Goal: Task Accomplishment & Management: Manage account settings

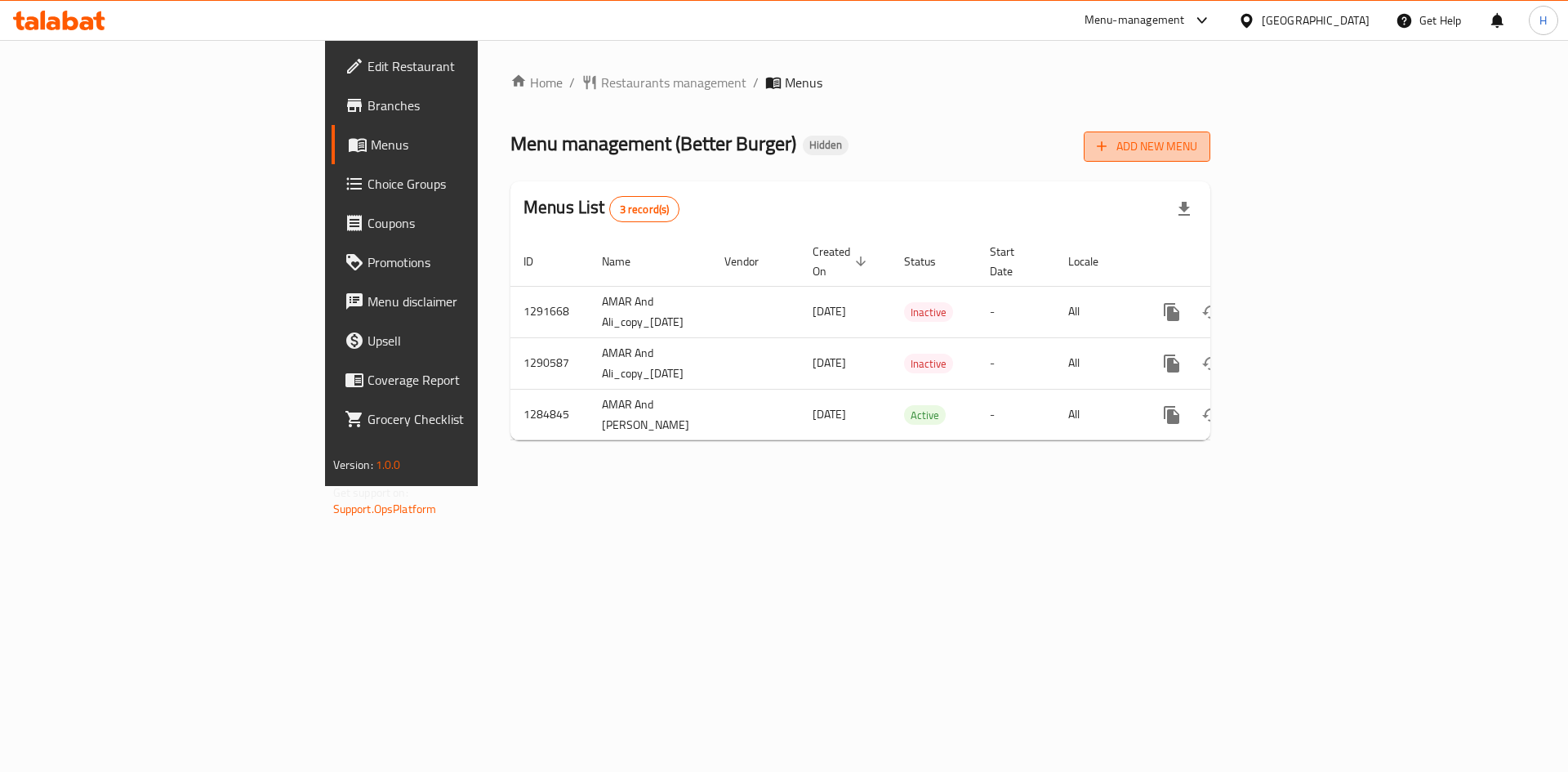
click at [1197, 149] on span "Add New Menu" at bounding box center [1146, 146] width 101 height 20
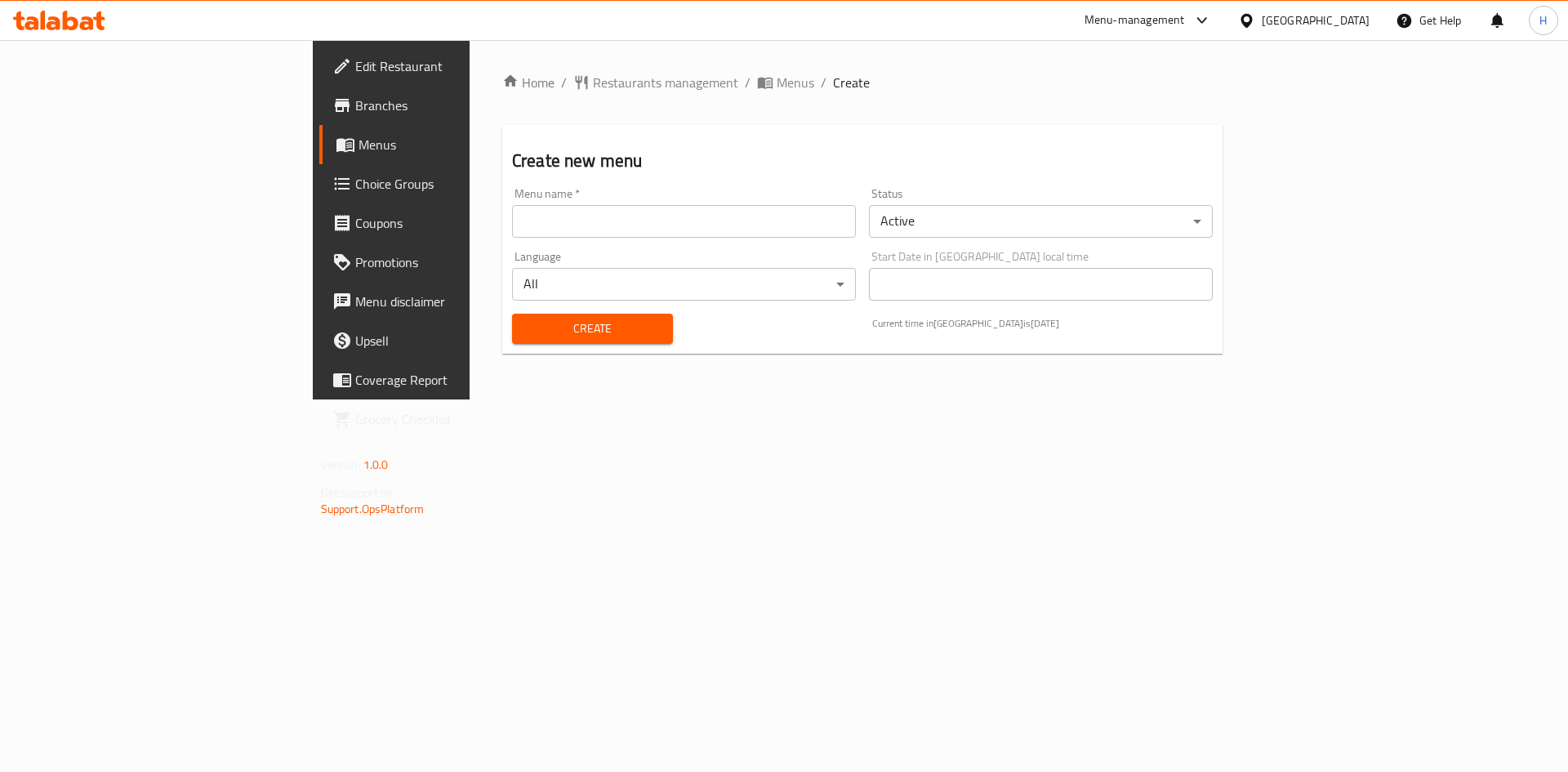
drag, startPoint x: 590, startPoint y: 221, endPoint x: 537, endPoint y: 260, distance: 65.8
click at [590, 221] on input "text" at bounding box center [684, 221] width 344 height 33
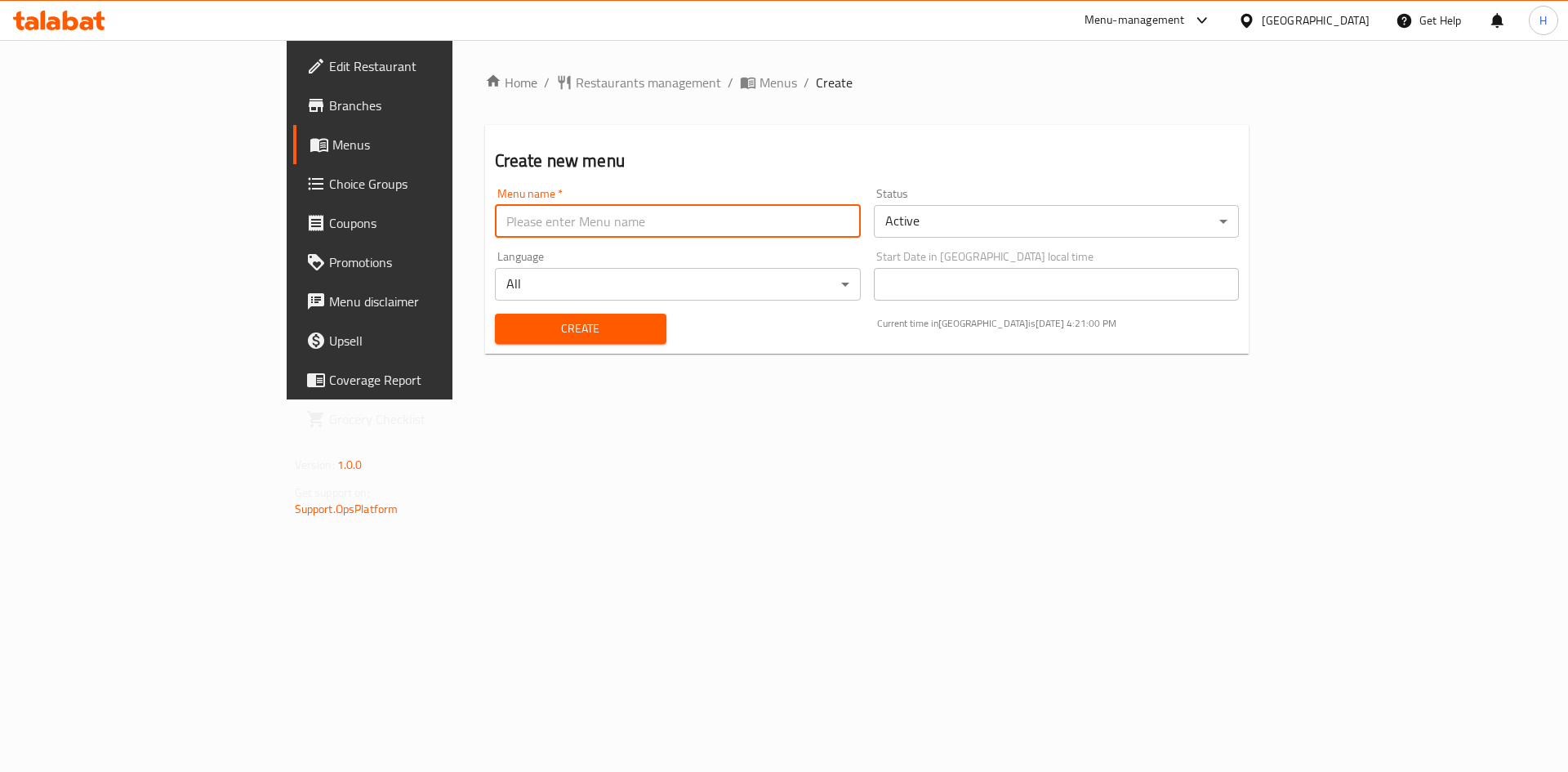
type input "[PERSON_NAME]"
click at [982, 210] on body "​ Menu-management [GEOGRAPHIC_DATA] Get Help H Edit Restaurant Branches Menus C…" at bounding box center [784, 406] width 1568 height 732
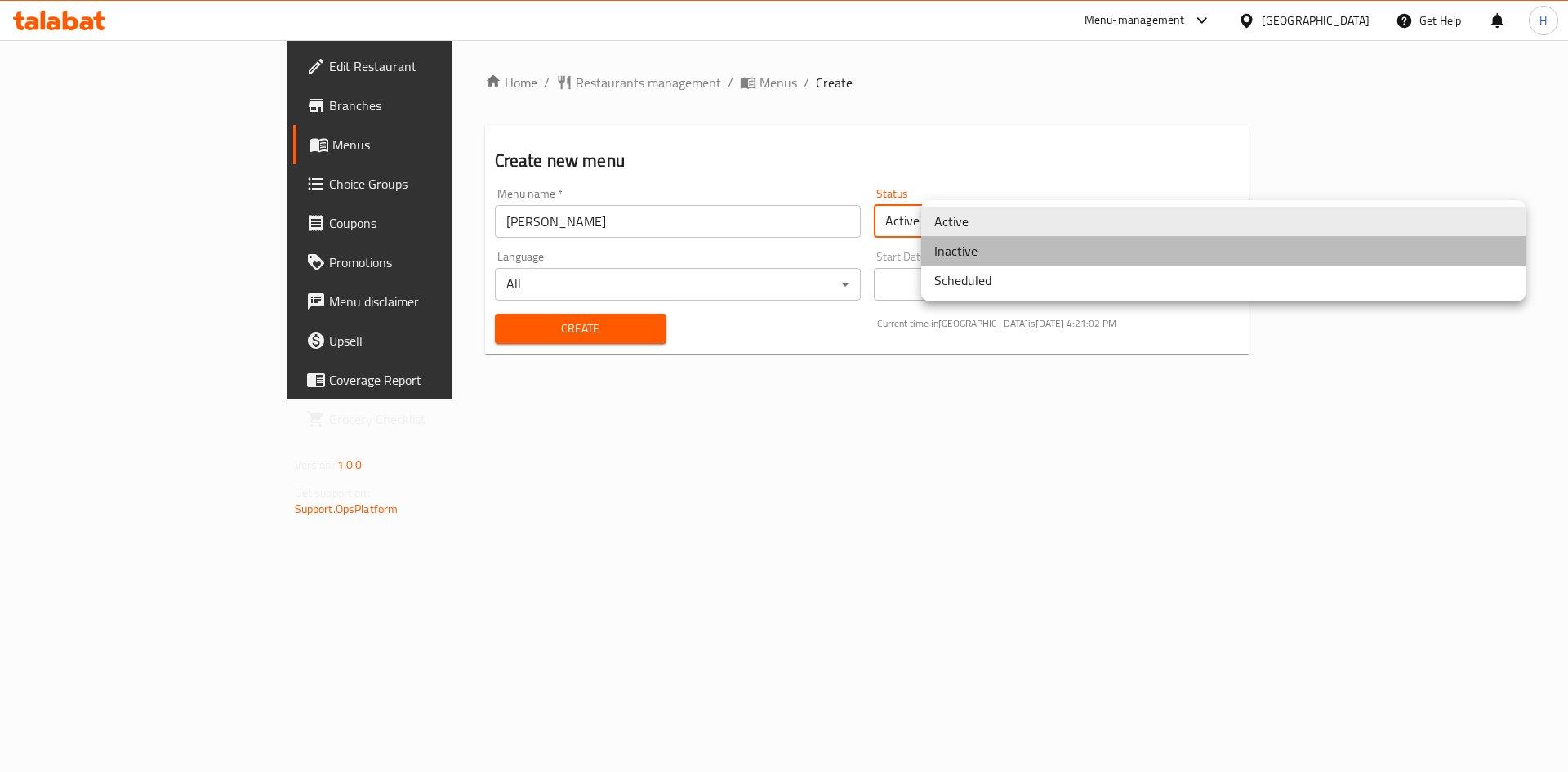
click at [978, 253] on li "Inactive" at bounding box center [1222, 251] width 604 height 30
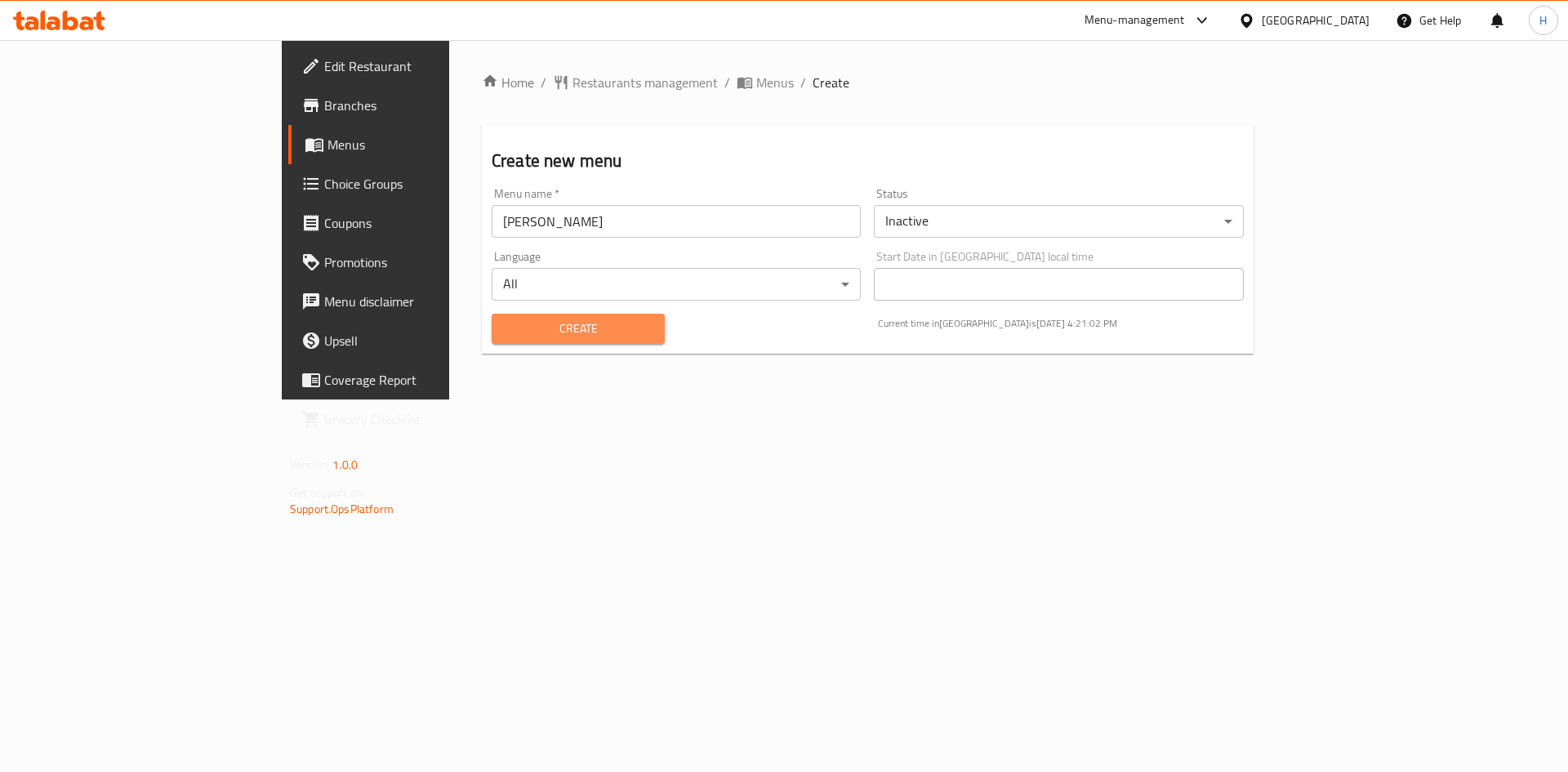
click at [504, 329] on span "Create" at bounding box center [577, 328] width 147 height 20
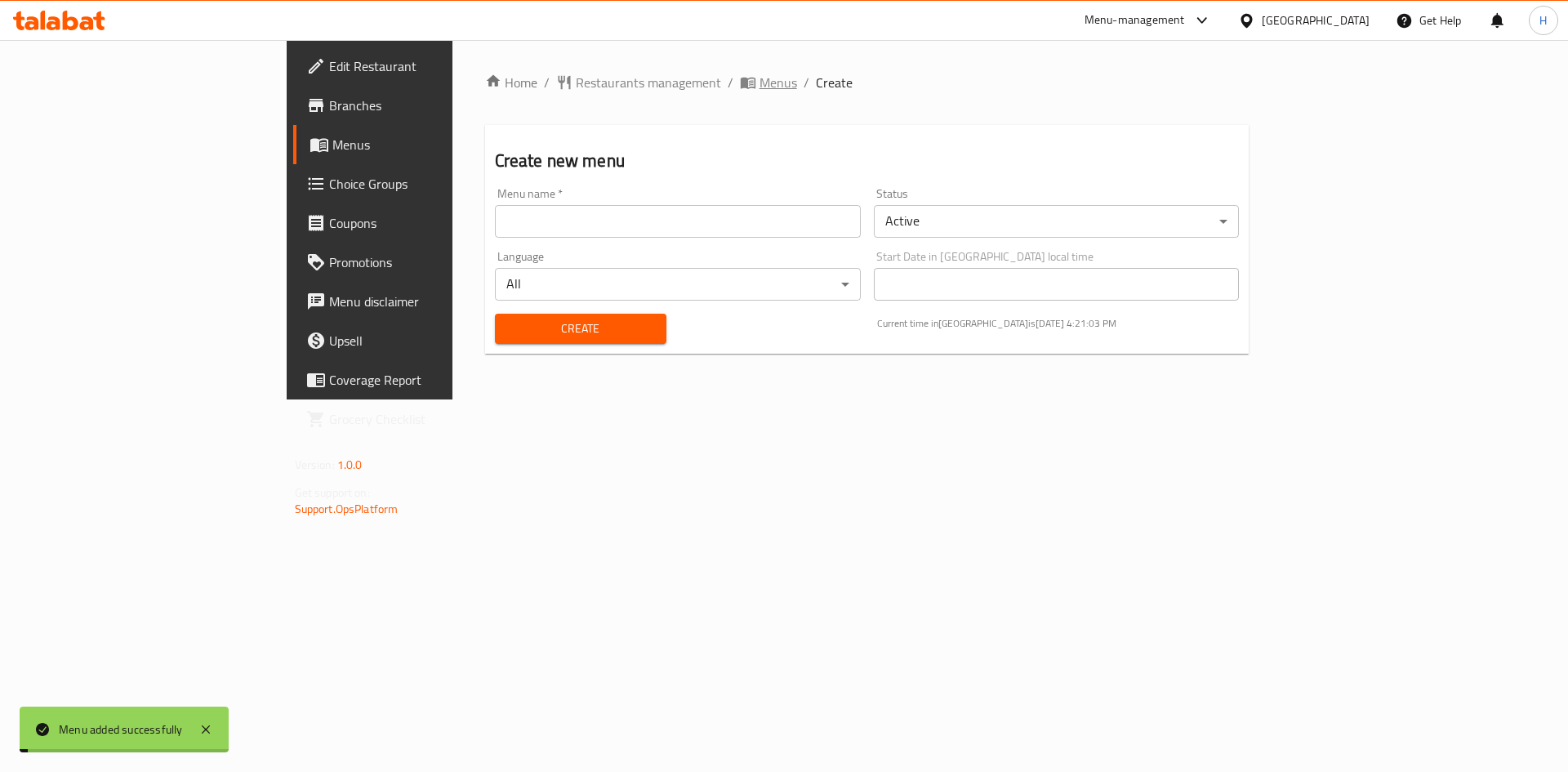
click at [760, 75] on span "Menus" at bounding box center [778, 83] width 37 height 19
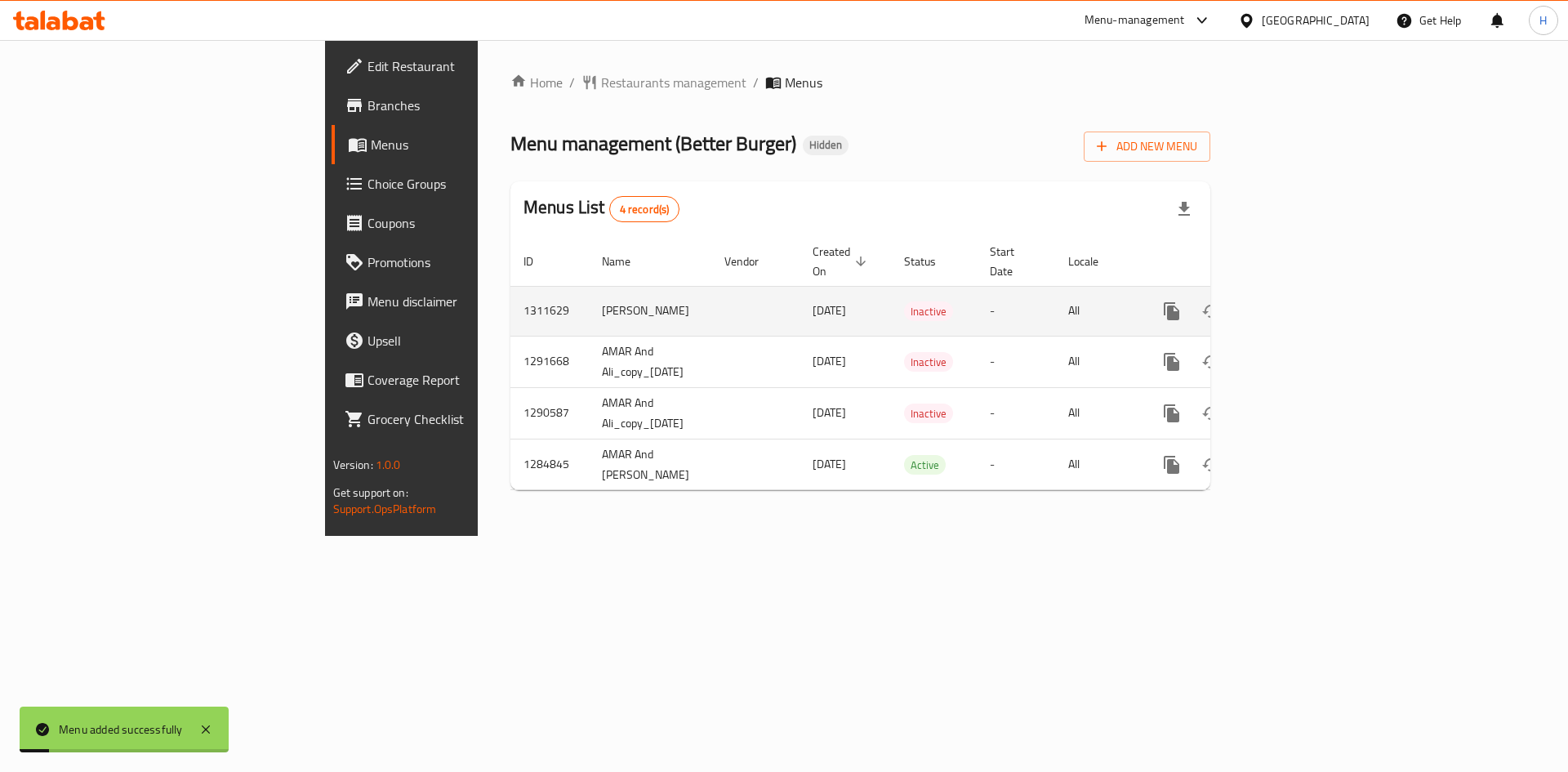
click at [1296, 303] on icon "enhanced table" at bounding box center [1289, 310] width 14 height 14
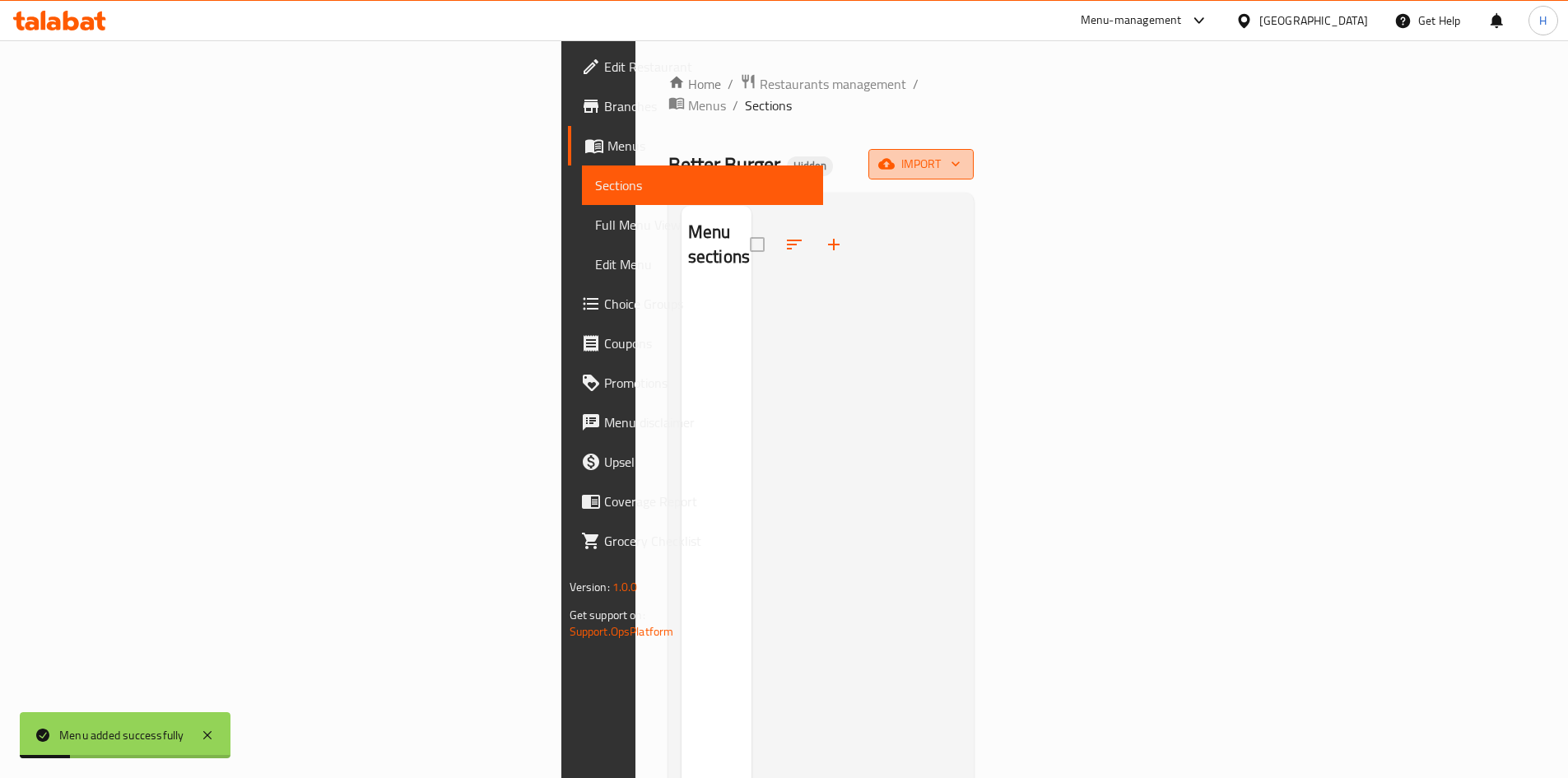
click at [974, 149] on button "import" at bounding box center [920, 164] width 106 height 30
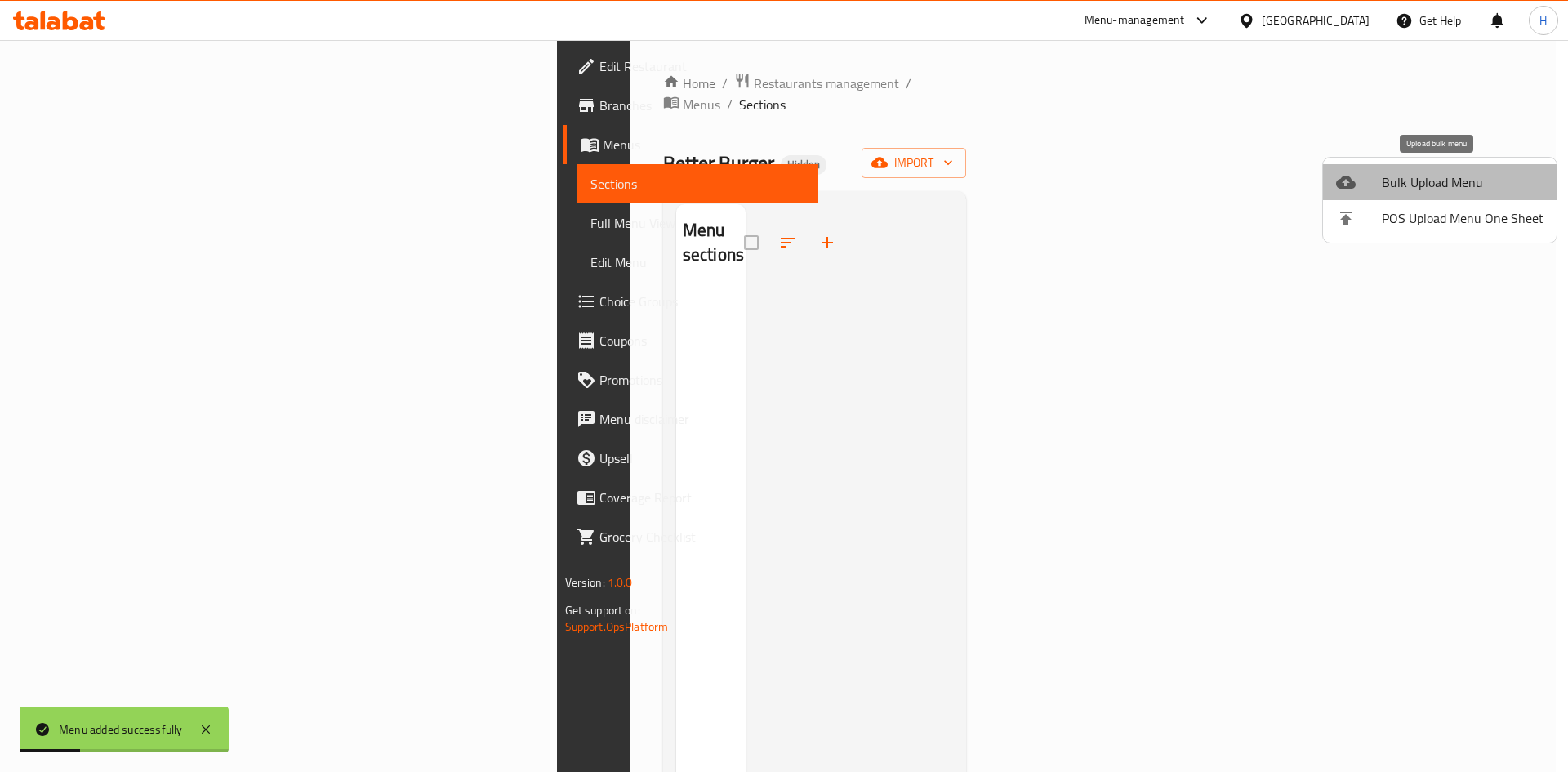
click at [1442, 179] on span "Bulk Upload Menu" at bounding box center [1462, 181] width 161 height 19
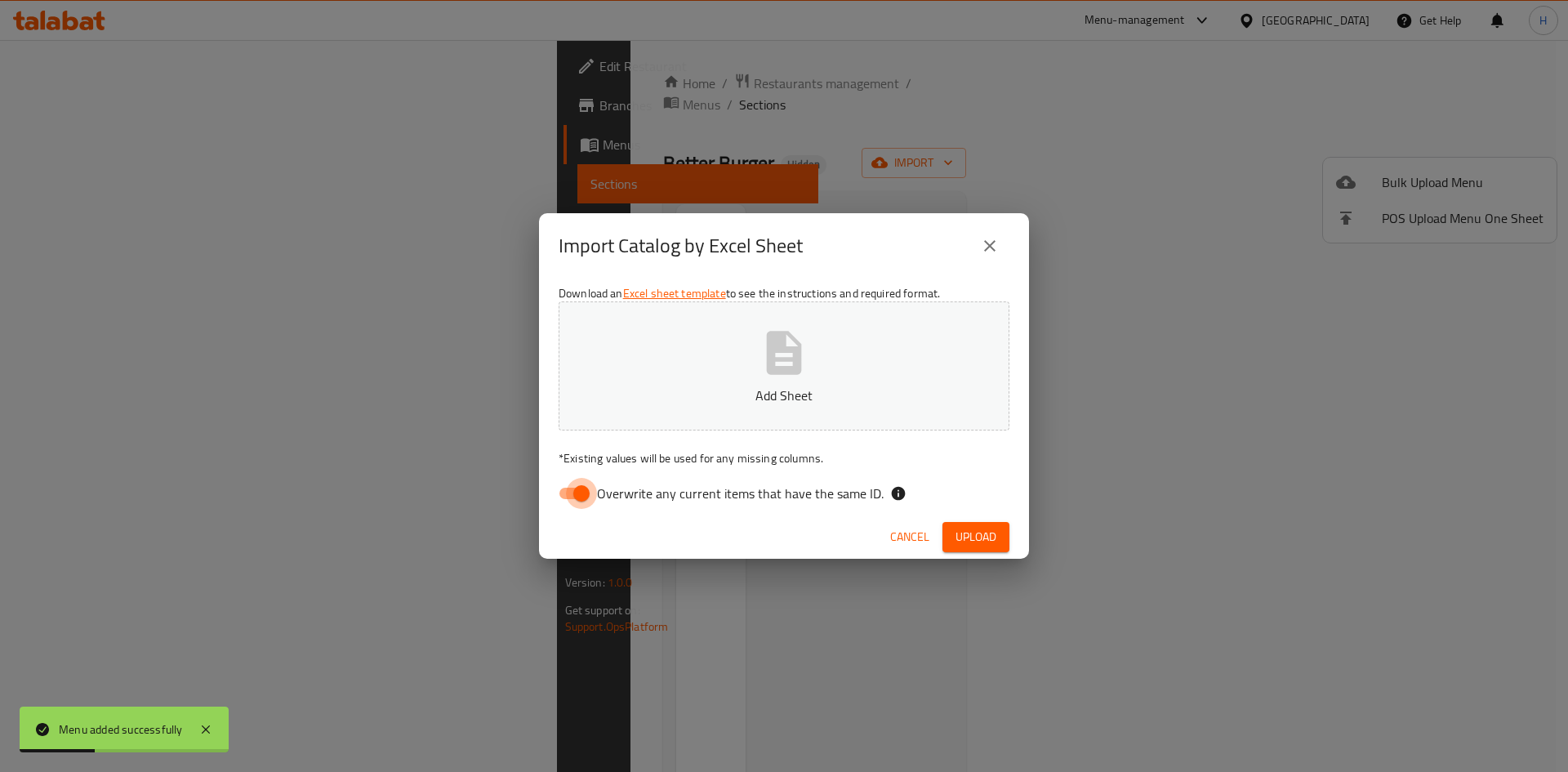
drag, startPoint x: 569, startPoint y: 492, endPoint x: 640, endPoint y: 408, distance: 110.0
click at [570, 491] on input "Overwrite any current items that have the same ID." at bounding box center [581, 493] width 93 height 31
checkbox input "false"
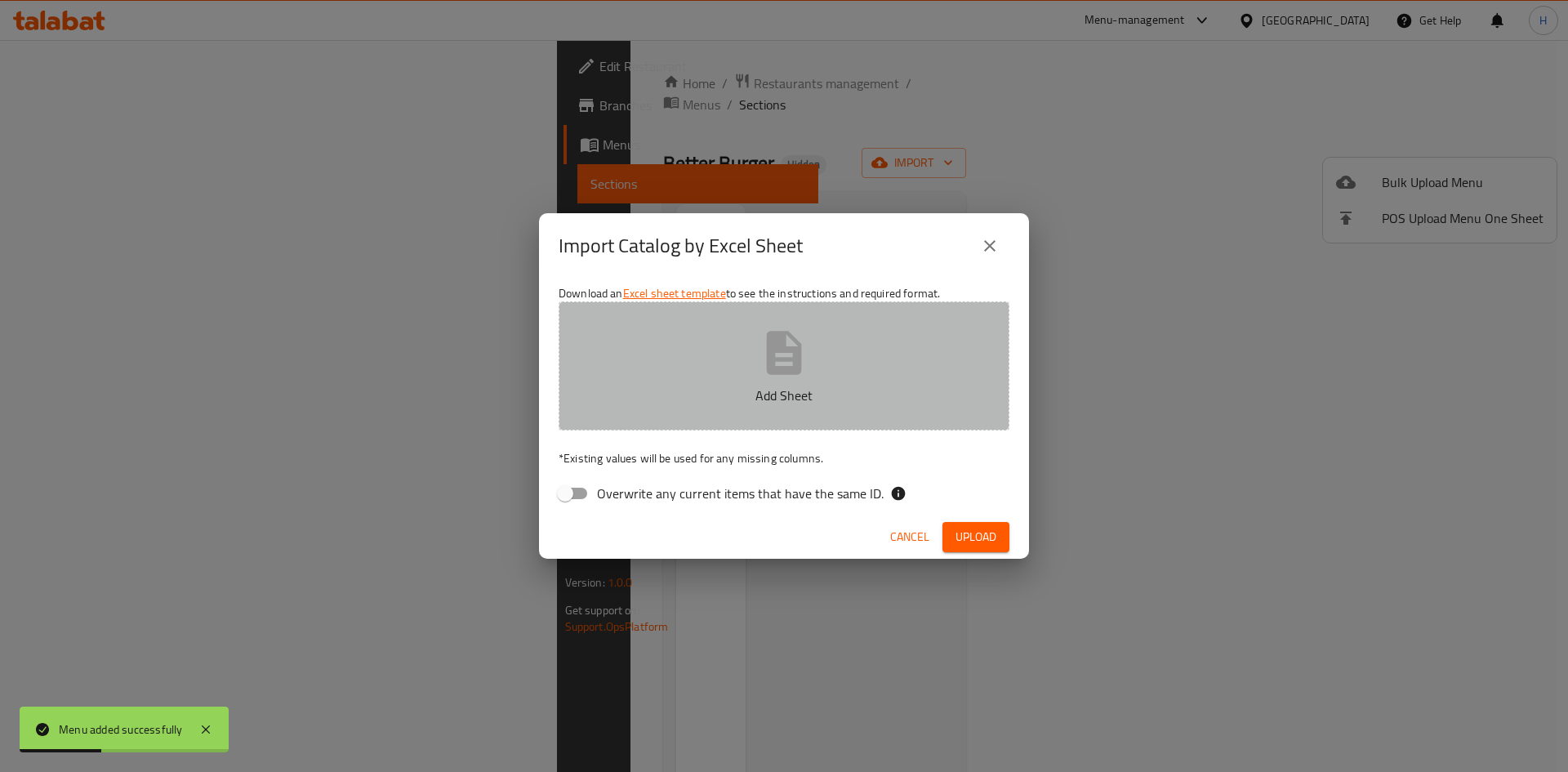
click at [652, 399] on p "Add Sheet" at bounding box center [784, 395] width 400 height 19
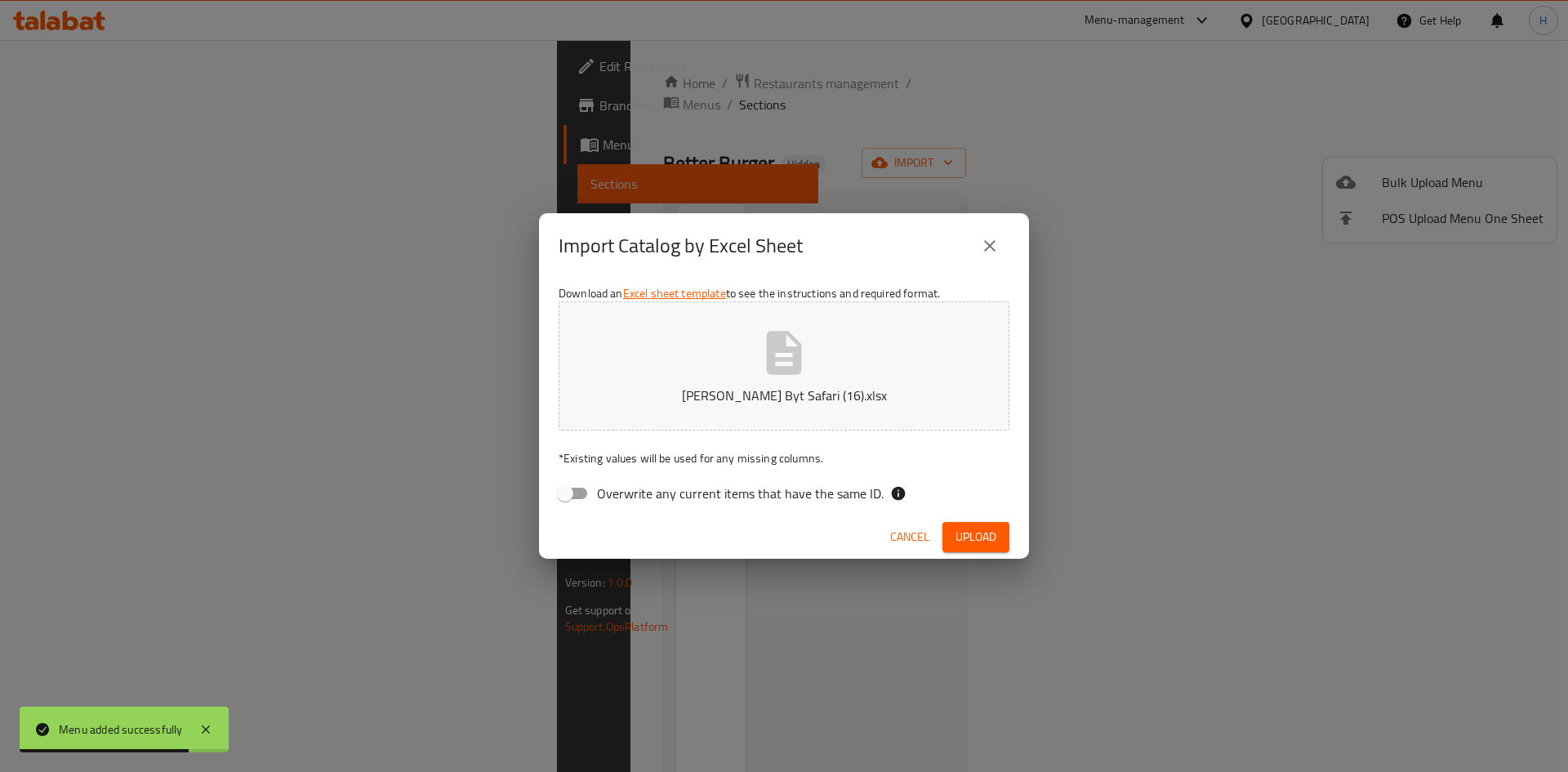
click at [978, 526] on span "Upload" at bounding box center [976, 536] width 41 height 20
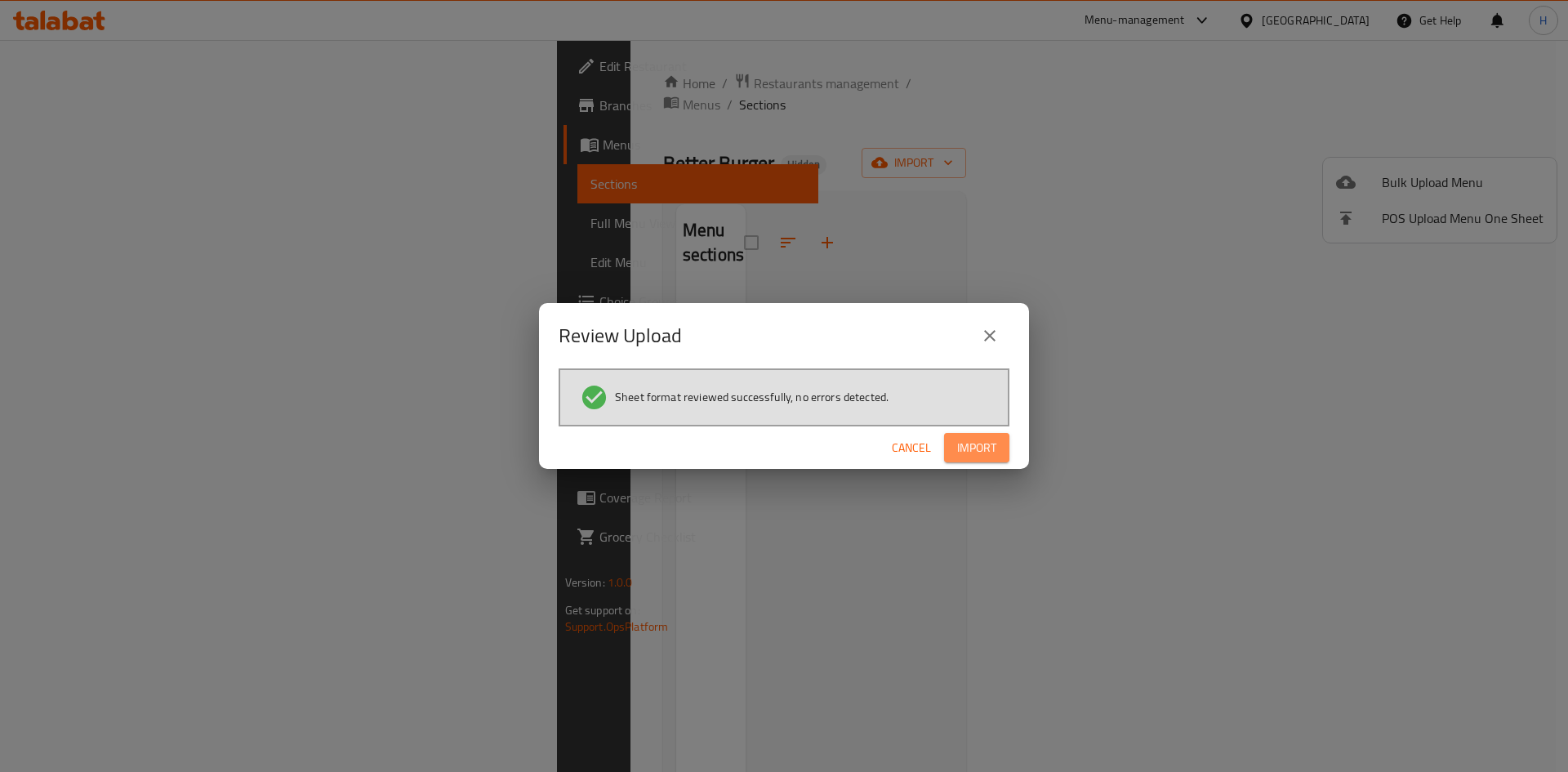
click at [979, 454] on span "Import" at bounding box center [977, 447] width 39 height 20
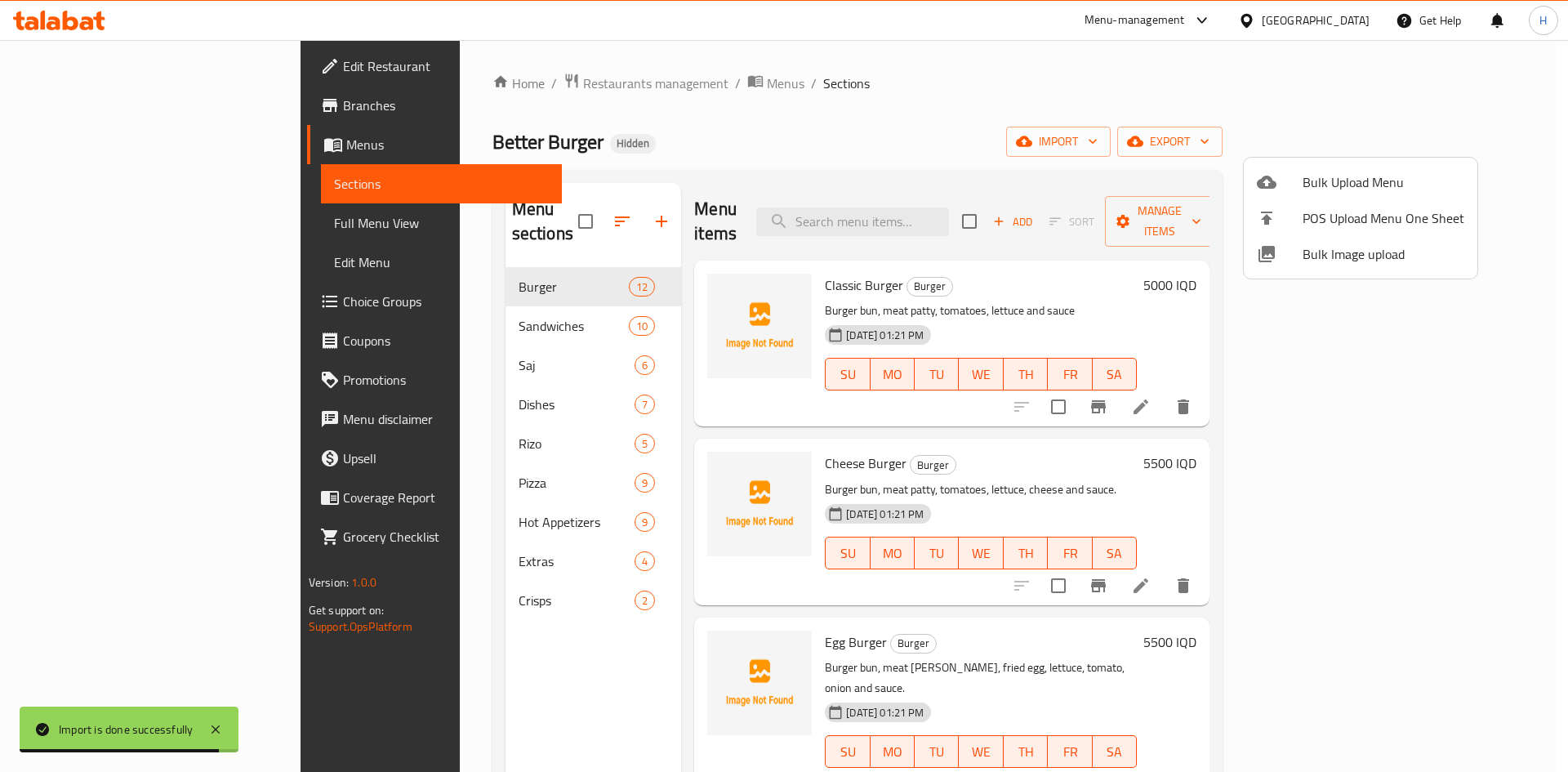
click at [997, 133] on div at bounding box center [784, 386] width 1568 height 772
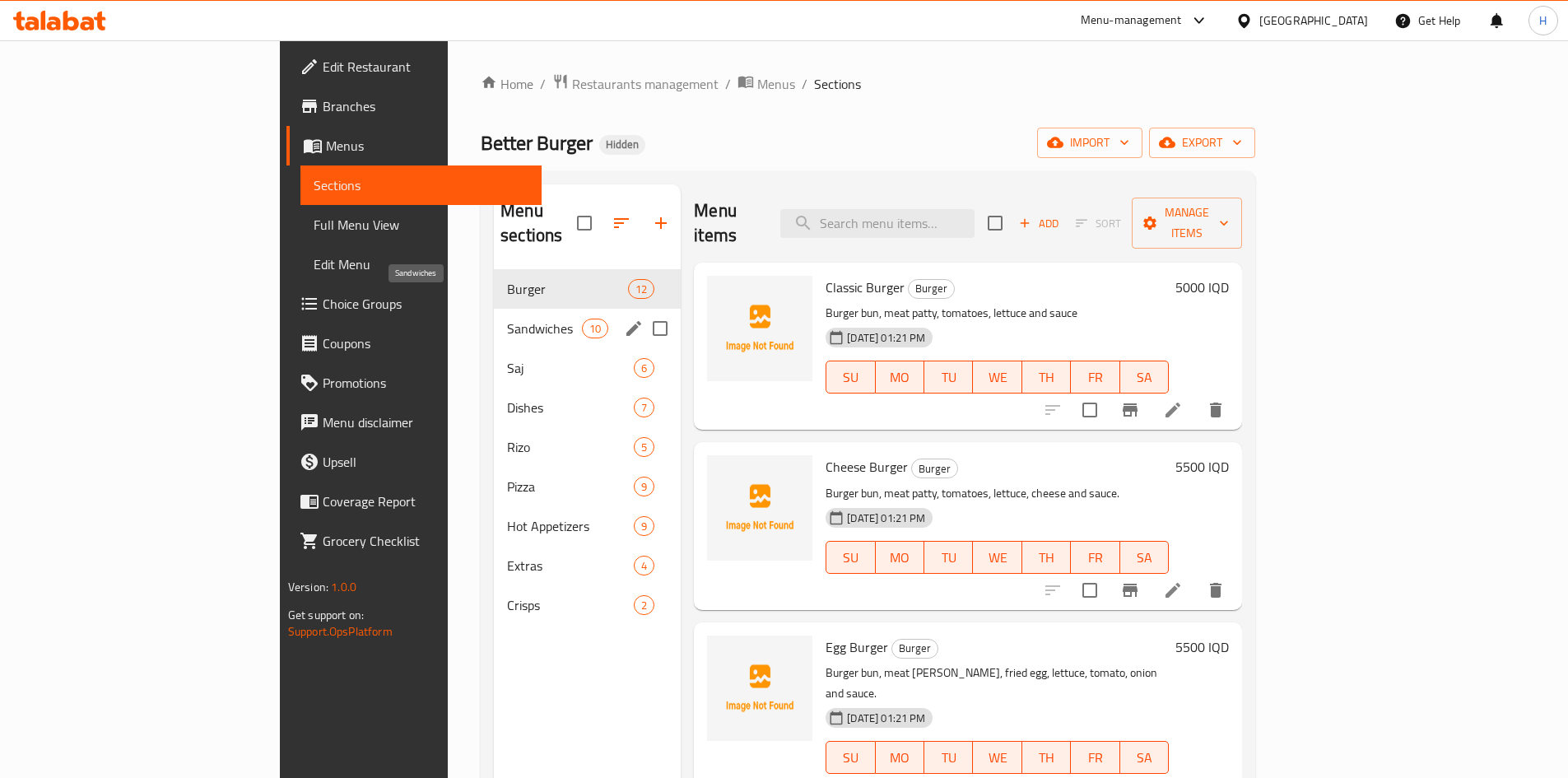
click at [507, 318] on span "Sandwiches" at bounding box center [544, 328] width 75 height 19
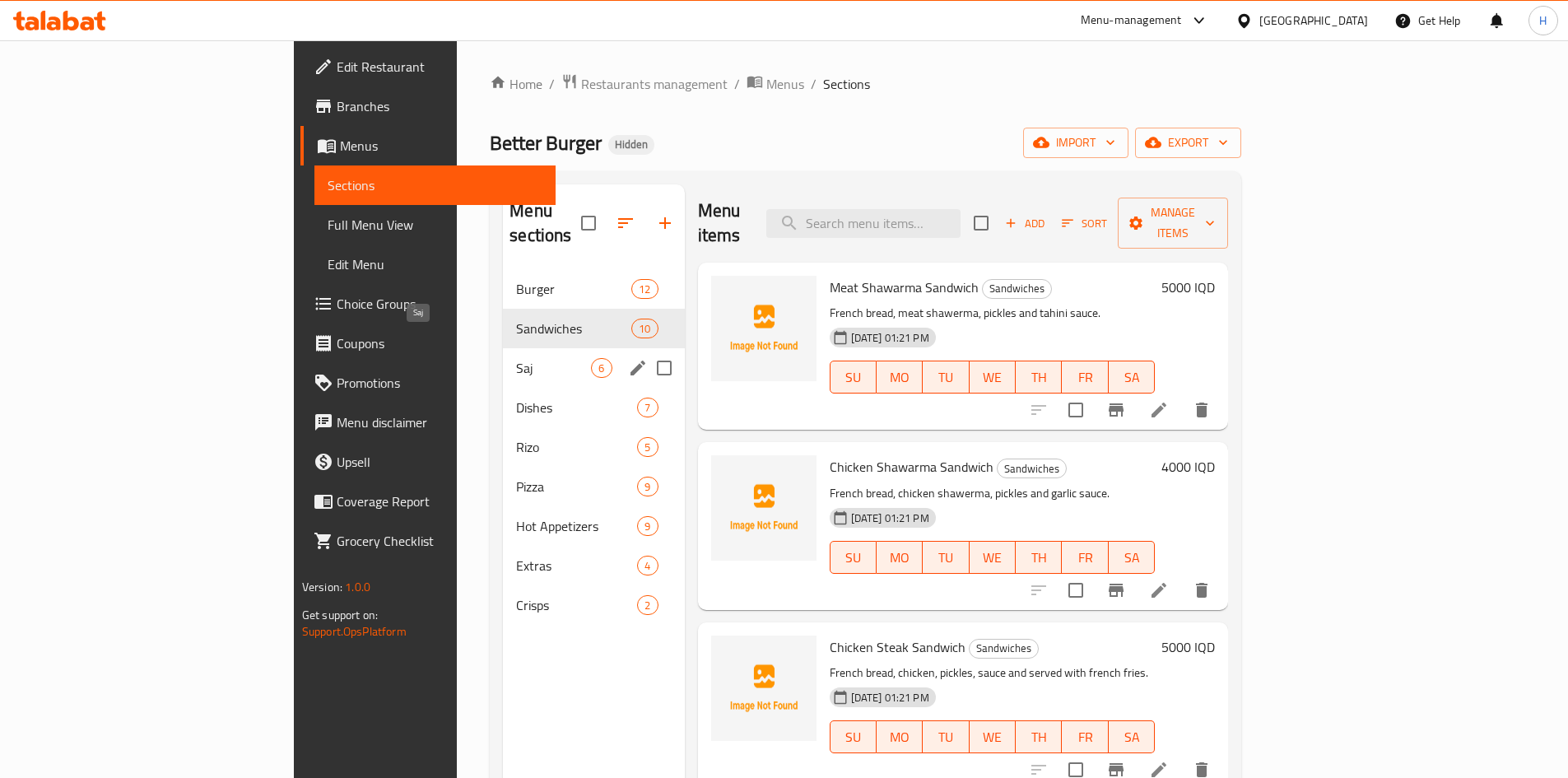
click at [516, 358] on span "Saj" at bounding box center [553, 368] width 75 height 19
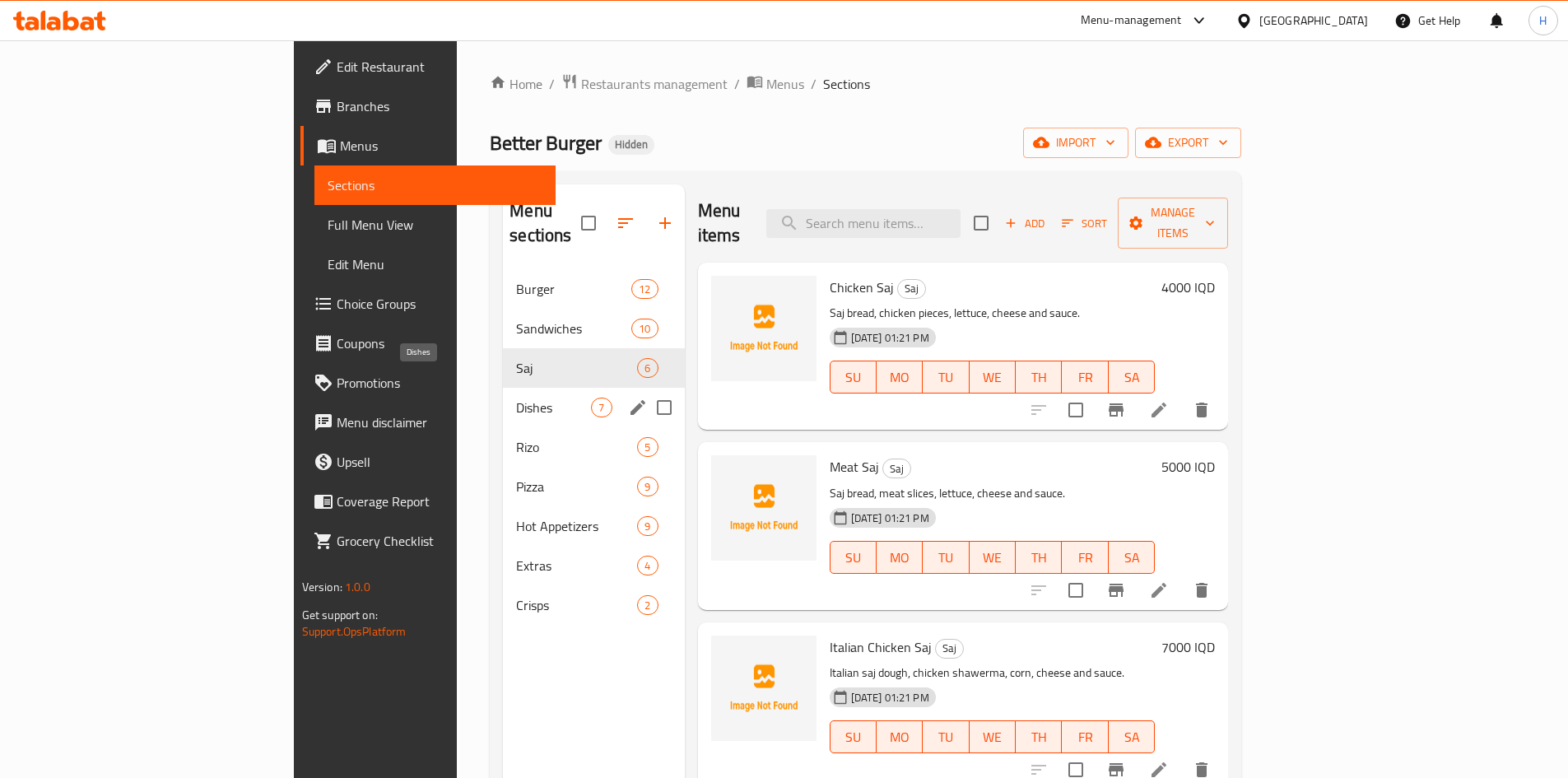
click at [516, 398] on span "Dishes" at bounding box center [553, 407] width 75 height 19
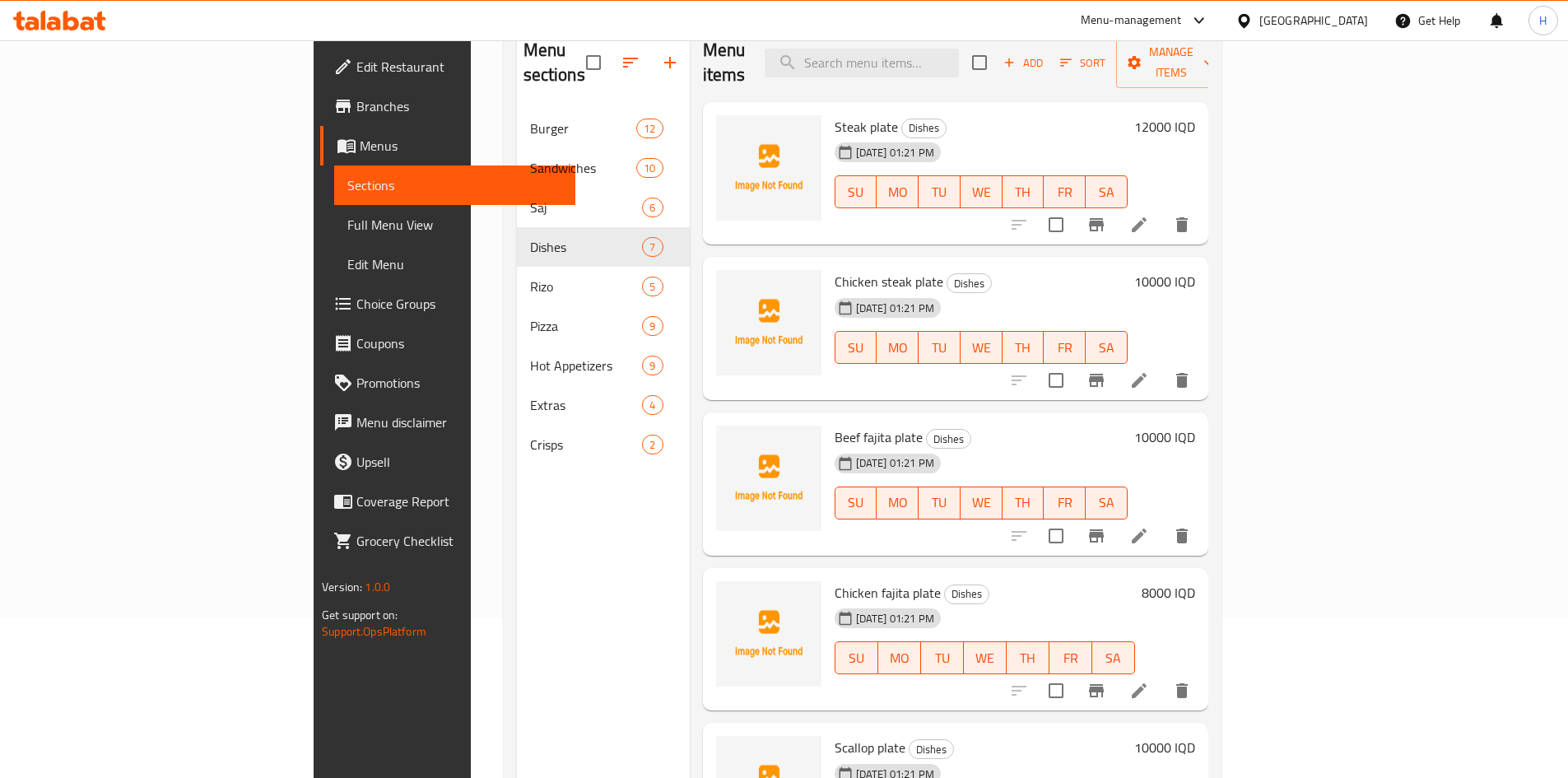
scroll to position [66, 0]
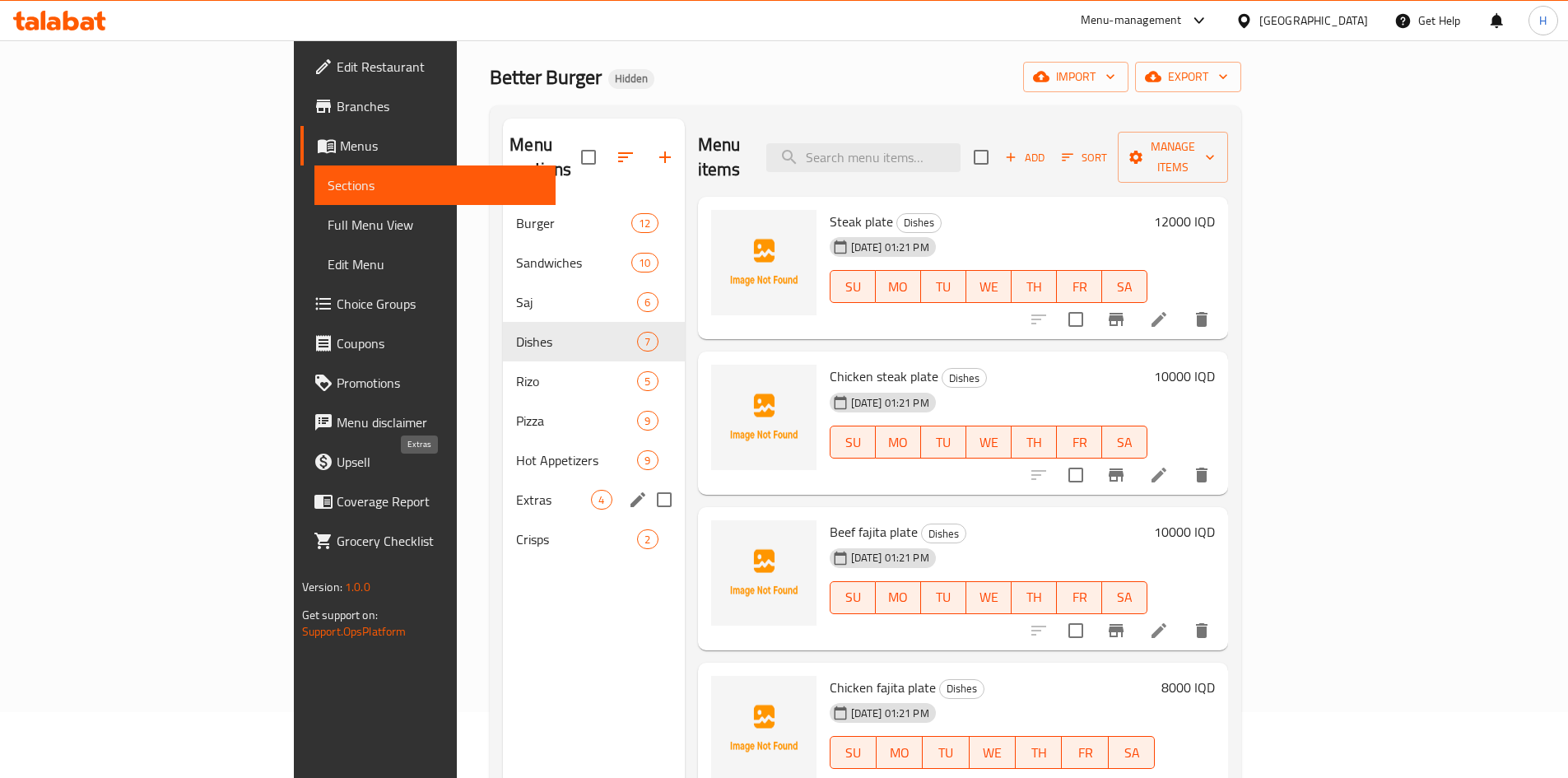
click at [516, 529] on span "Crisps" at bounding box center [576, 539] width 121 height 19
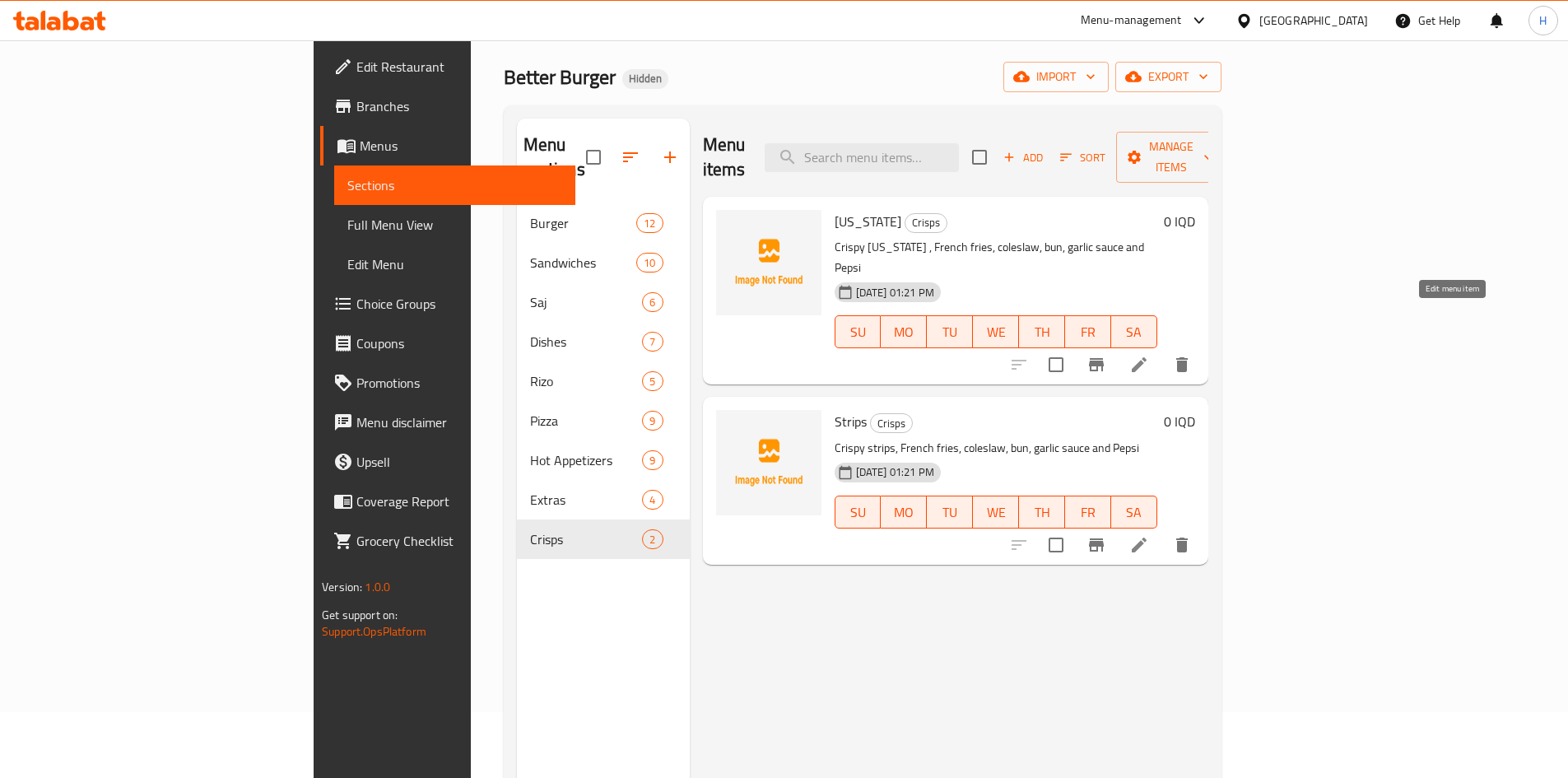
click at [1149, 354] on icon at bounding box center [1139, 364] width 19 height 19
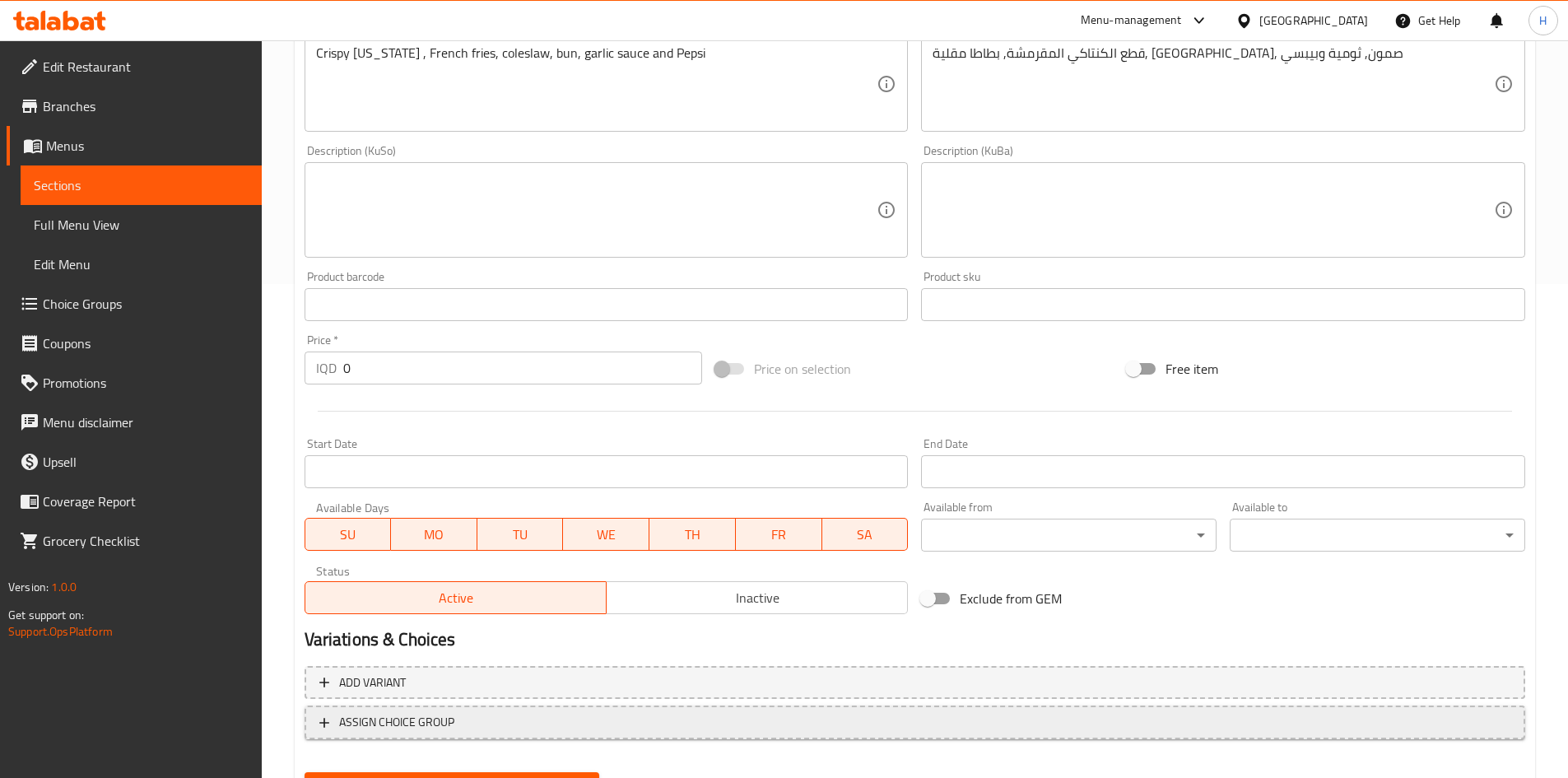
scroll to position [574, 0]
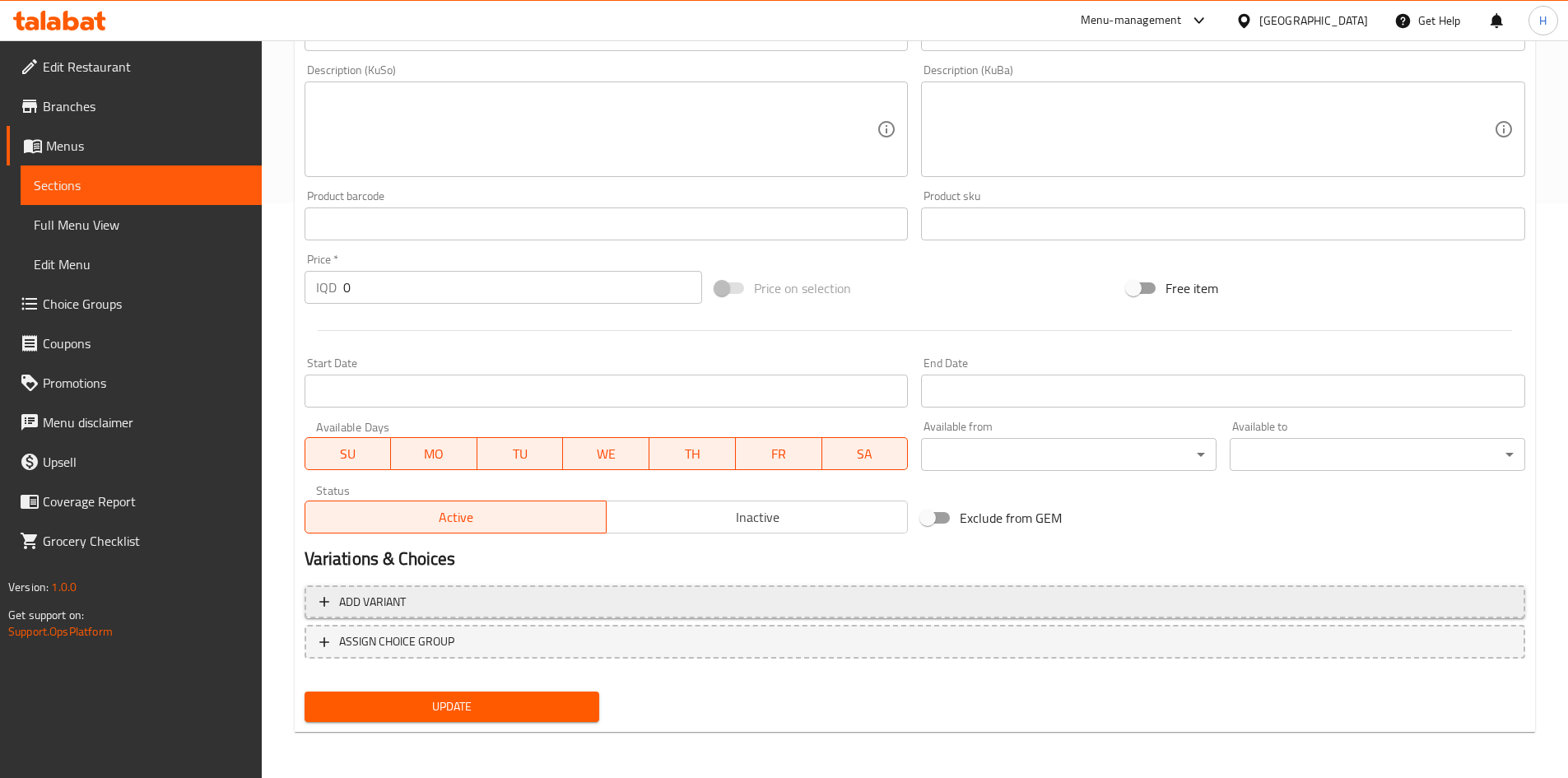
click at [1390, 594] on span "Add variant" at bounding box center [915, 601] width 1191 height 20
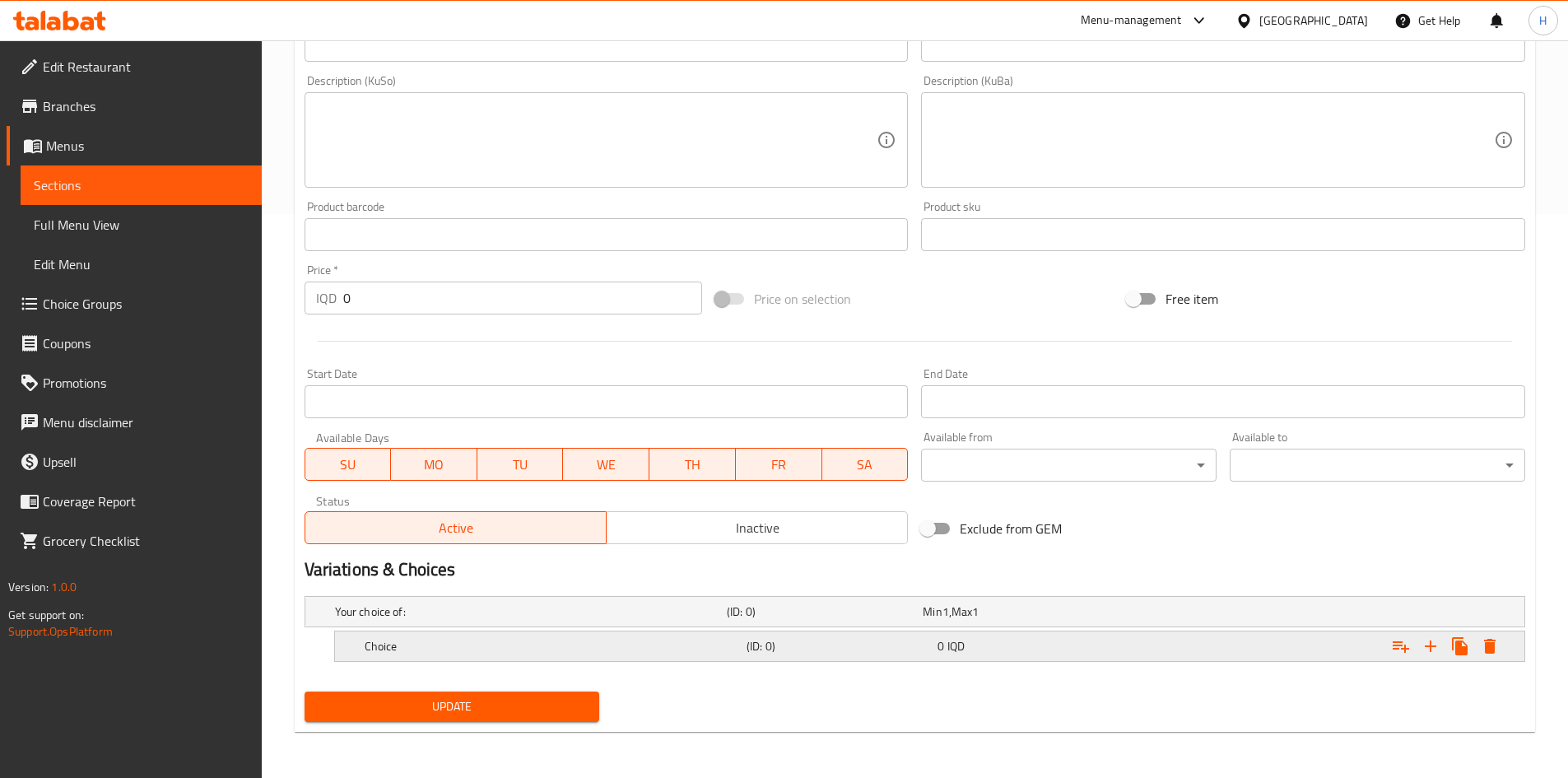
scroll to position [563, 0]
click at [1426, 642] on icon "Expand" at bounding box center [1431, 645] width 19 height 19
drag, startPoint x: 1426, startPoint y: 642, endPoint x: 979, endPoint y: 643, distance: 447.0
click at [1422, 642] on icon "Expand" at bounding box center [1431, 645] width 19 height 19
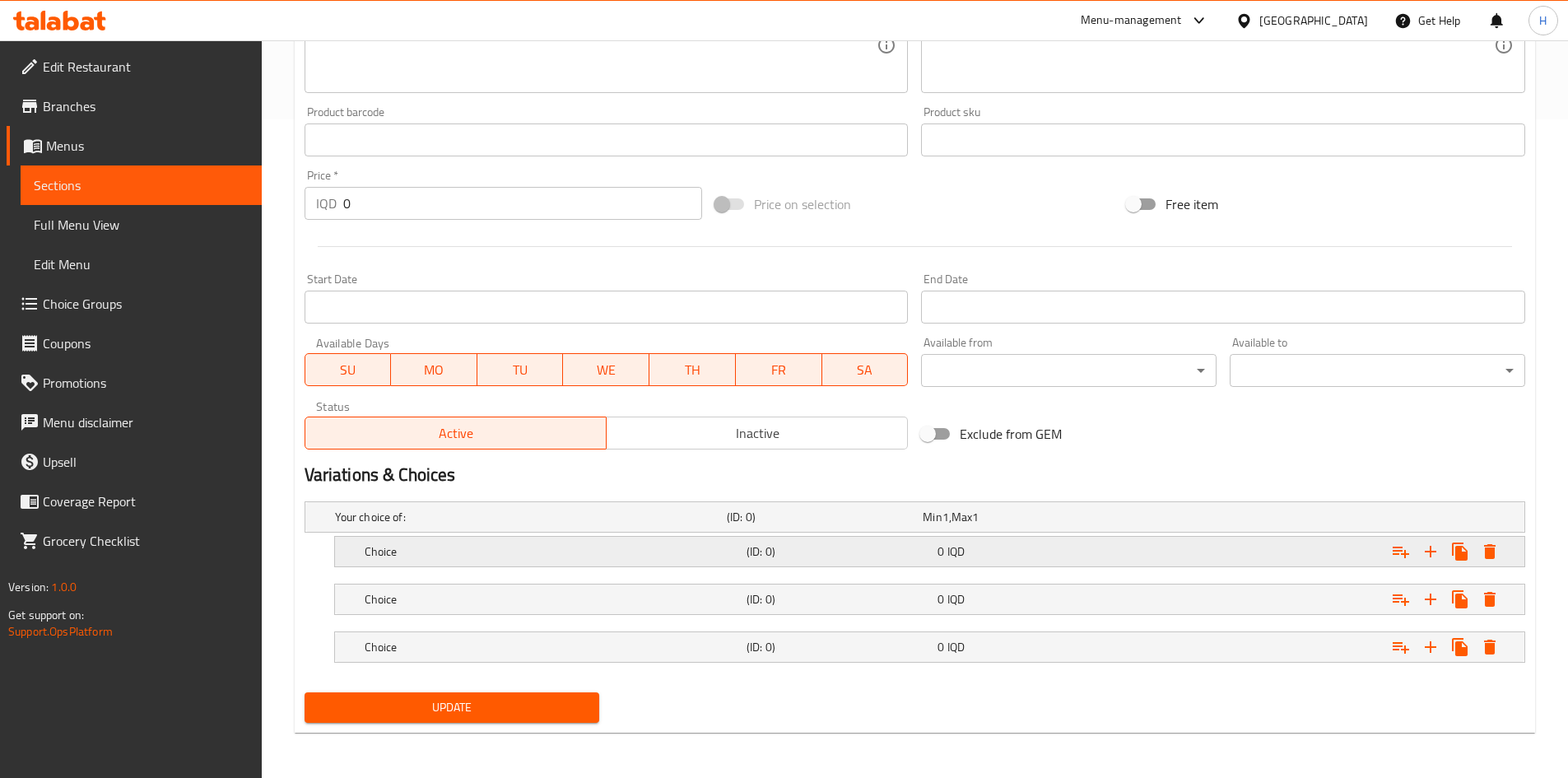
scroll to position [659, 0]
click at [439, 551] on h5 "Choice" at bounding box center [553, 550] width 376 height 16
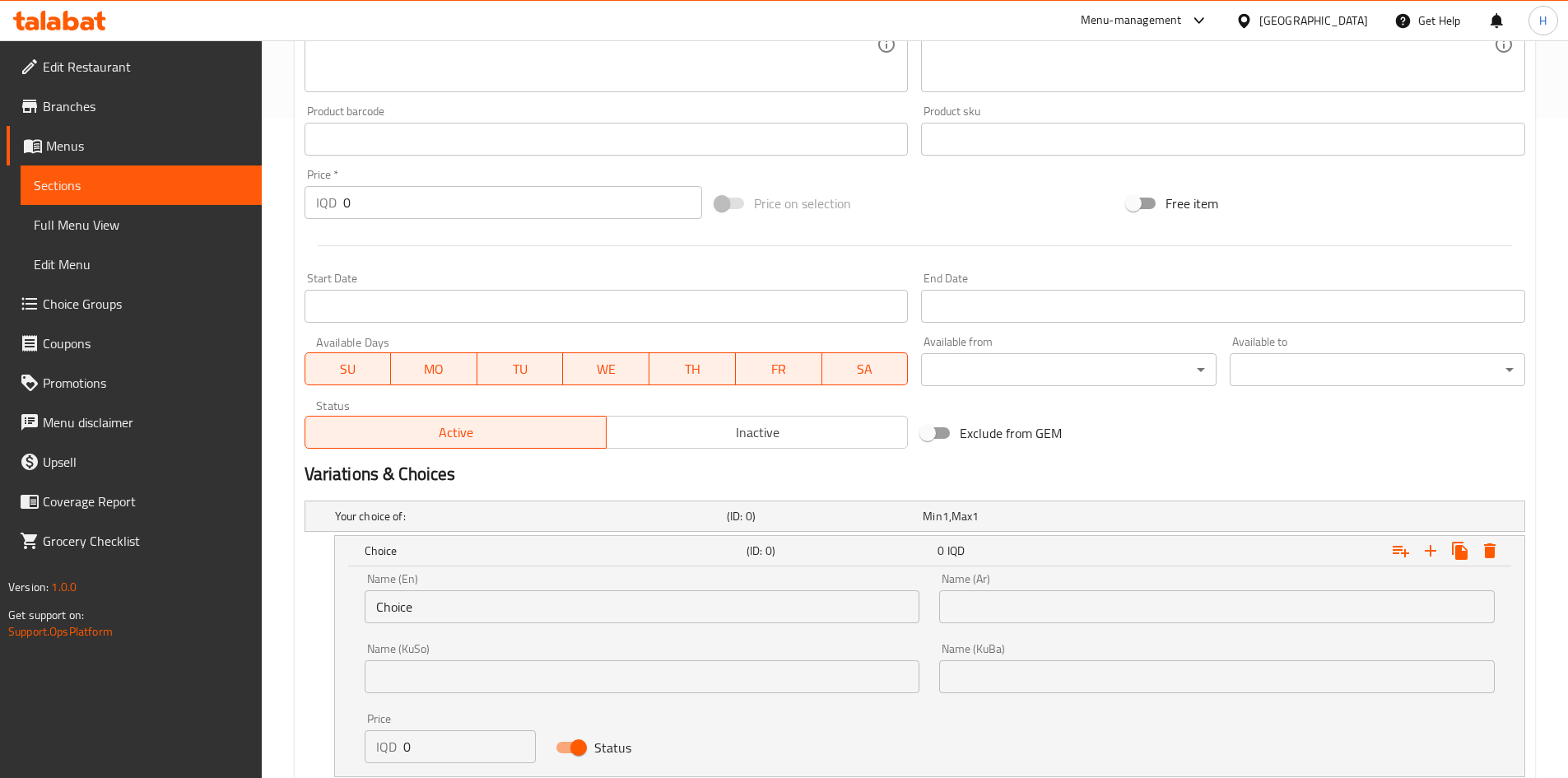
click at [447, 594] on input "Choice" at bounding box center [643, 607] width 556 height 33
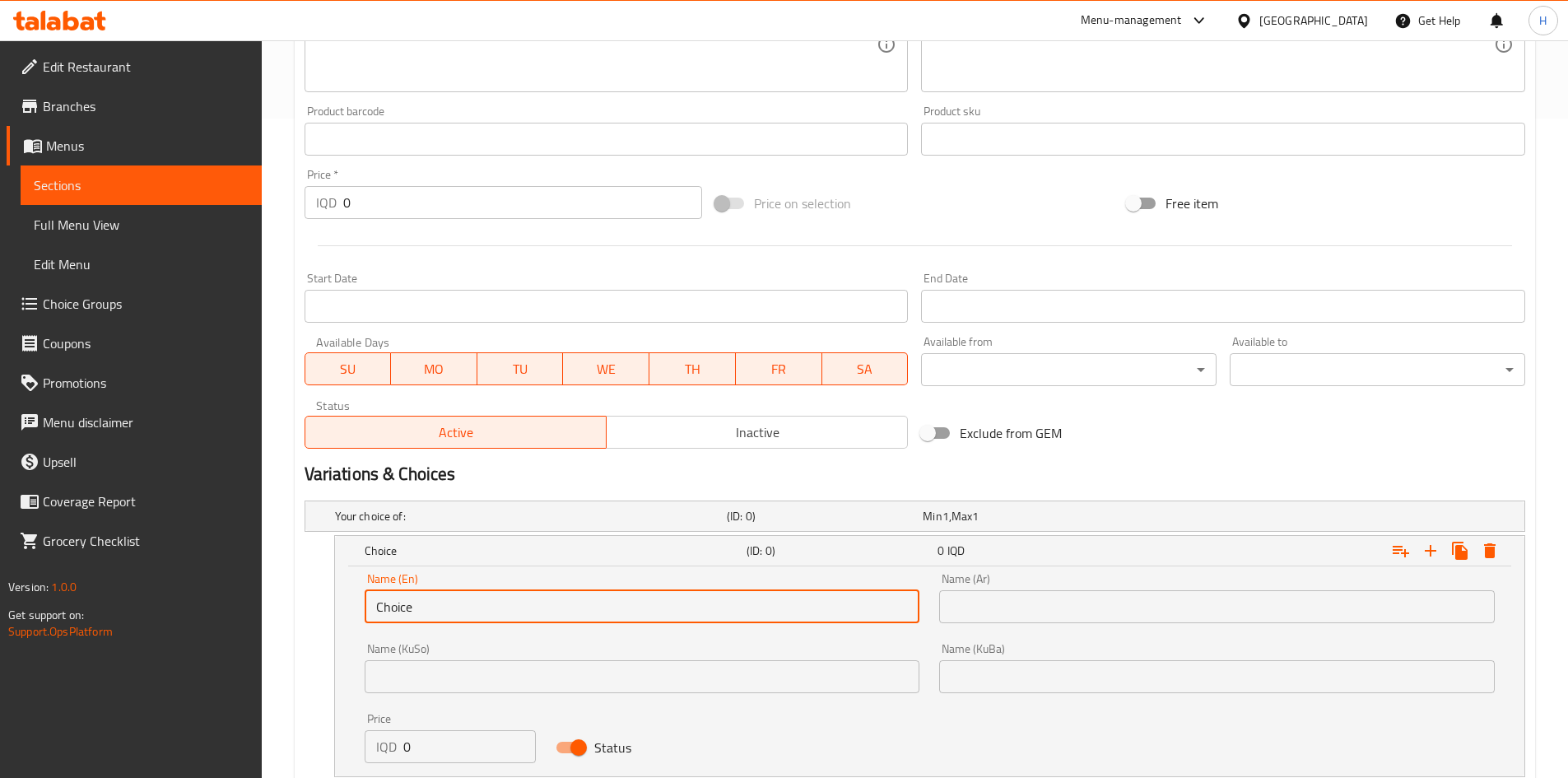
click at [447, 594] on input "Choice" at bounding box center [643, 607] width 556 height 33
click at [445, 594] on input "text" at bounding box center [643, 607] width 556 height 33
click at [1111, 609] on input "text" at bounding box center [1217, 607] width 556 height 33
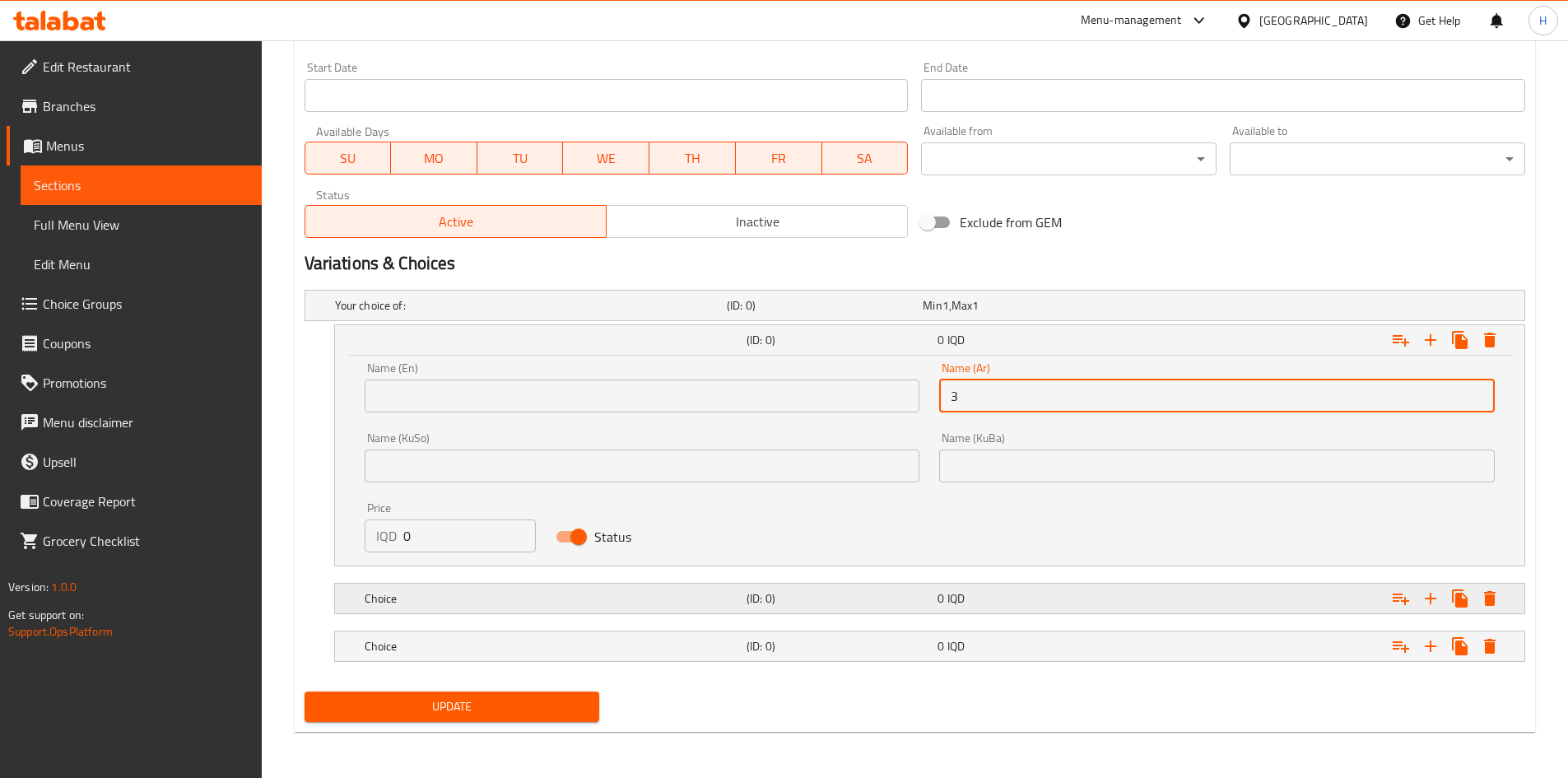
type input "3"
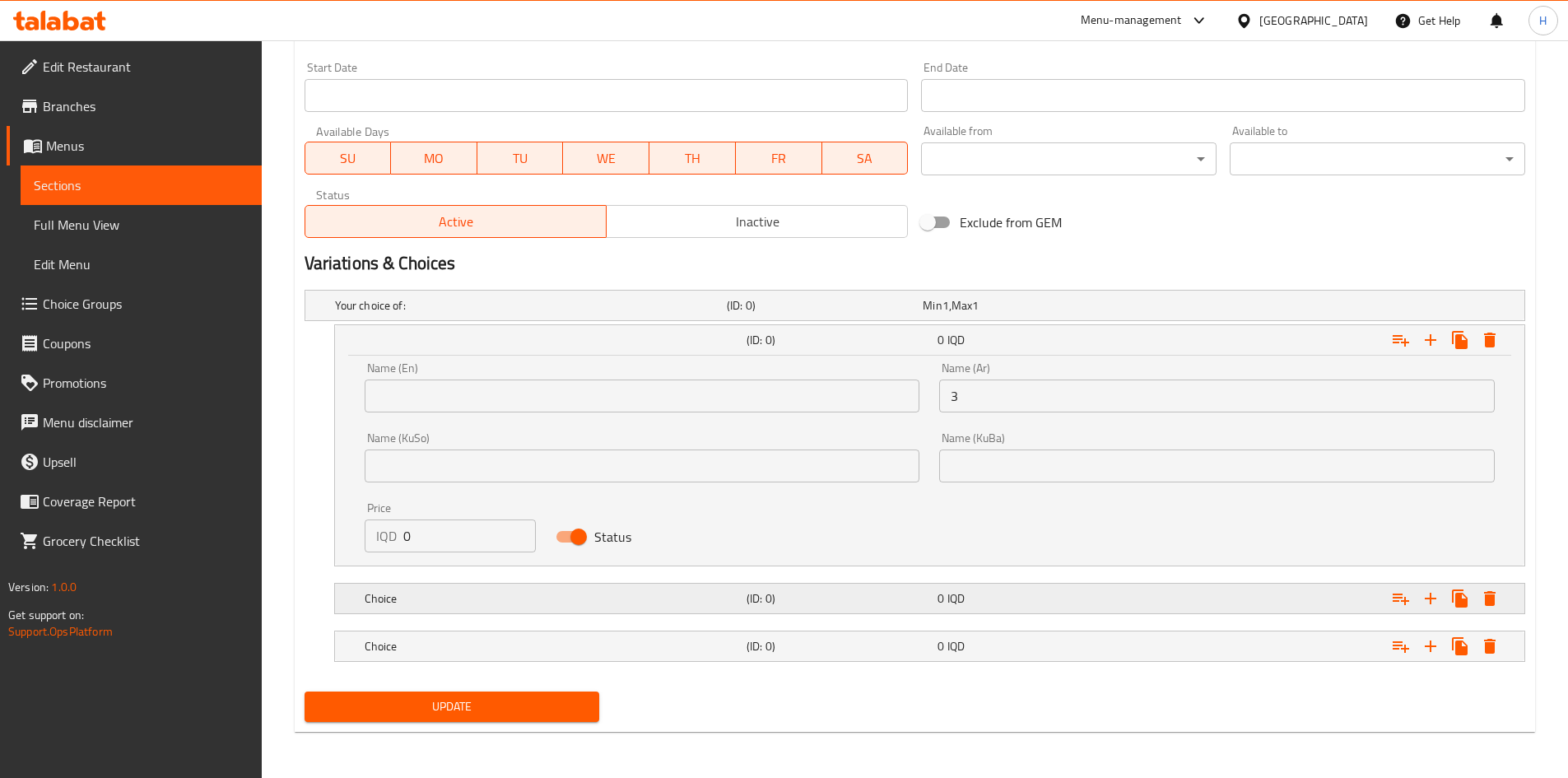
click at [405, 587] on div "Choice" at bounding box center [552, 598] width 382 height 23
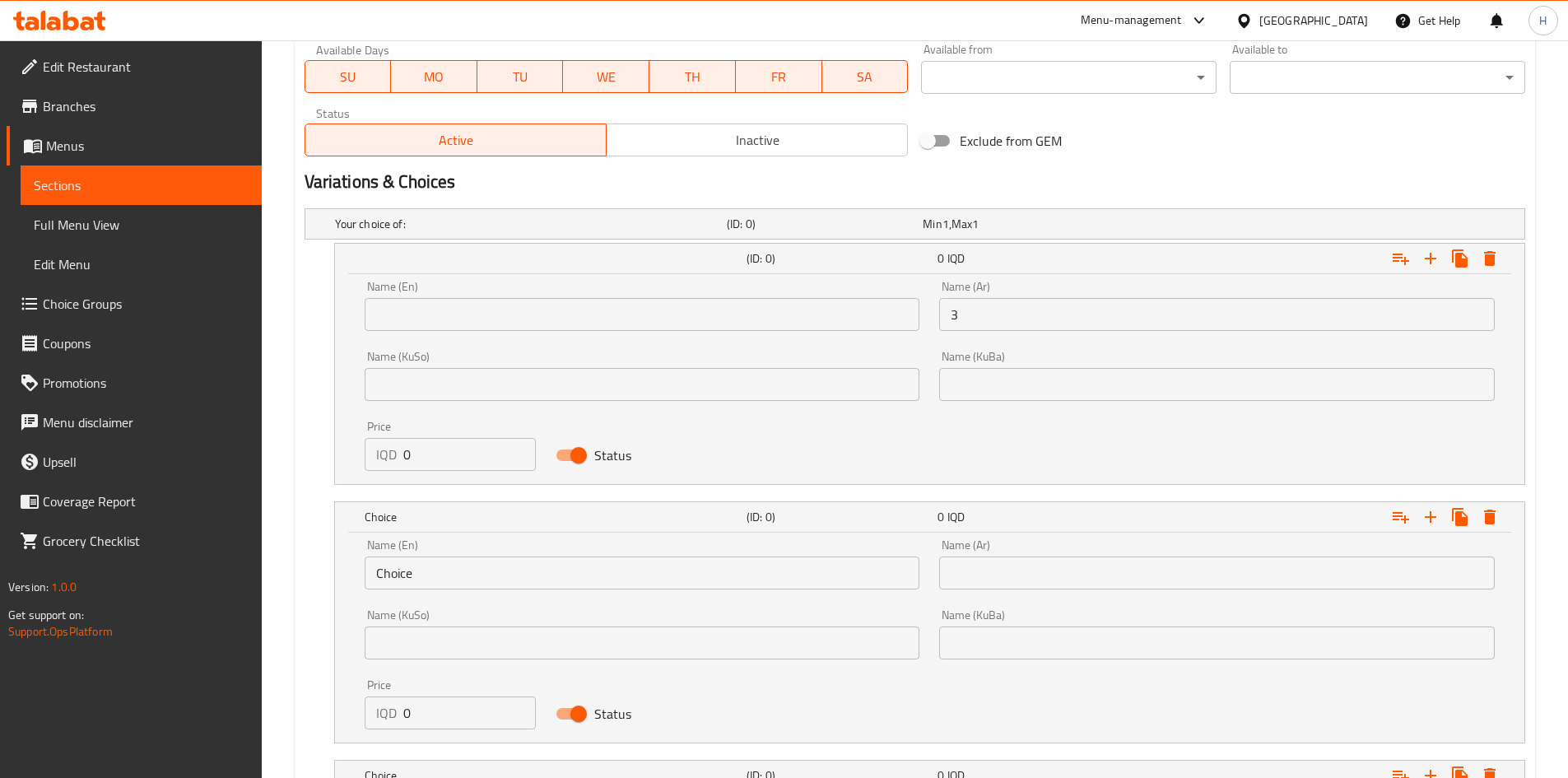
scroll to position [1063, 0]
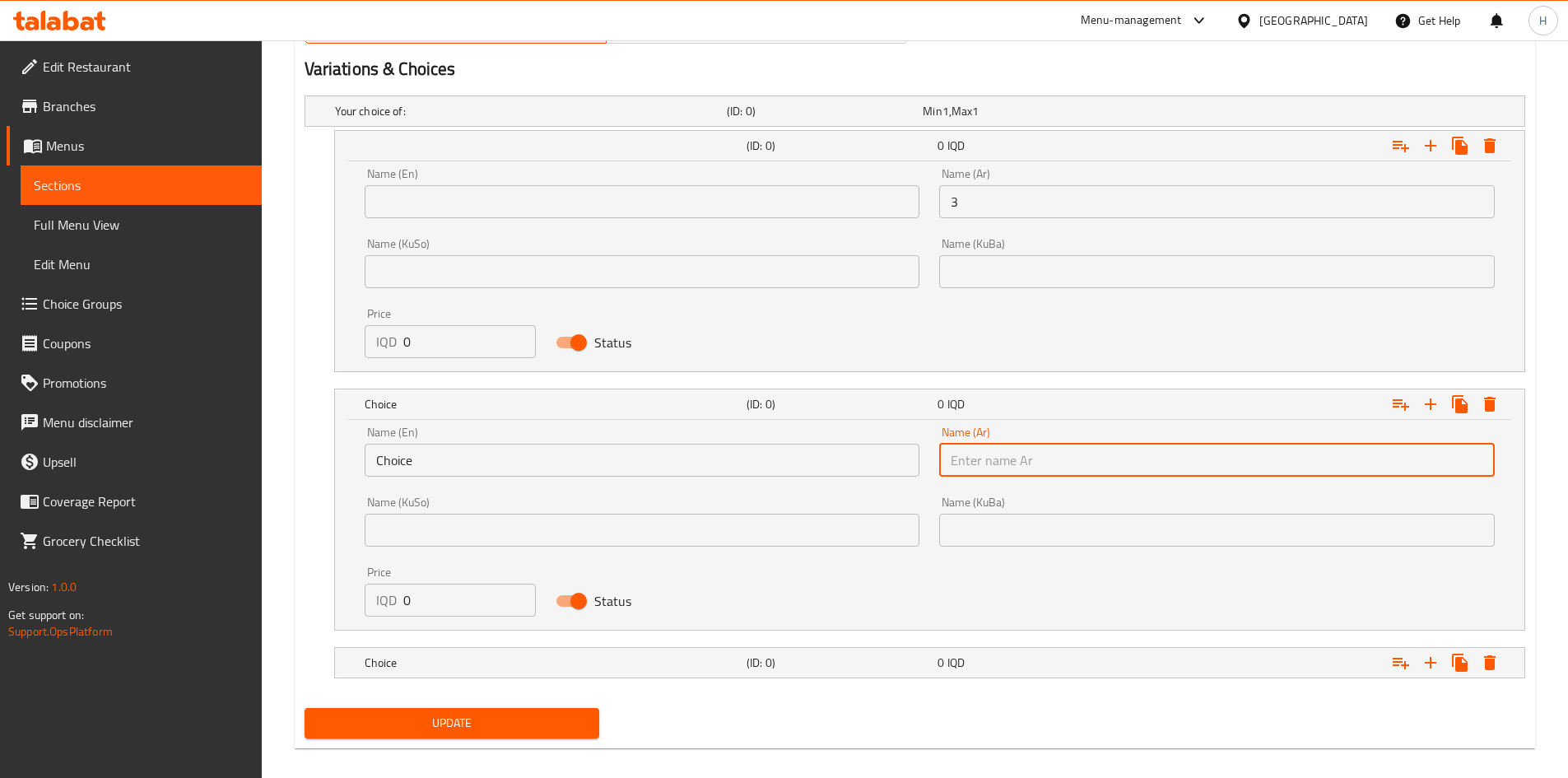
click at [986, 471] on input "text" at bounding box center [1217, 460] width 556 height 33
type input "6"
click at [870, 662] on h5 "(ID: 0)" at bounding box center [838, 662] width 184 height 16
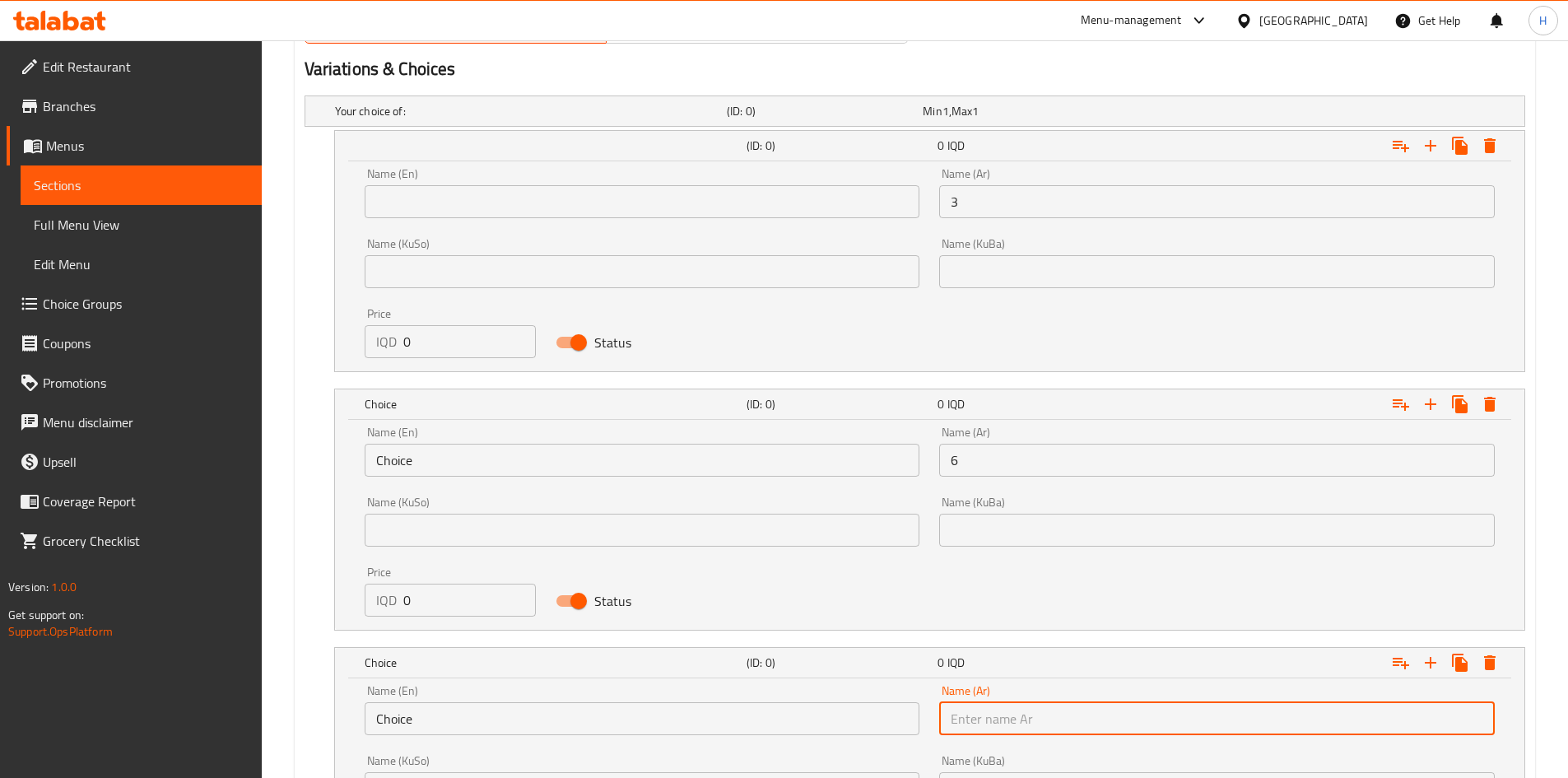
click at [997, 711] on input "text" at bounding box center [1217, 718] width 556 height 33
type input "12"
click at [467, 196] on input "text" at bounding box center [643, 201] width 556 height 33
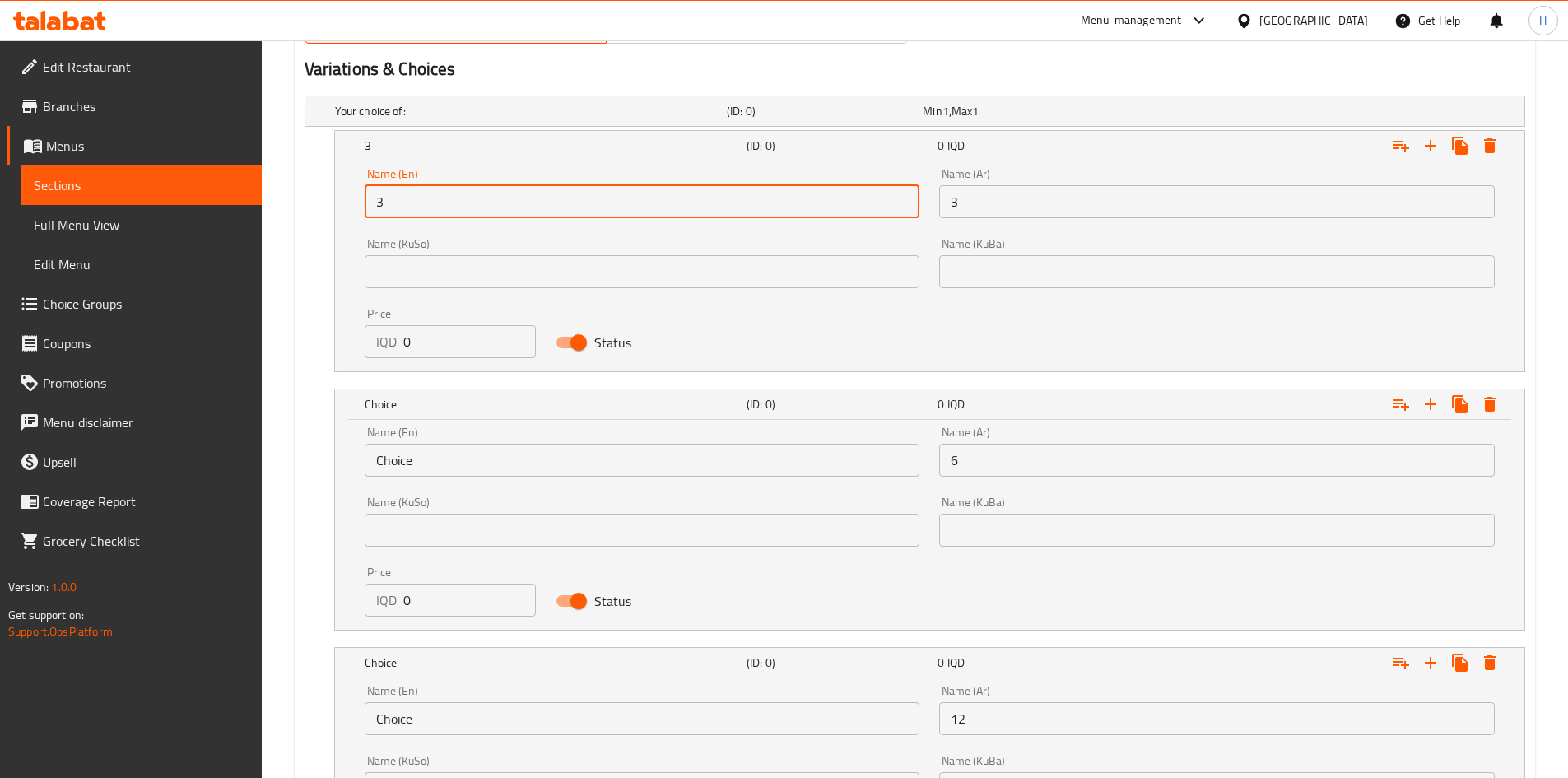
type input "3 Pieces"
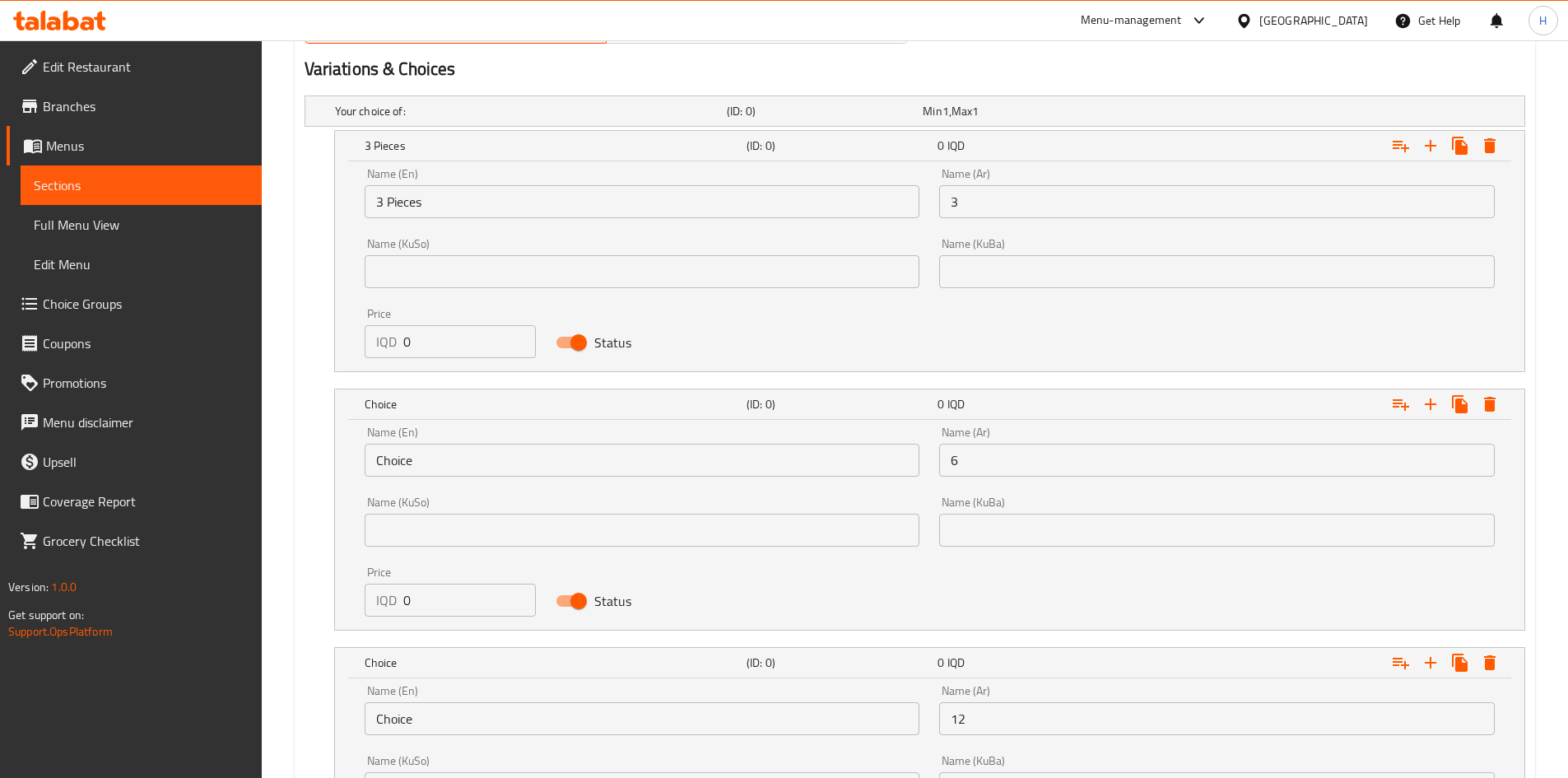
click at [1131, 222] on div "Name (Ar) 3 Name (Ar)" at bounding box center [1217, 193] width 575 height 70
click at [1126, 206] on input "3" at bounding box center [1217, 201] width 556 height 33
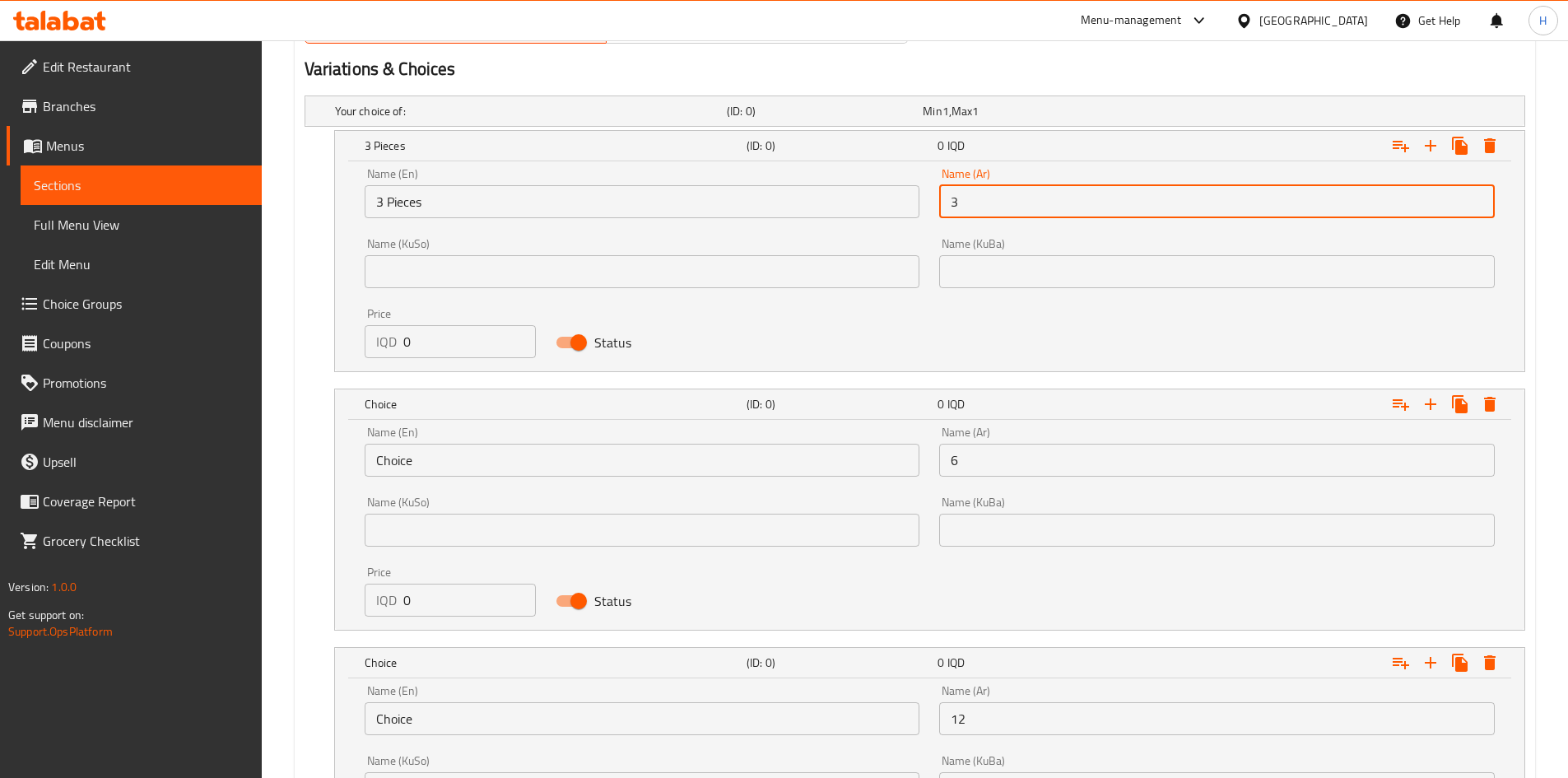
type input "3 قطع"
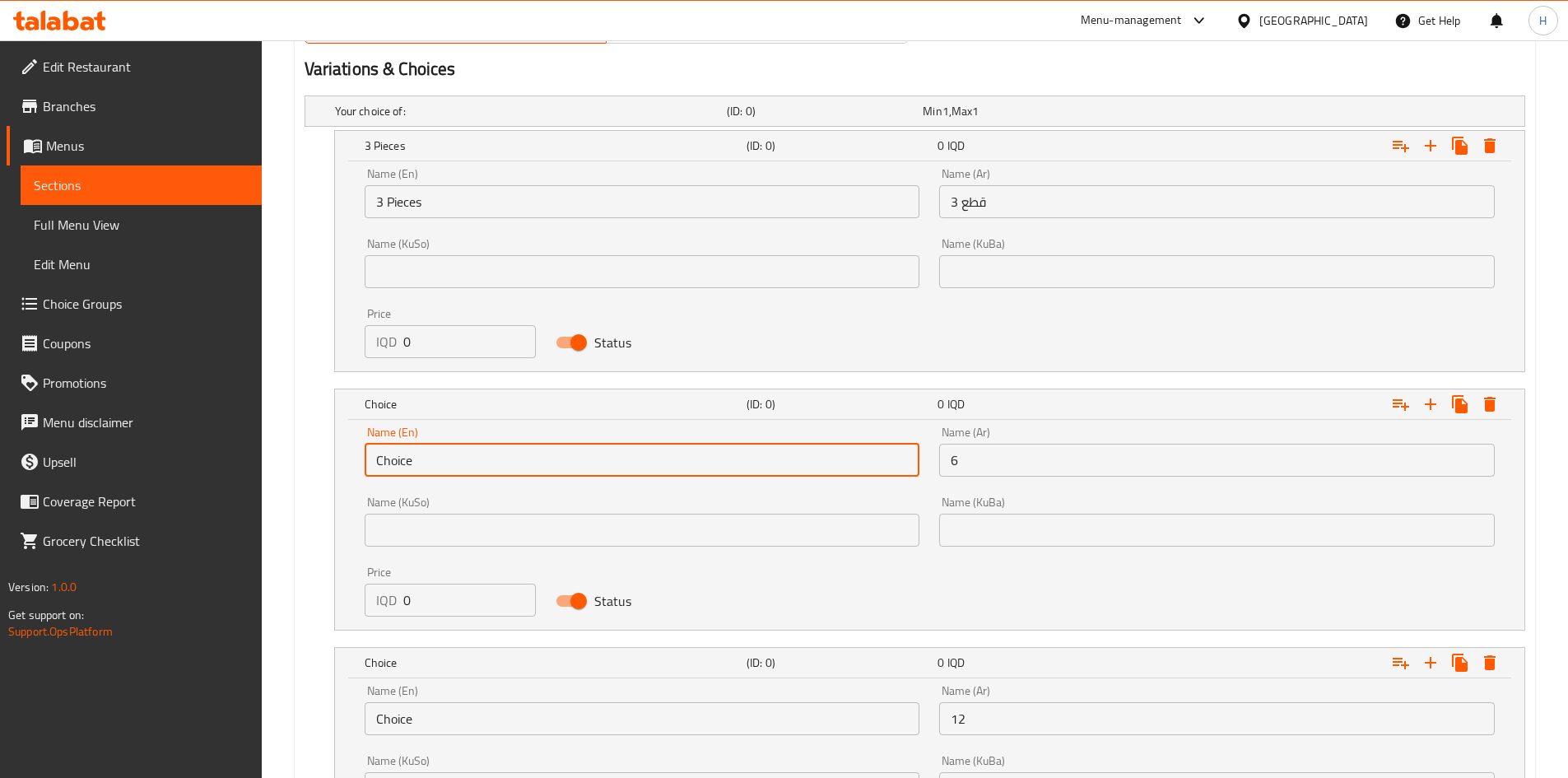
click at [454, 468] on input "Choice" at bounding box center [643, 460] width 556 height 33
click at [454, 468] on input "text" at bounding box center [643, 460] width 556 height 33
type input "6 pieces"
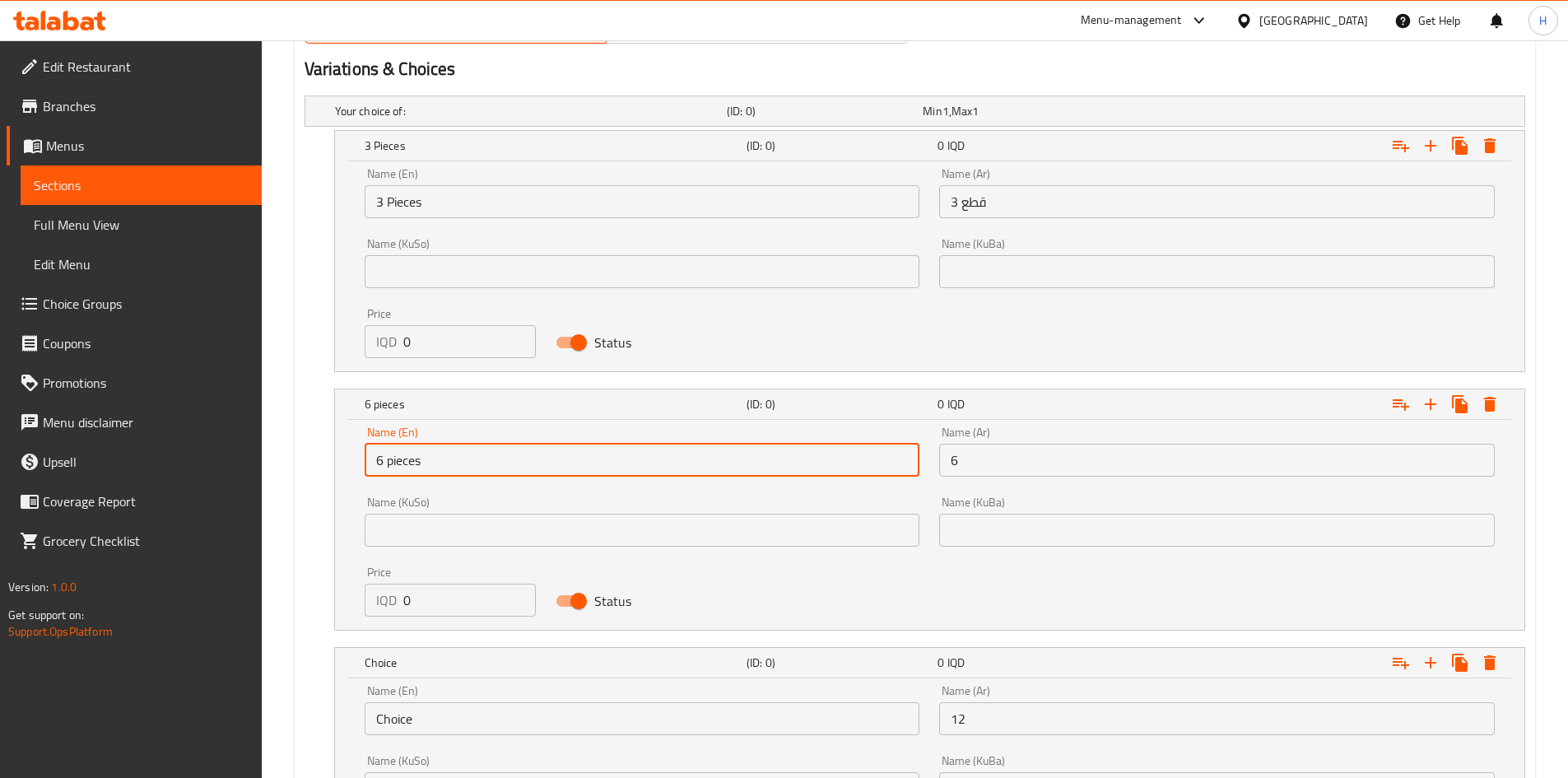
click at [1003, 464] on input "6" at bounding box center [1217, 460] width 556 height 33
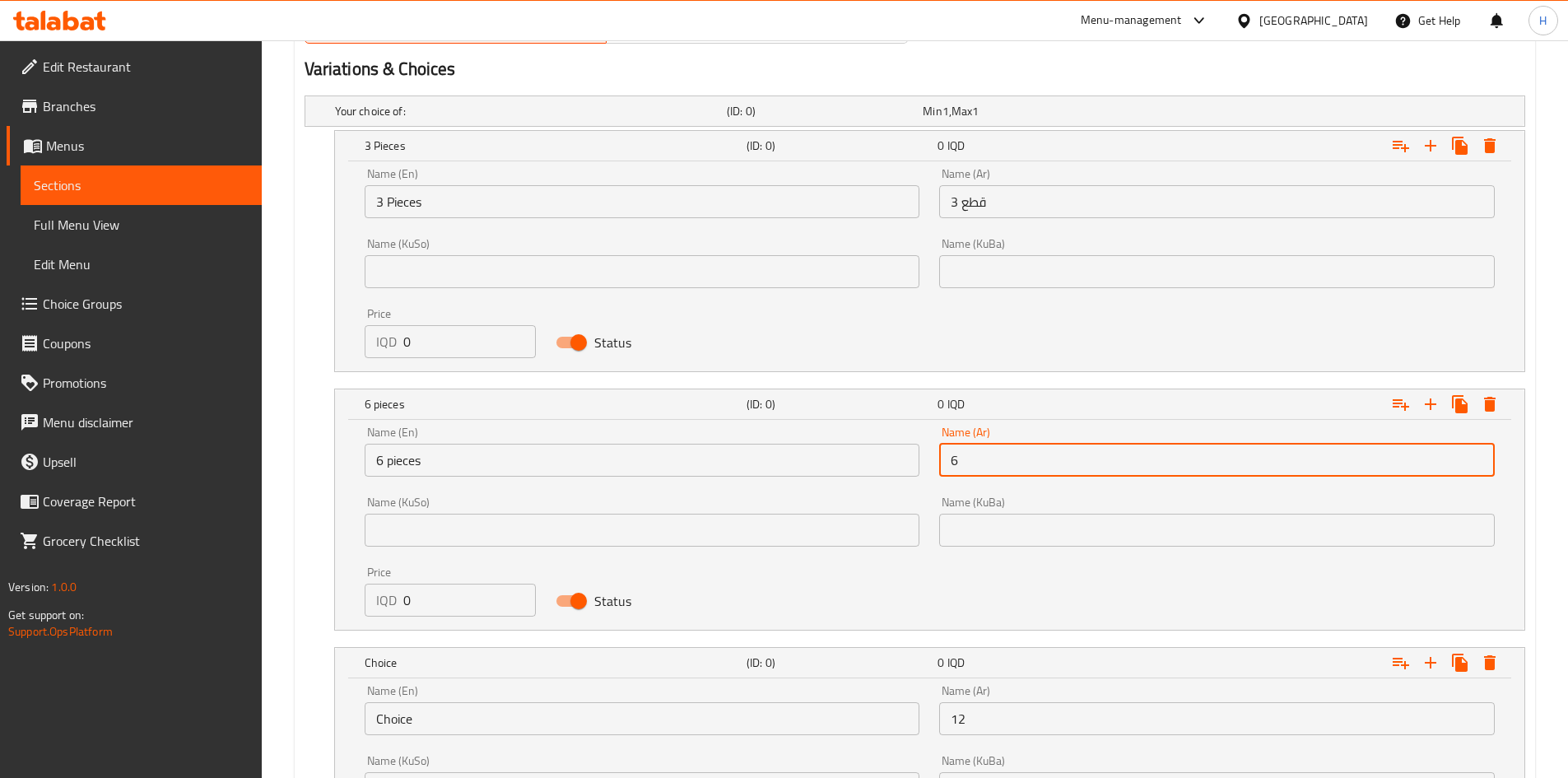
type input "6 قطع"
click at [427, 716] on input "Choice" at bounding box center [643, 718] width 556 height 33
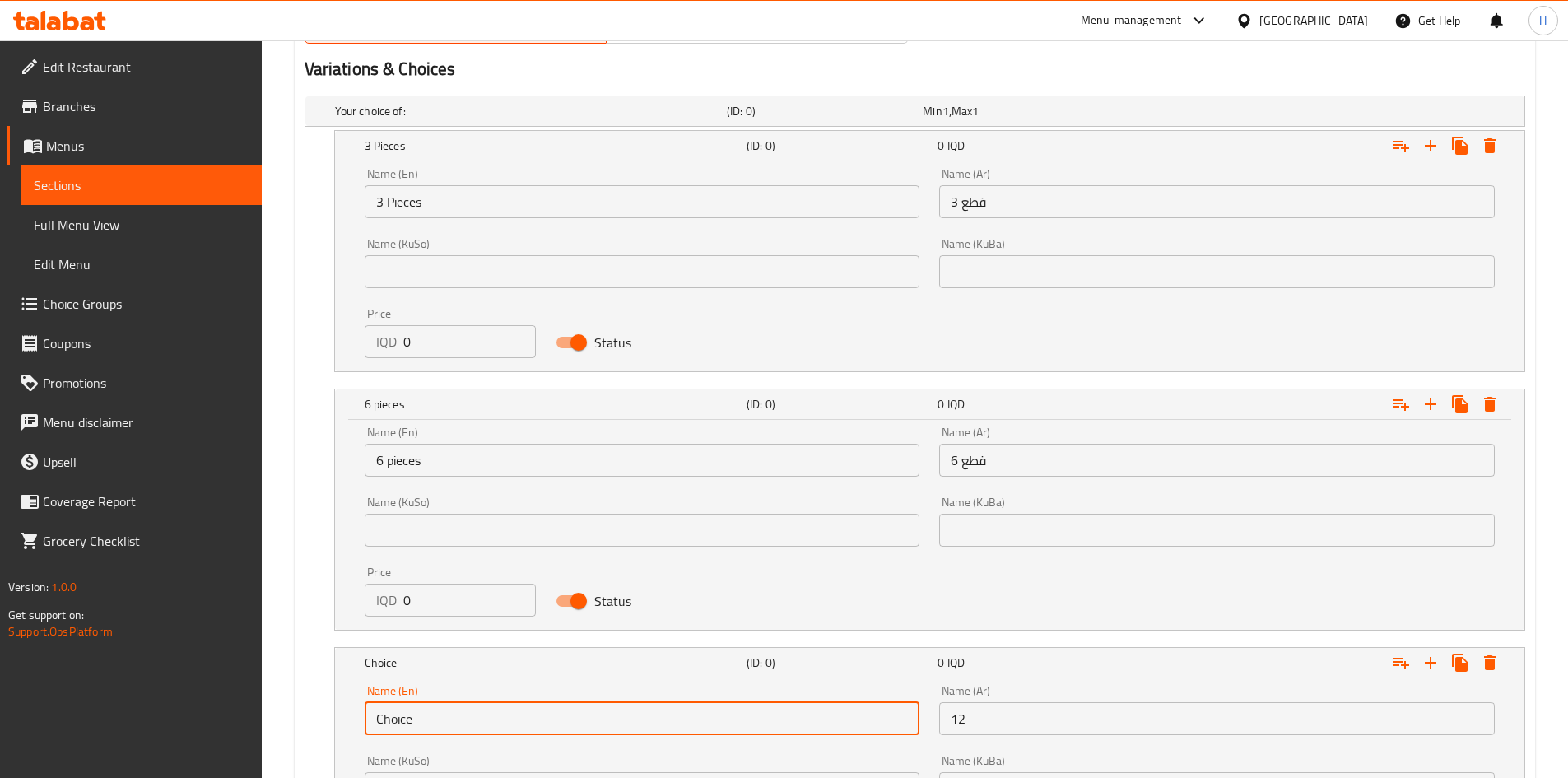
click at [427, 716] on input "Choice" at bounding box center [643, 718] width 556 height 33
type input "12 Pieces"
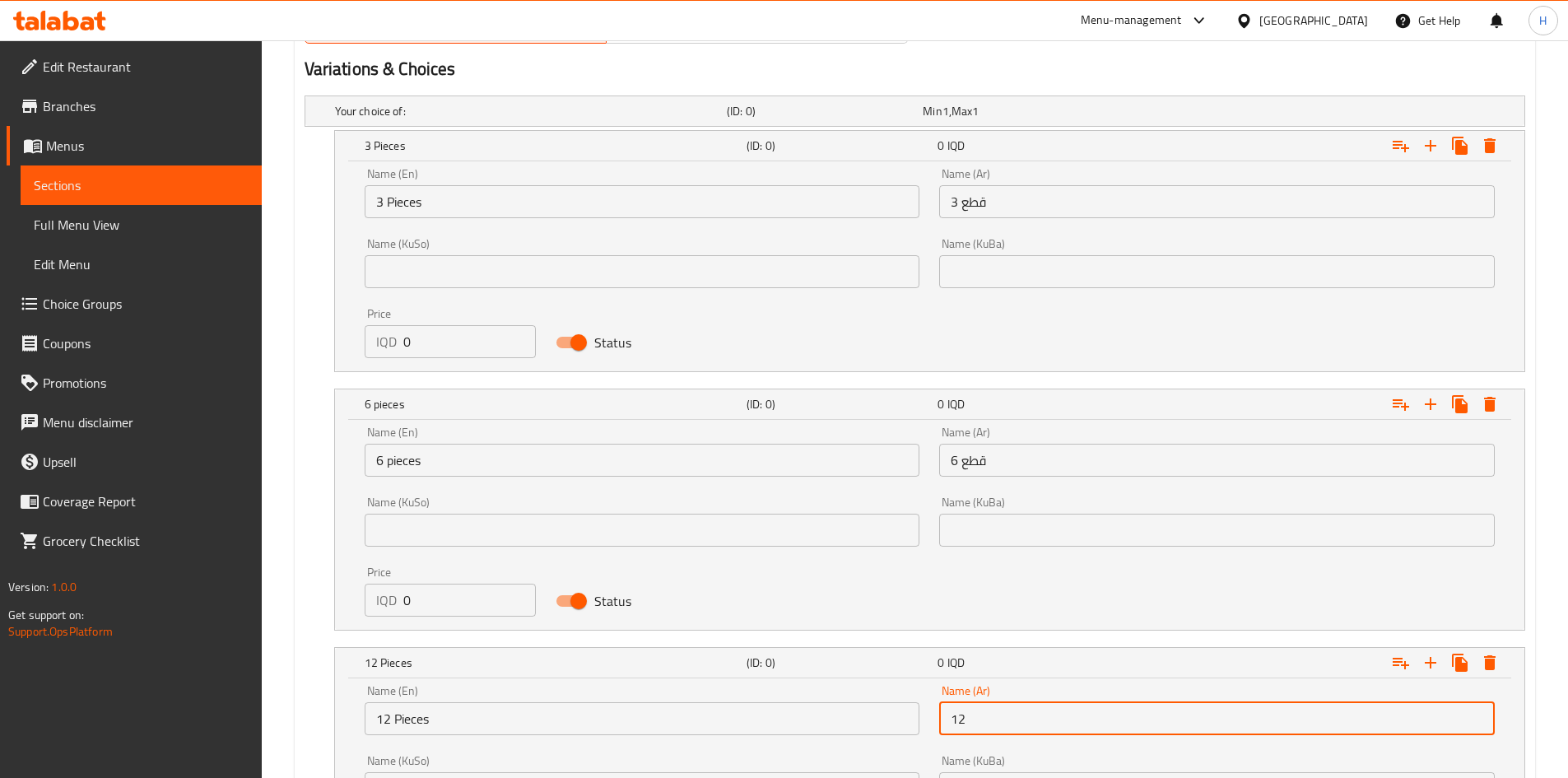
click at [1032, 715] on input "12" at bounding box center [1217, 718] width 556 height 33
type input "12 قطع"
click at [437, 343] on input "0" at bounding box center [470, 342] width 134 height 33
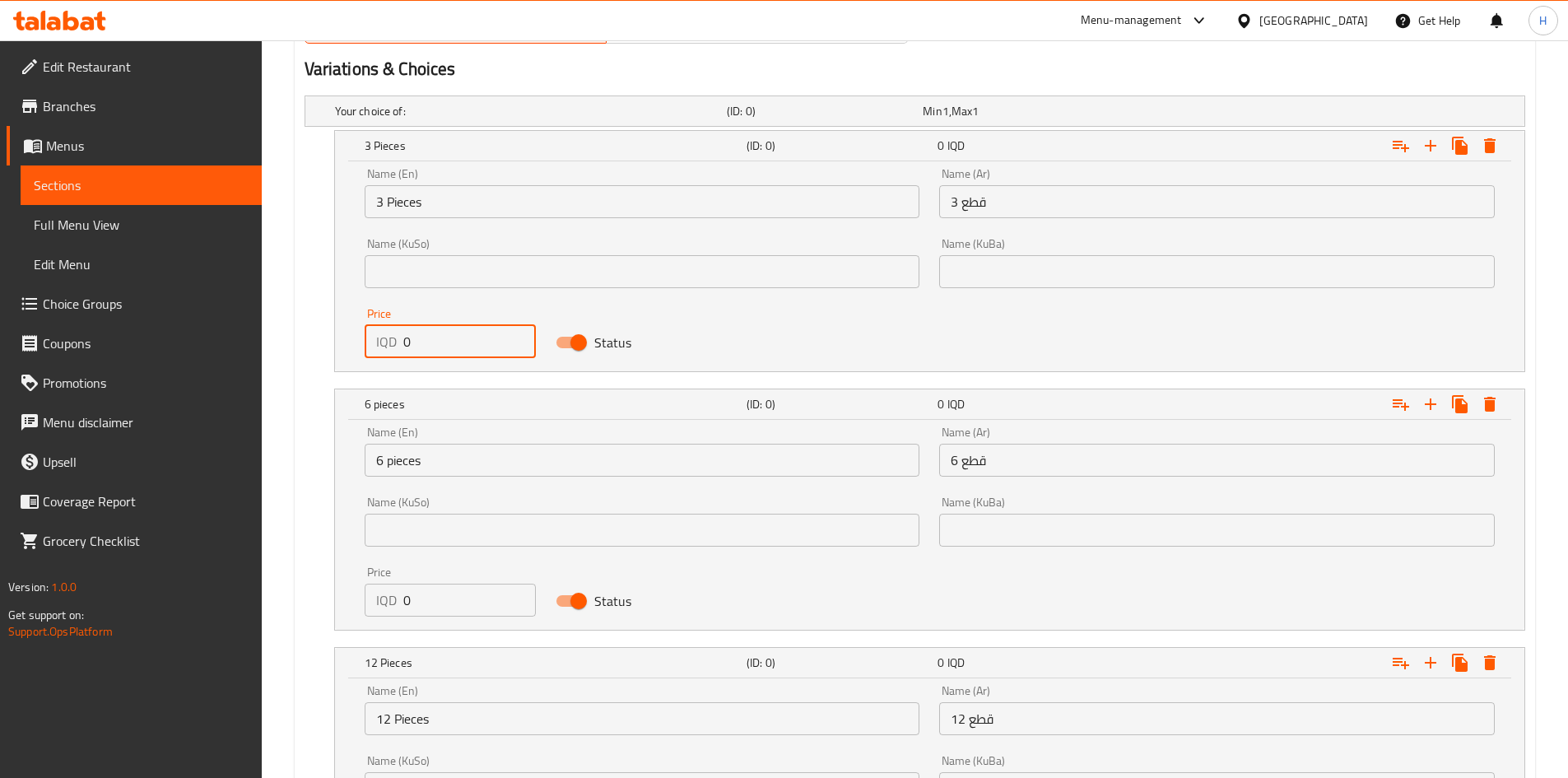
click at [437, 343] on input "0" at bounding box center [470, 342] width 134 height 33
type input "7000"
click at [433, 604] on input "0" at bounding box center [470, 600] width 134 height 33
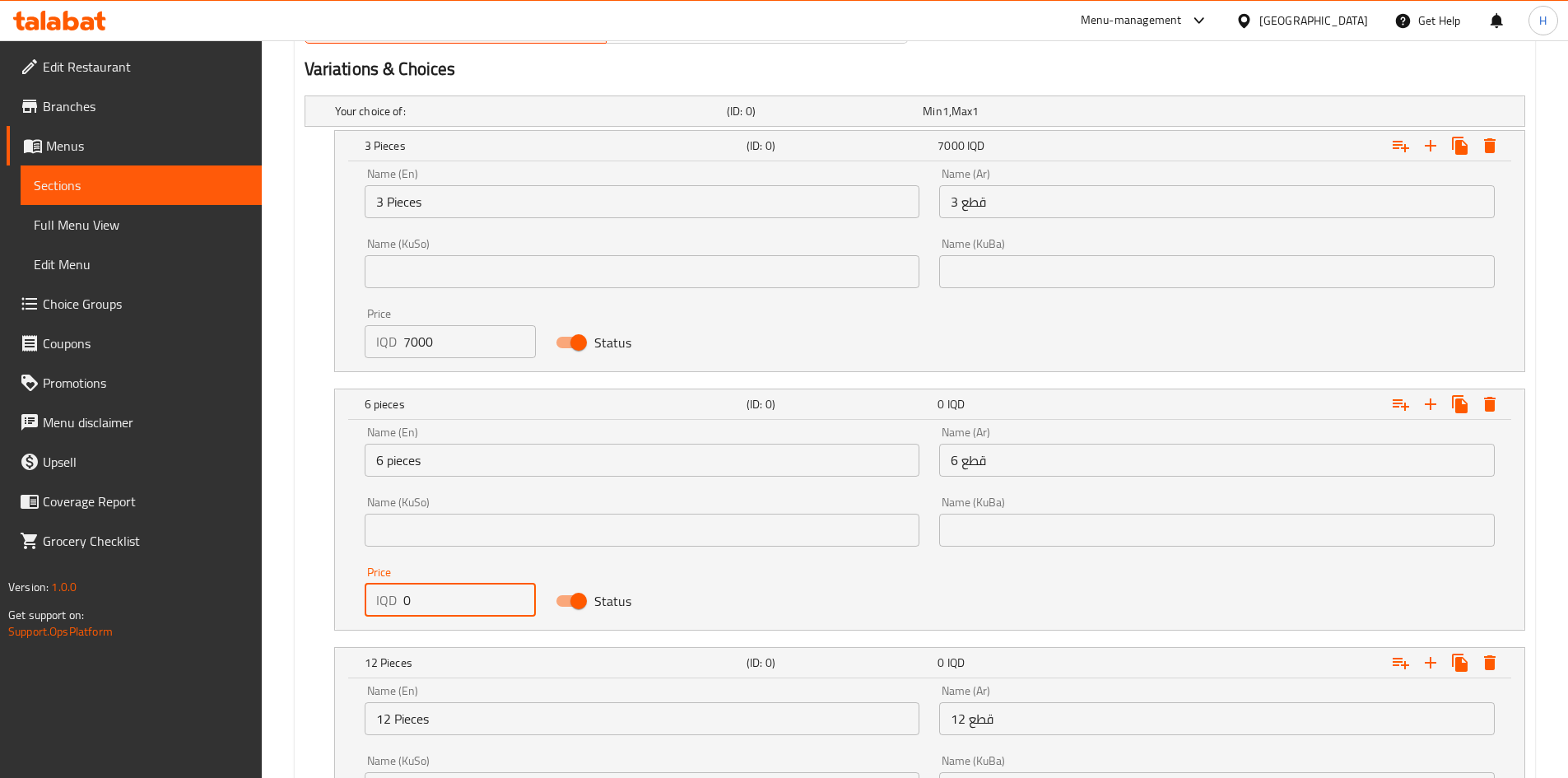
click at [434, 605] on input "0" at bounding box center [470, 600] width 134 height 33
click at [435, 605] on input "0" at bounding box center [470, 600] width 134 height 33
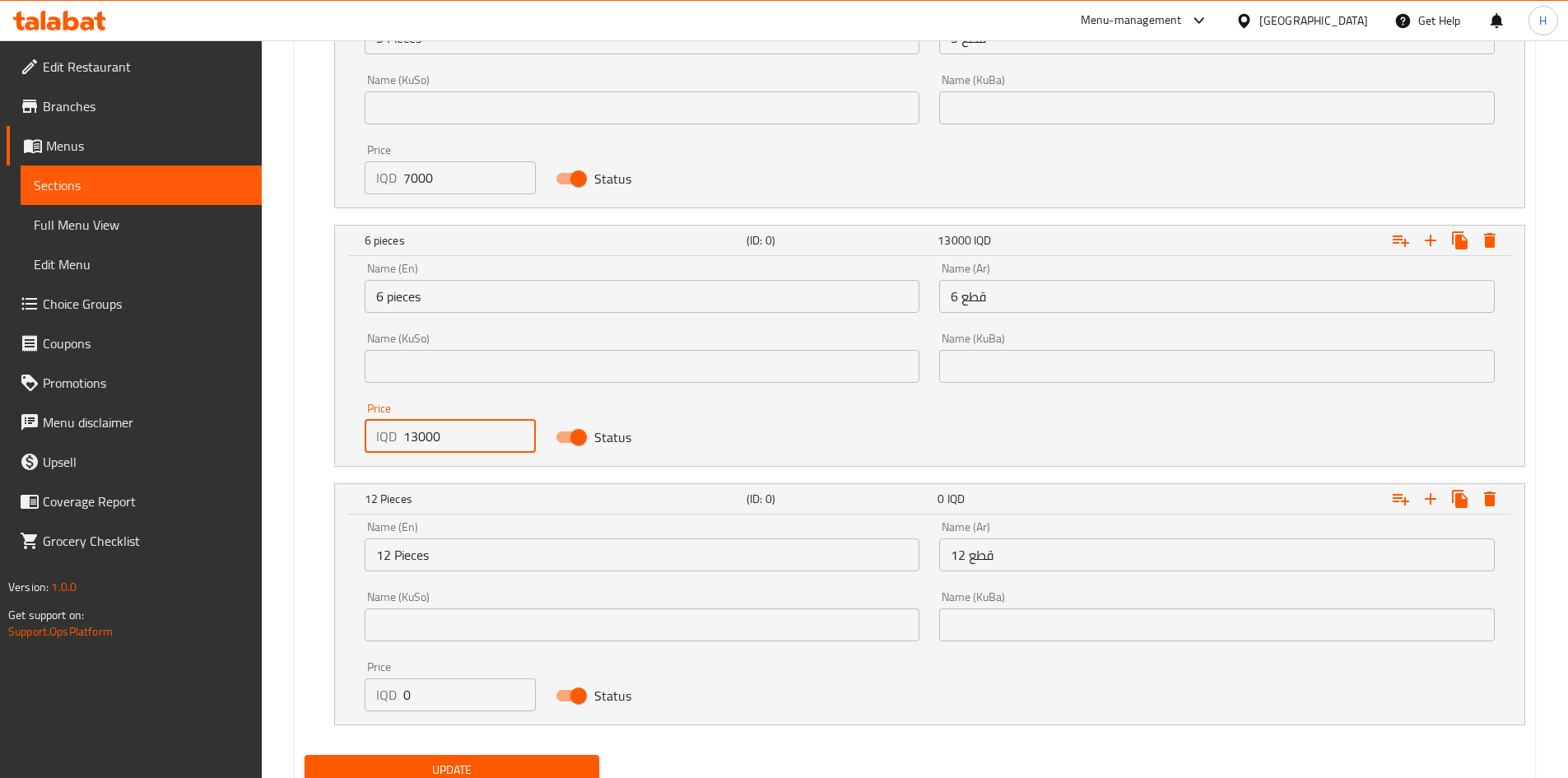
scroll to position [1228, 0]
type input "13000"
click at [415, 686] on input "0" at bounding box center [470, 694] width 134 height 33
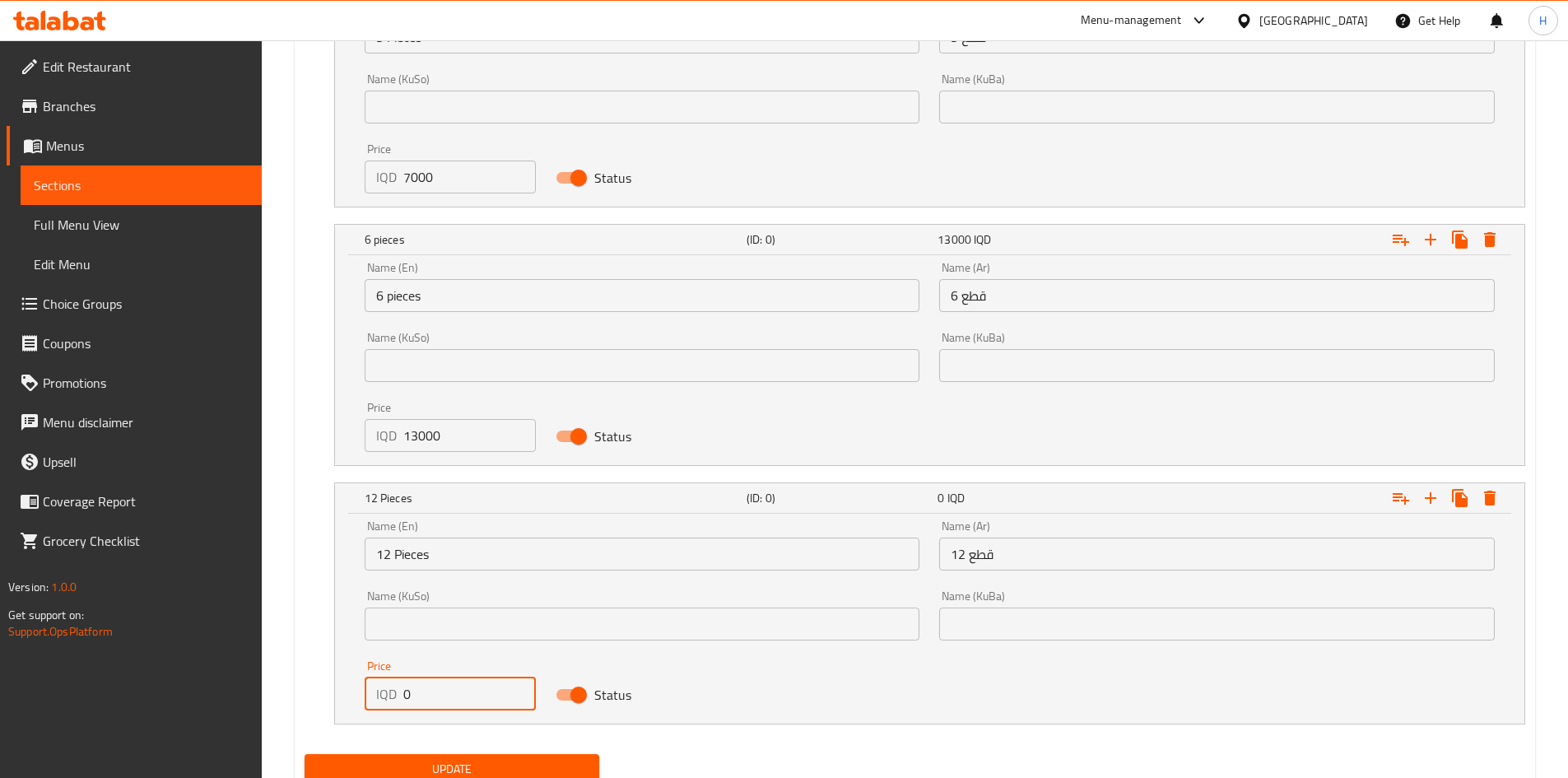
click at [415, 687] on input "0" at bounding box center [470, 694] width 134 height 33
type input "23000"
click at [456, 766] on span "Update" at bounding box center [452, 768] width 269 height 20
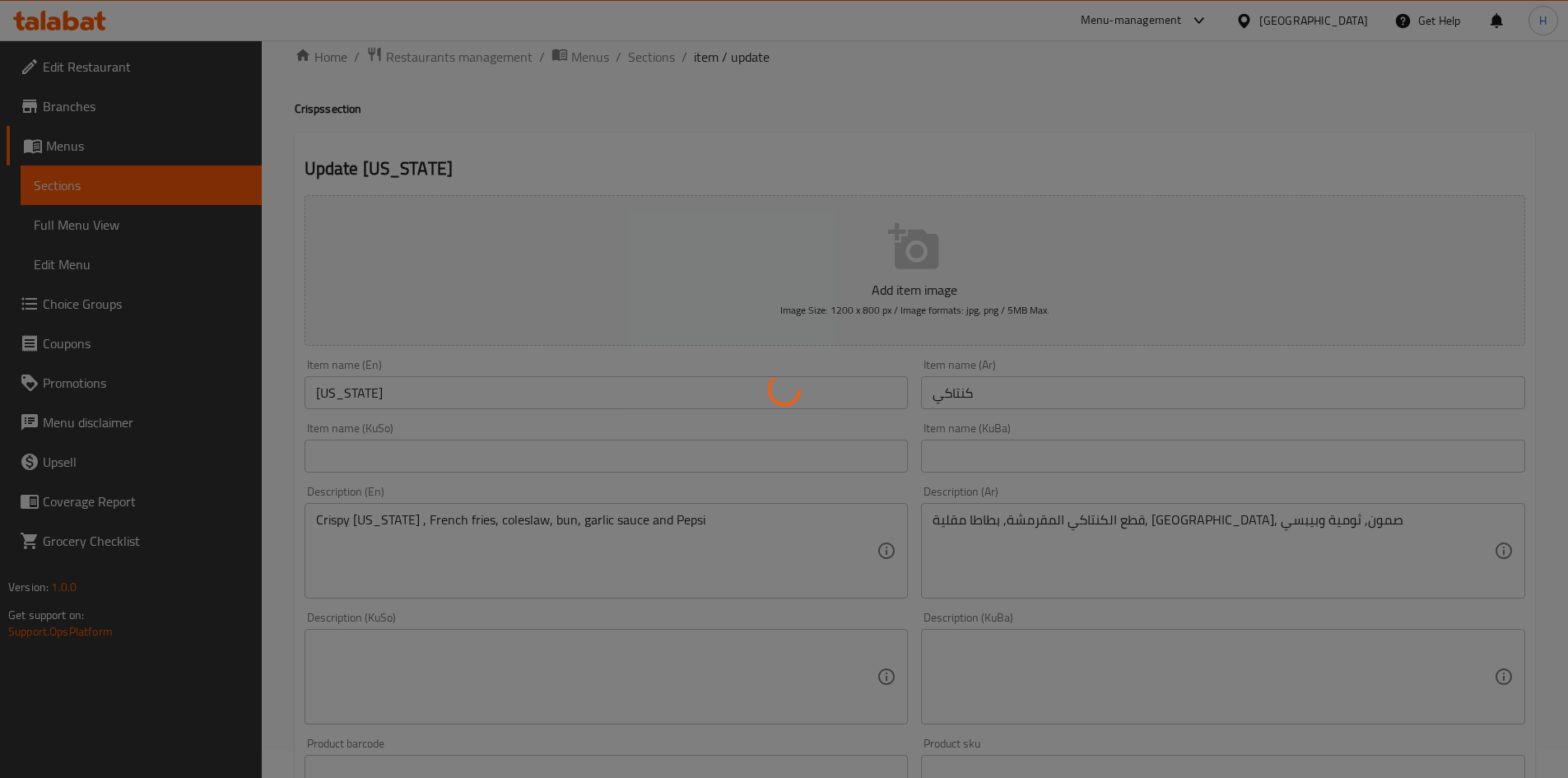
scroll to position [0, 0]
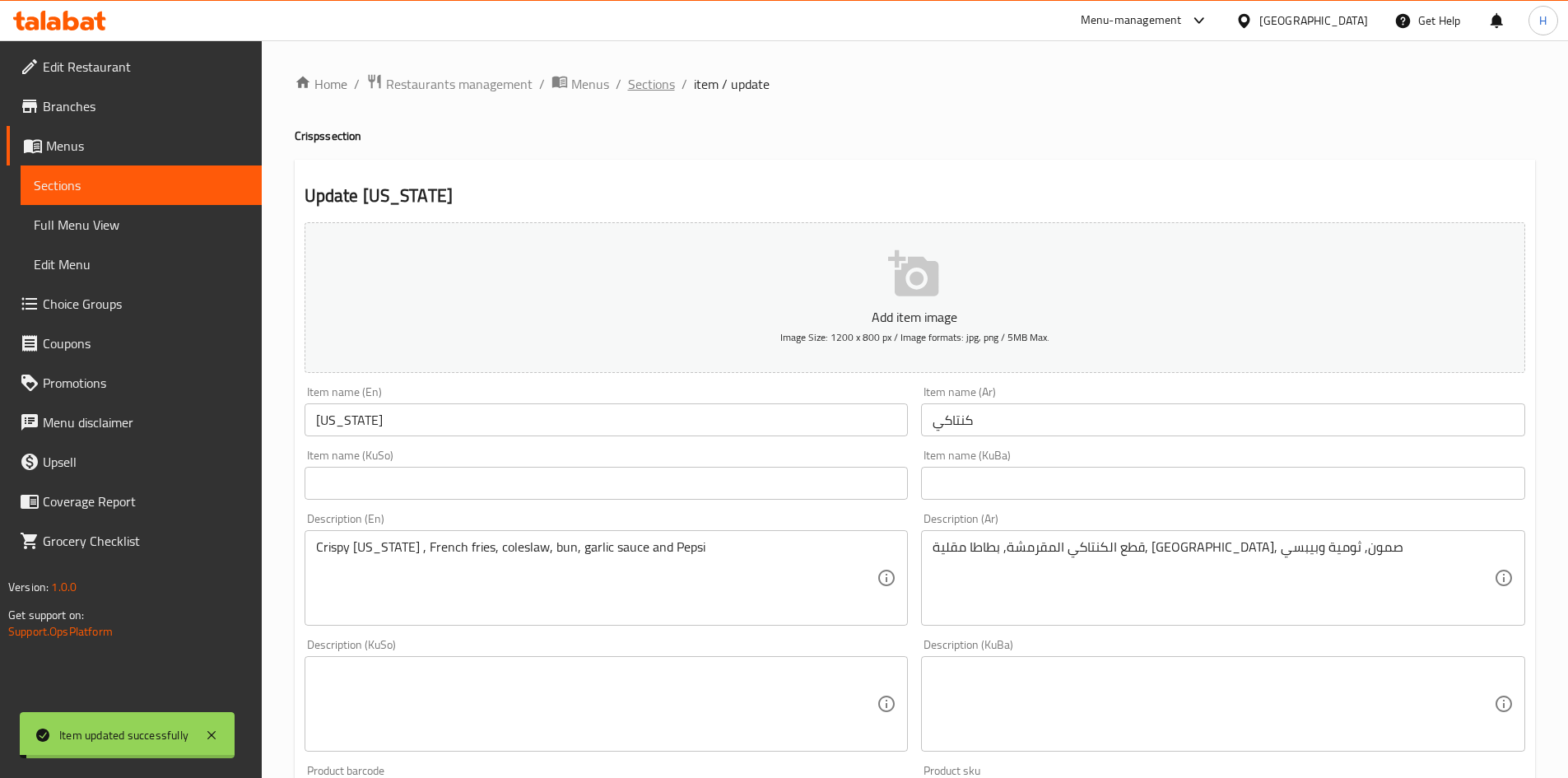
click at [653, 86] on span "Sections" at bounding box center [651, 84] width 46 height 19
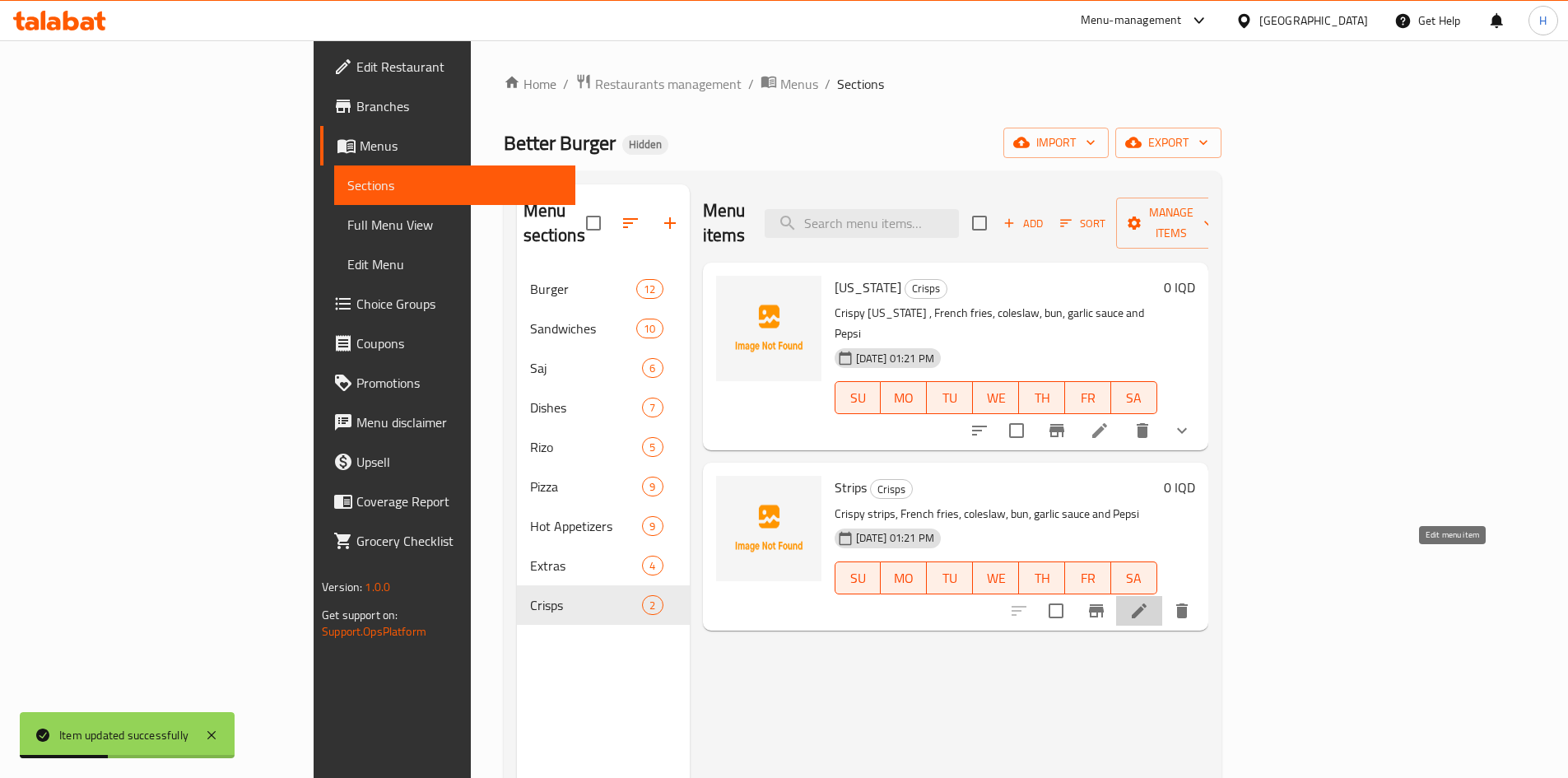
click at [1146, 603] on icon at bounding box center [1138, 610] width 15 height 15
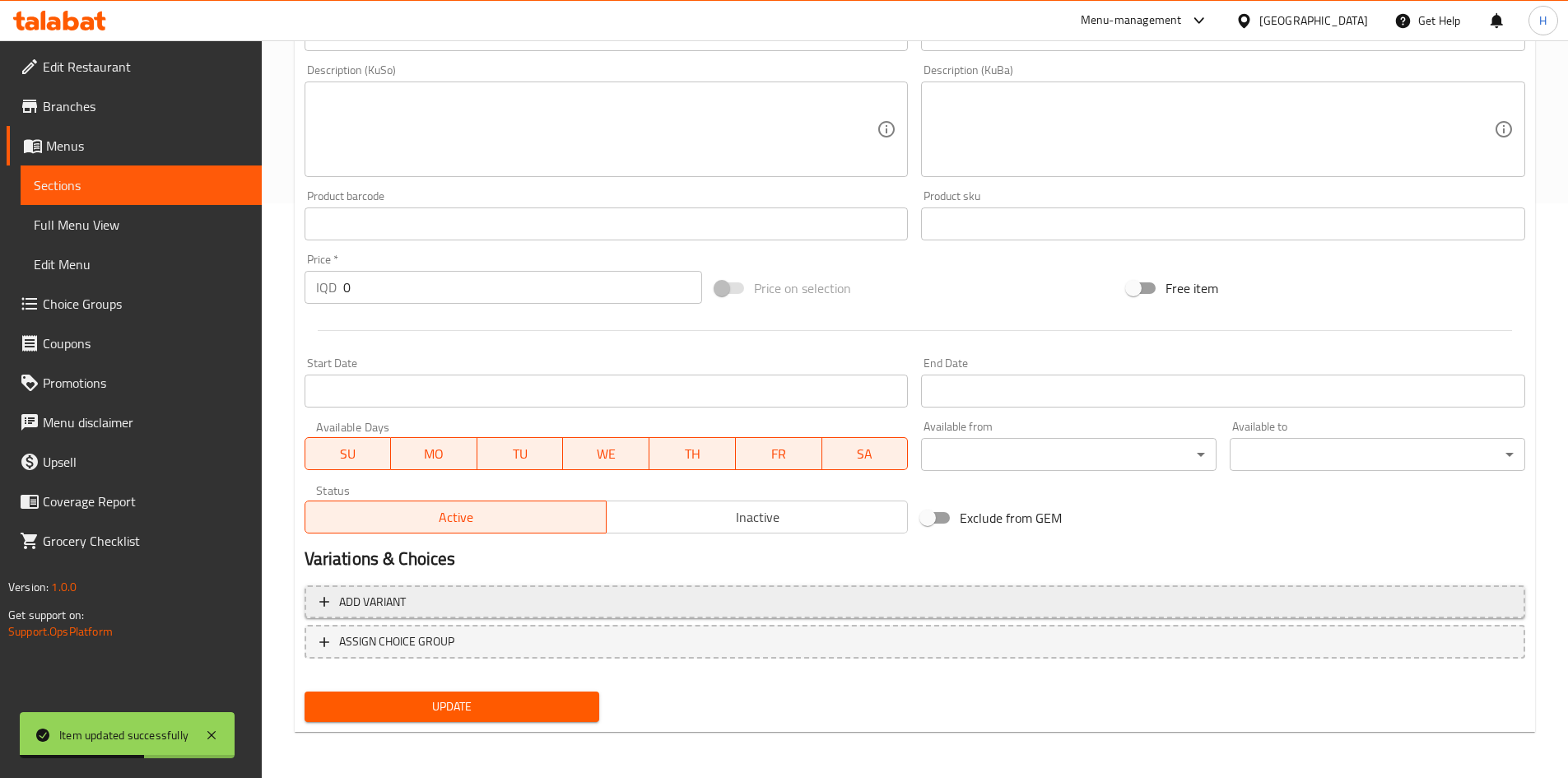
click at [378, 606] on span "Add variant" at bounding box center [372, 601] width 67 height 20
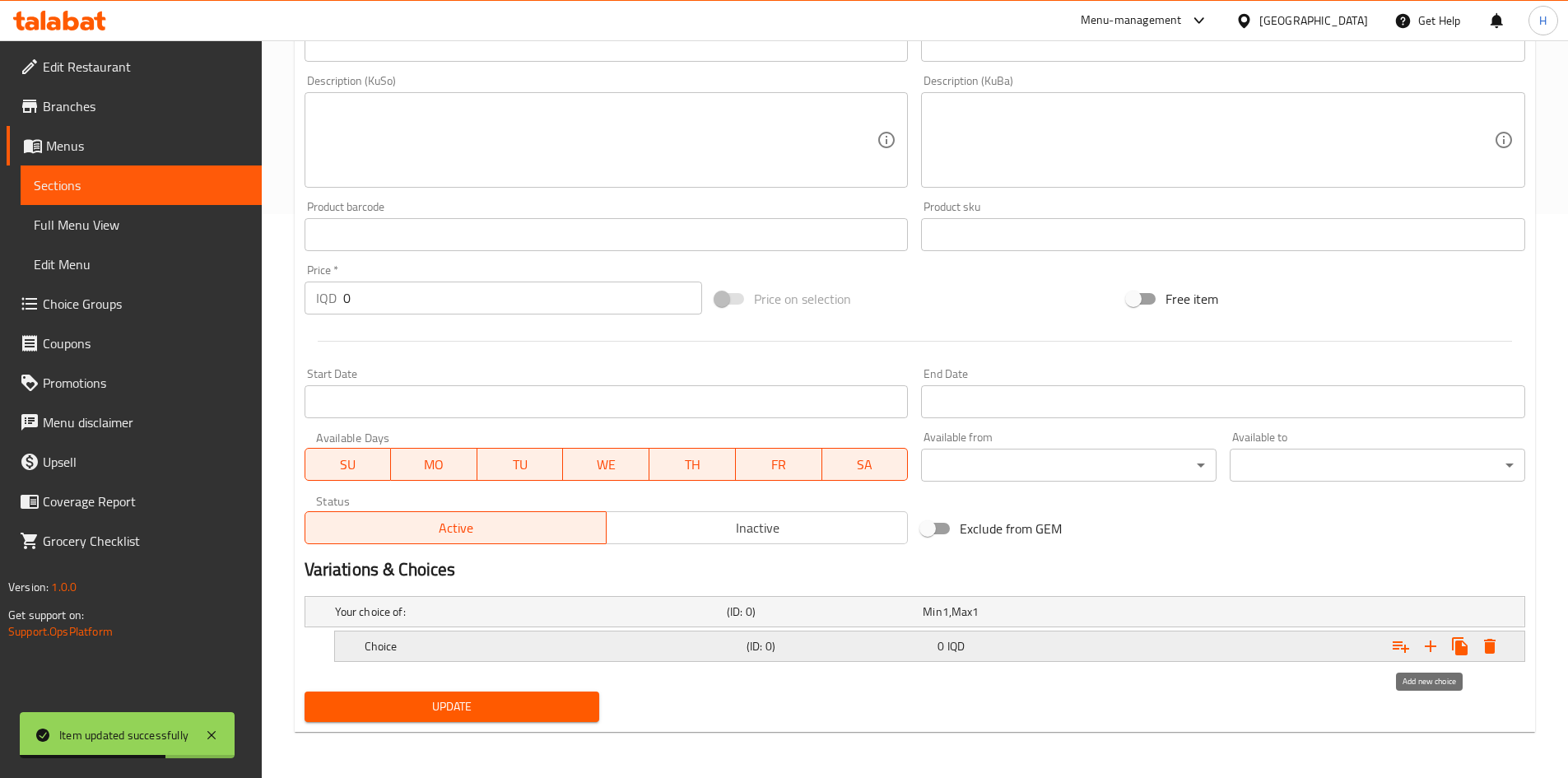
click at [1423, 643] on icon "Expand" at bounding box center [1431, 645] width 19 height 19
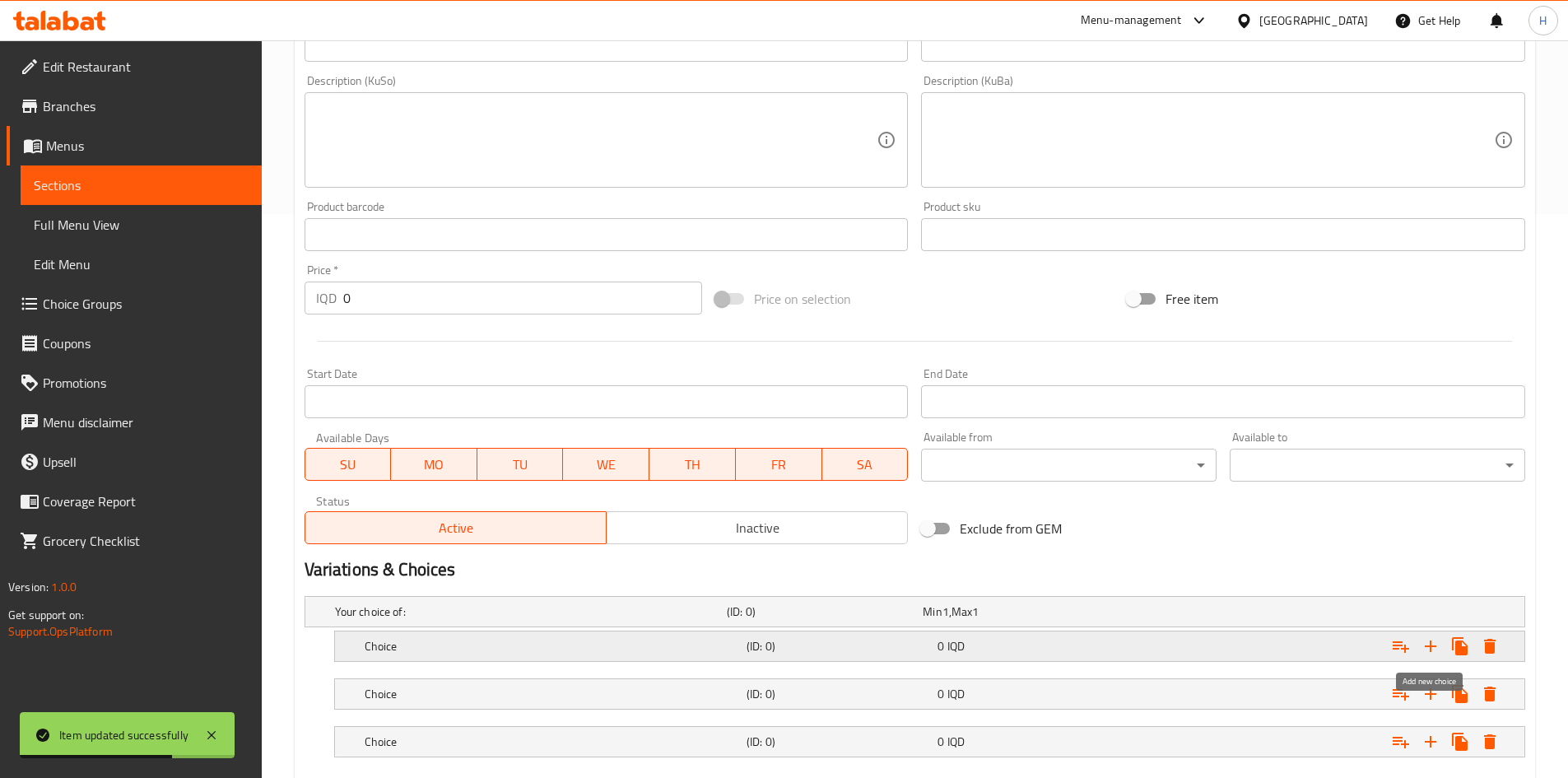
click at [1423, 643] on icon "Expand" at bounding box center [1431, 645] width 19 height 19
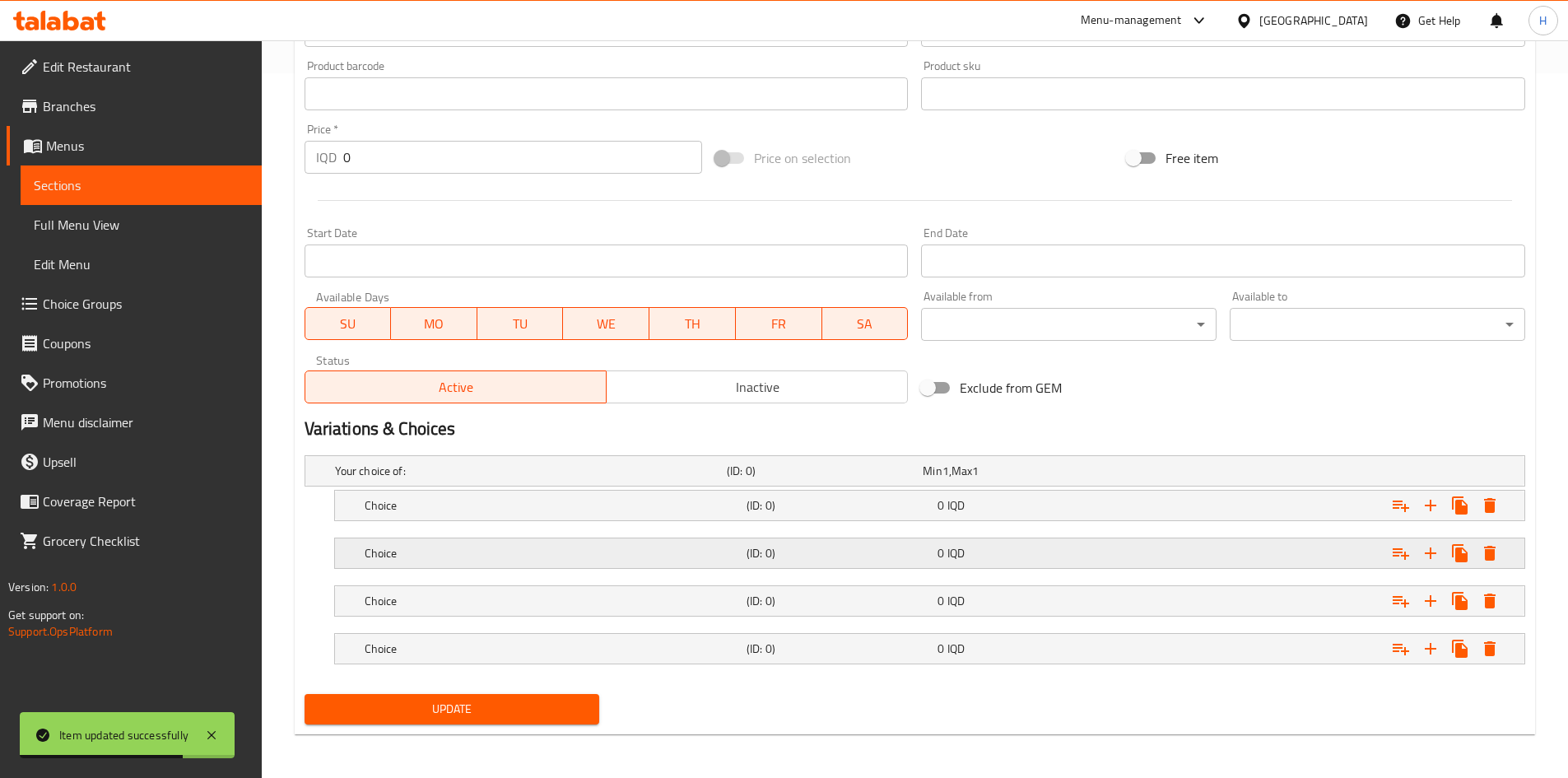
scroll to position [706, 0]
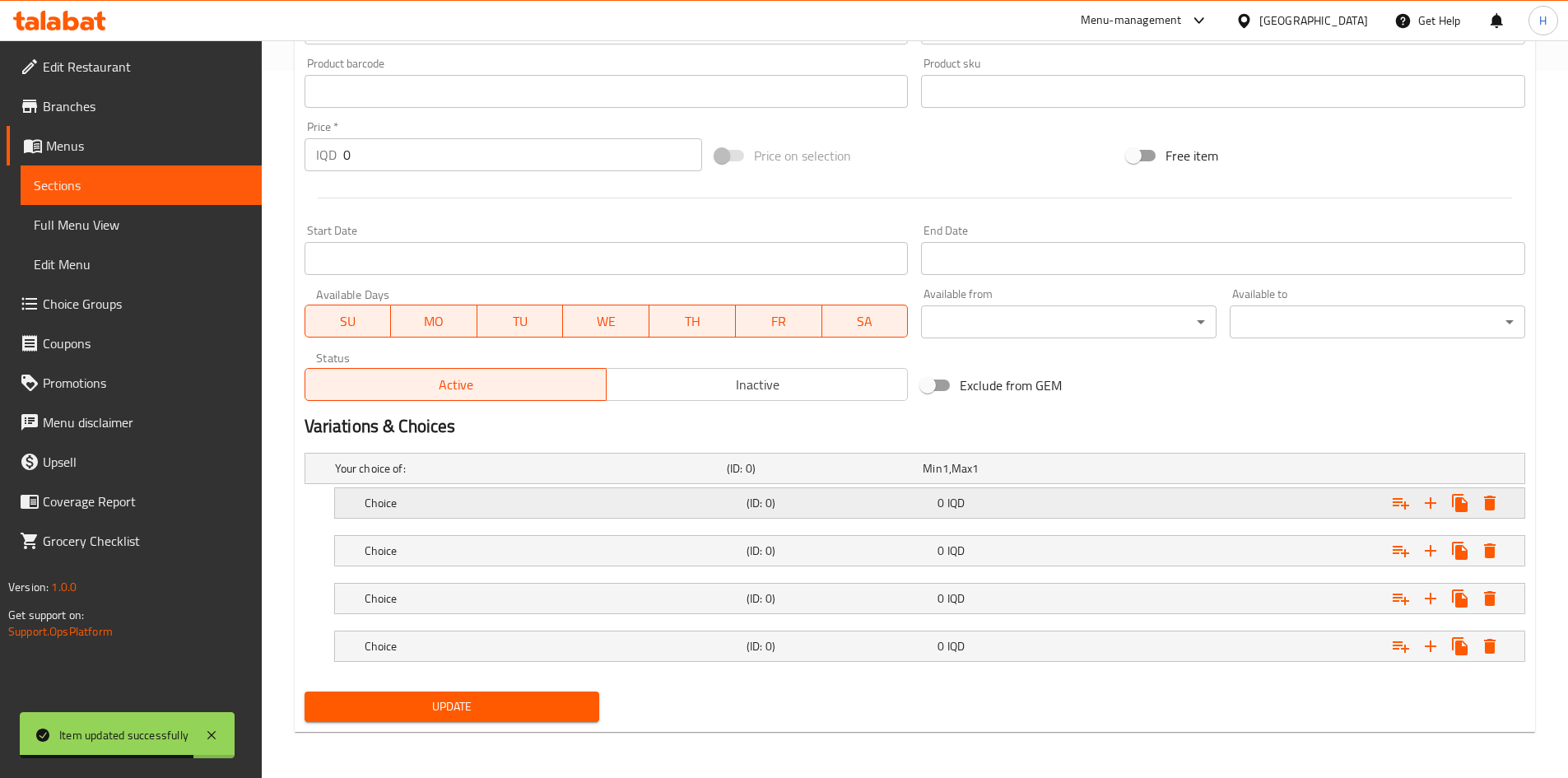
click at [401, 500] on h5 "Choice" at bounding box center [553, 502] width 376 height 16
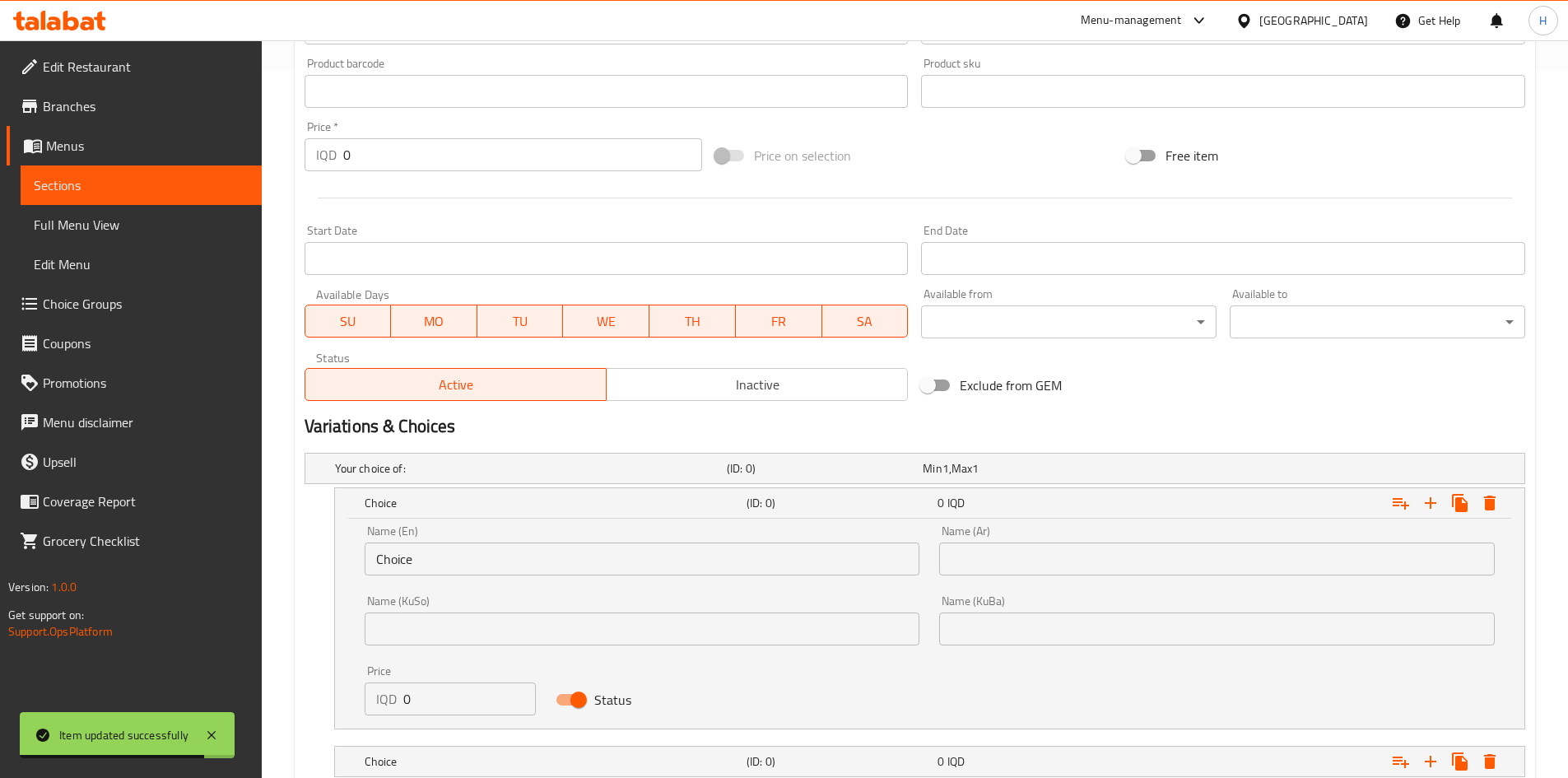
click at [448, 577] on div "Name (En) Choice Name (En)" at bounding box center [642, 550] width 575 height 70
click at [454, 566] on input "Choice" at bounding box center [643, 558] width 556 height 33
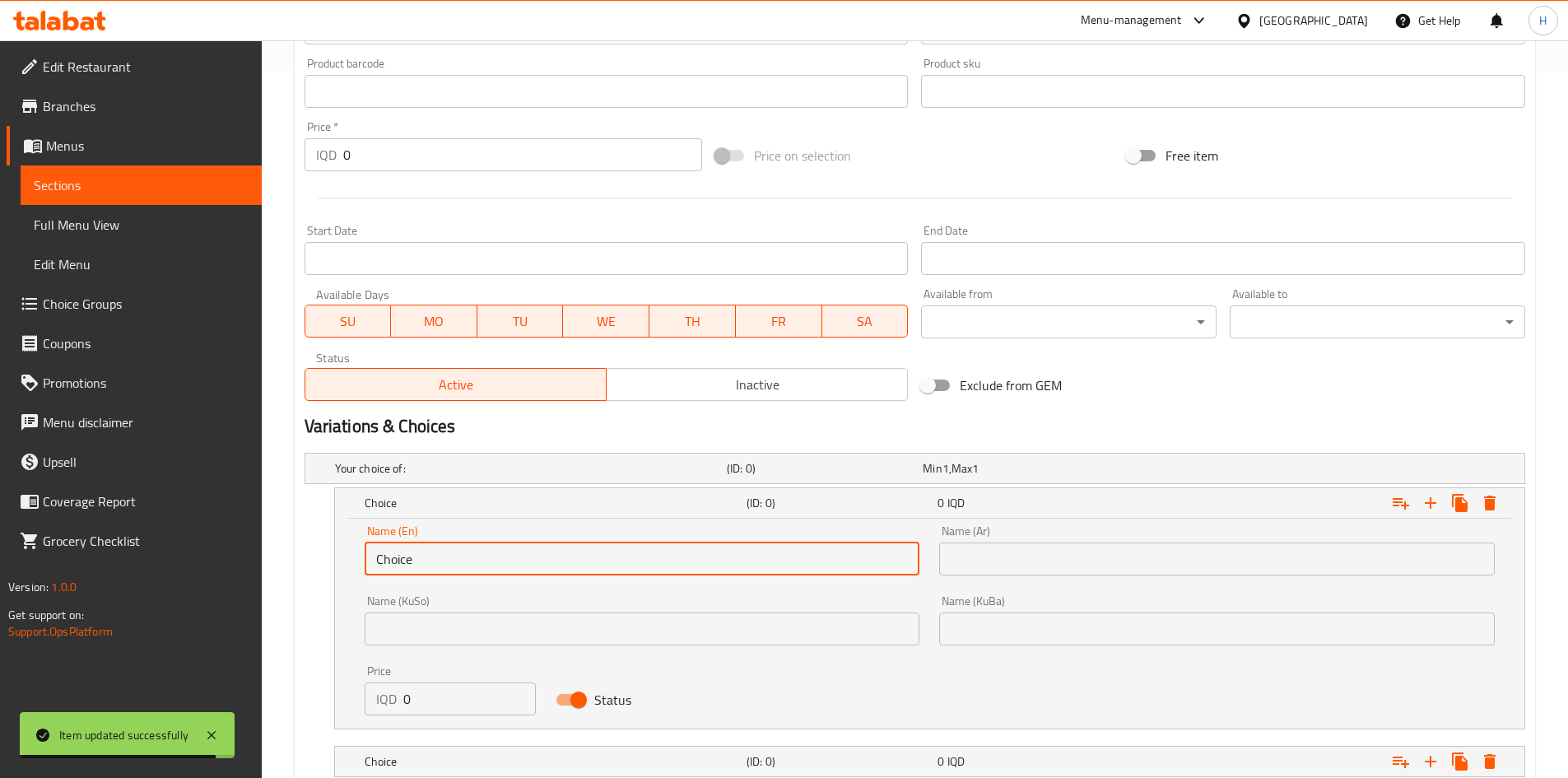
click at [454, 566] on input "Choice" at bounding box center [643, 558] width 556 height 33
click at [455, 564] on input "text" at bounding box center [643, 558] width 556 height 33
type input "3 Pieces"
click at [1021, 577] on div "Name (Ar) Name (Ar)" at bounding box center [1217, 550] width 575 height 70
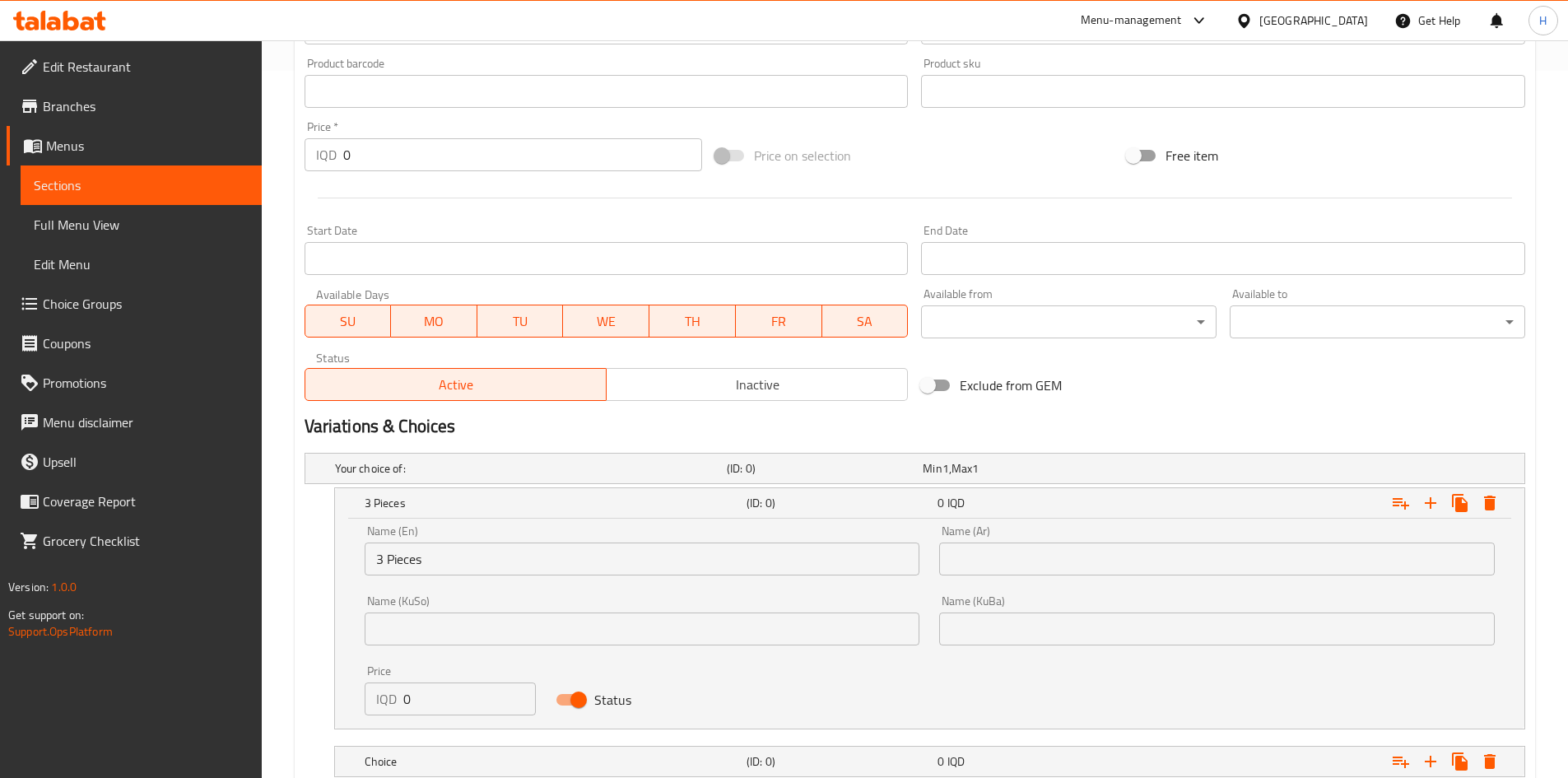
click at [1029, 571] on input "text" at bounding box center [1217, 558] width 556 height 33
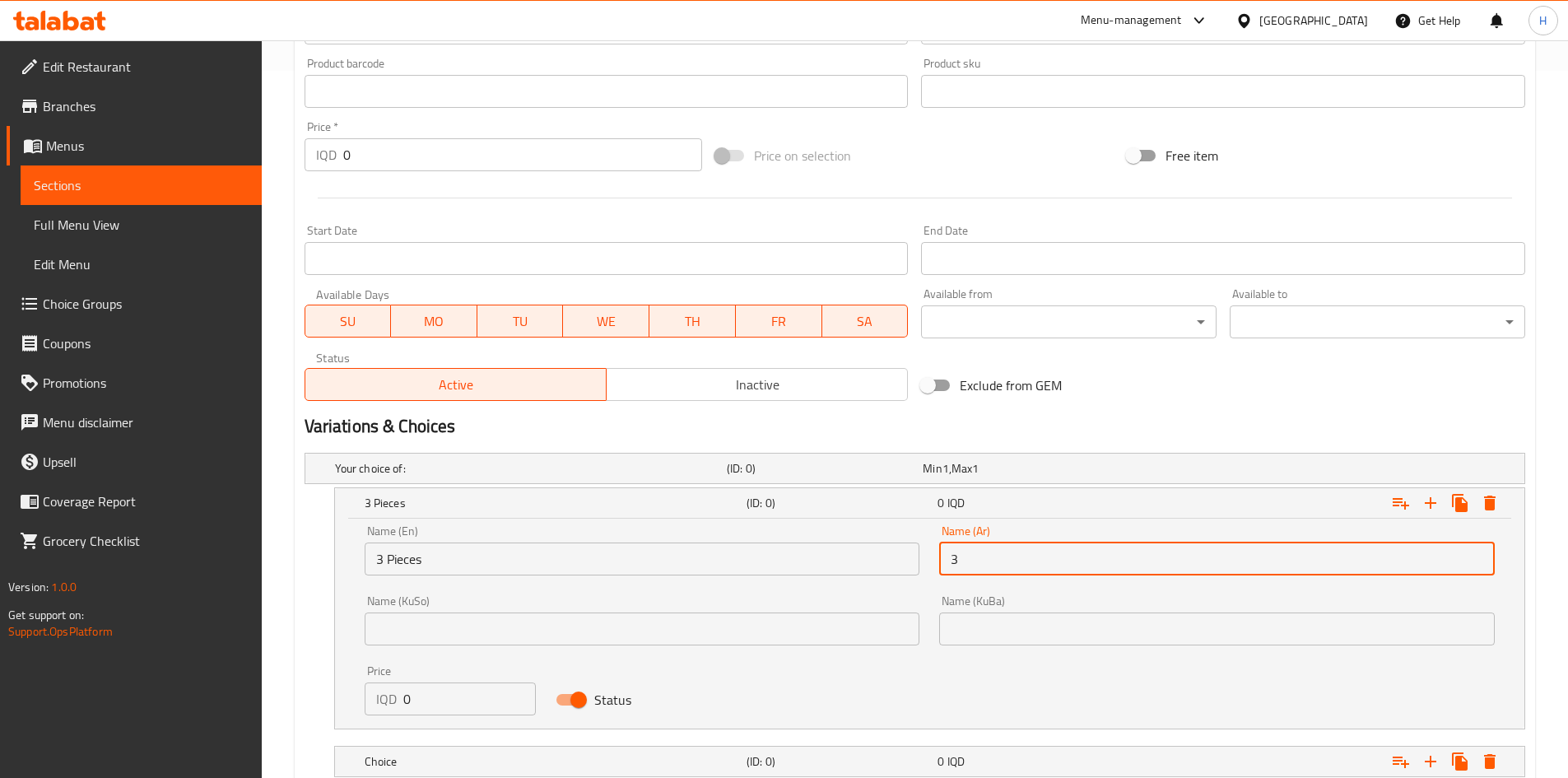
type input "3 قطع"
click at [436, 700] on input "0" at bounding box center [470, 699] width 134 height 33
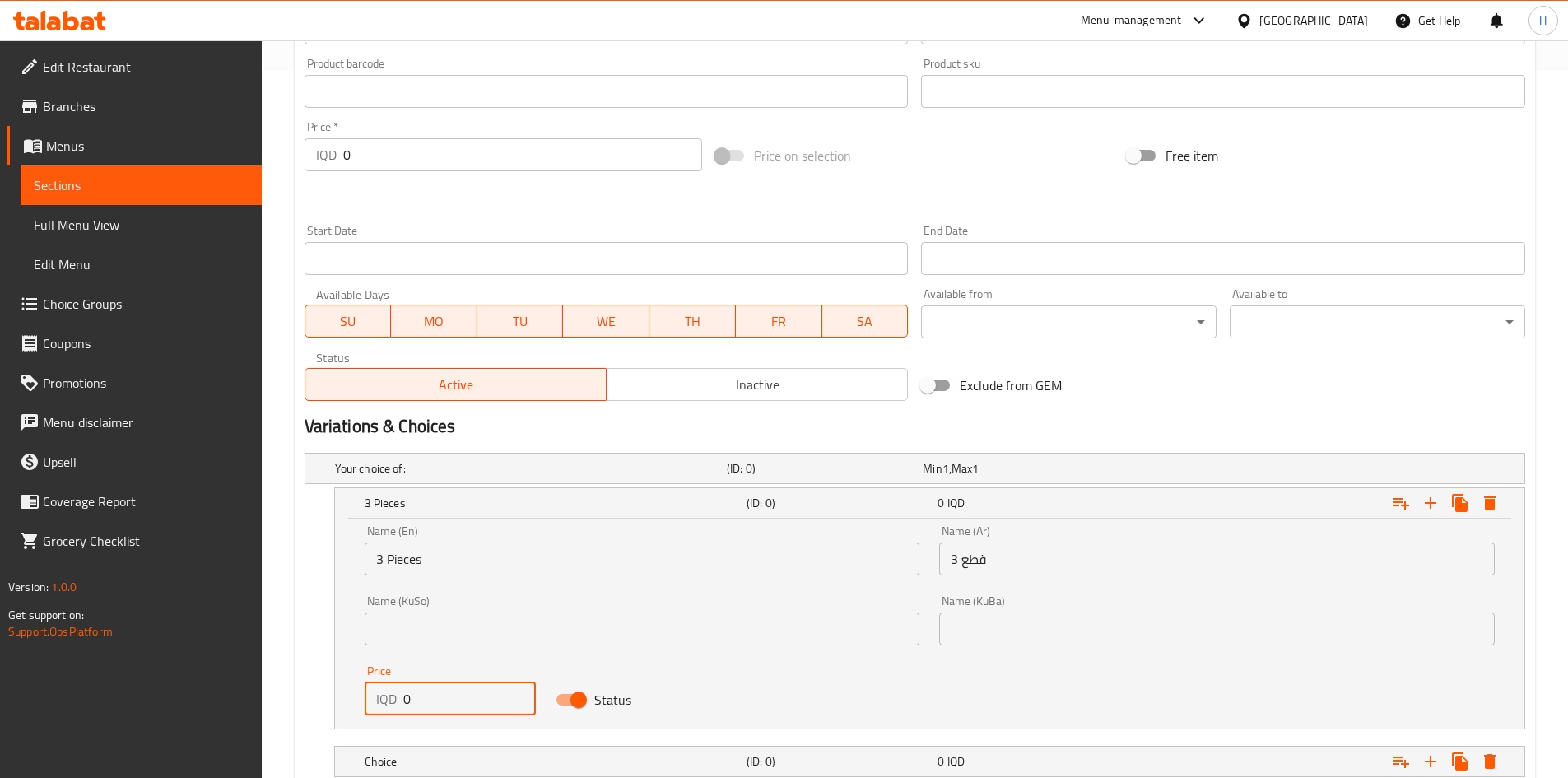
click at [436, 700] on input "0" at bounding box center [470, 699] width 134 height 33
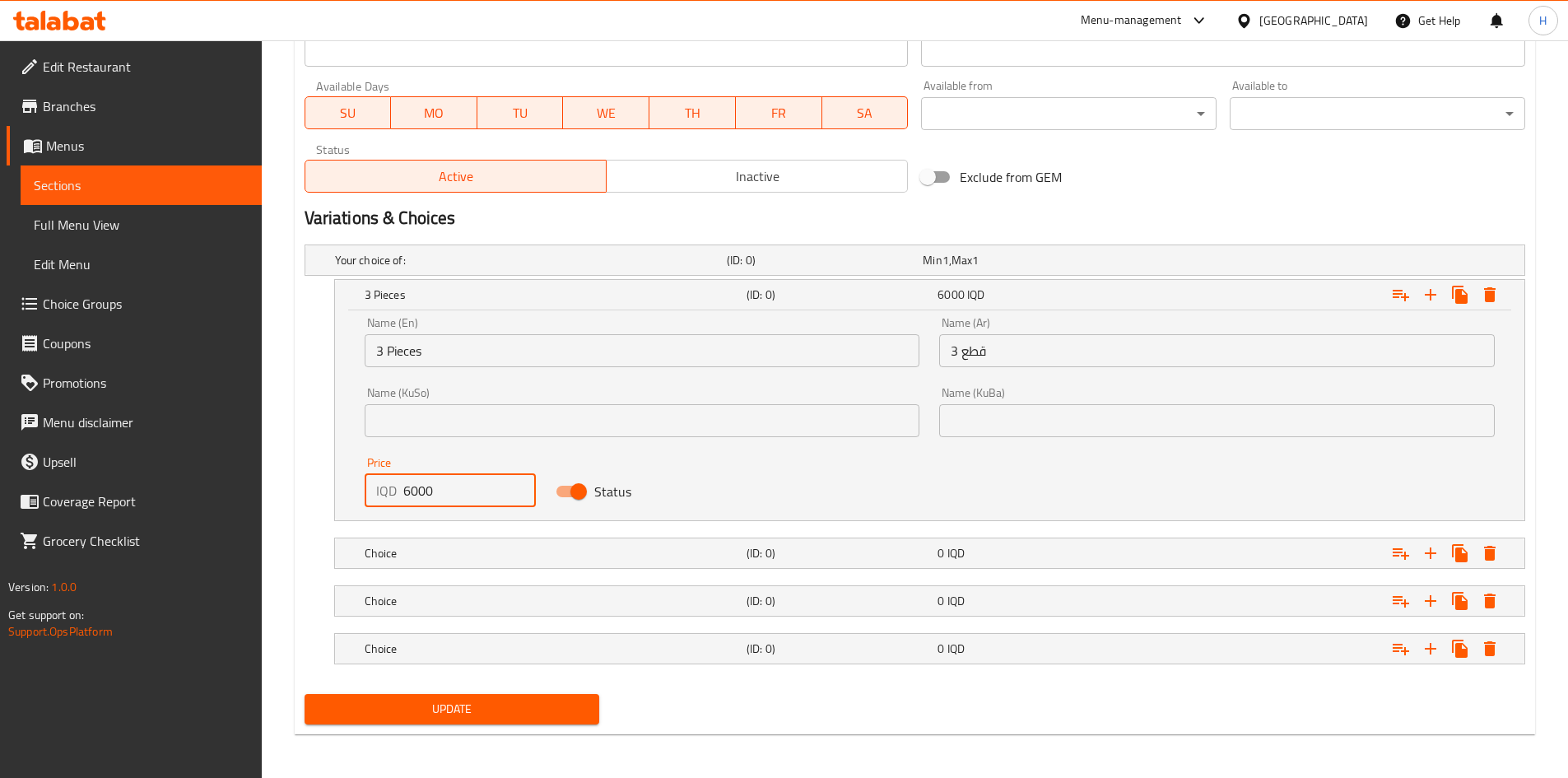
scroll to position [917, 0]
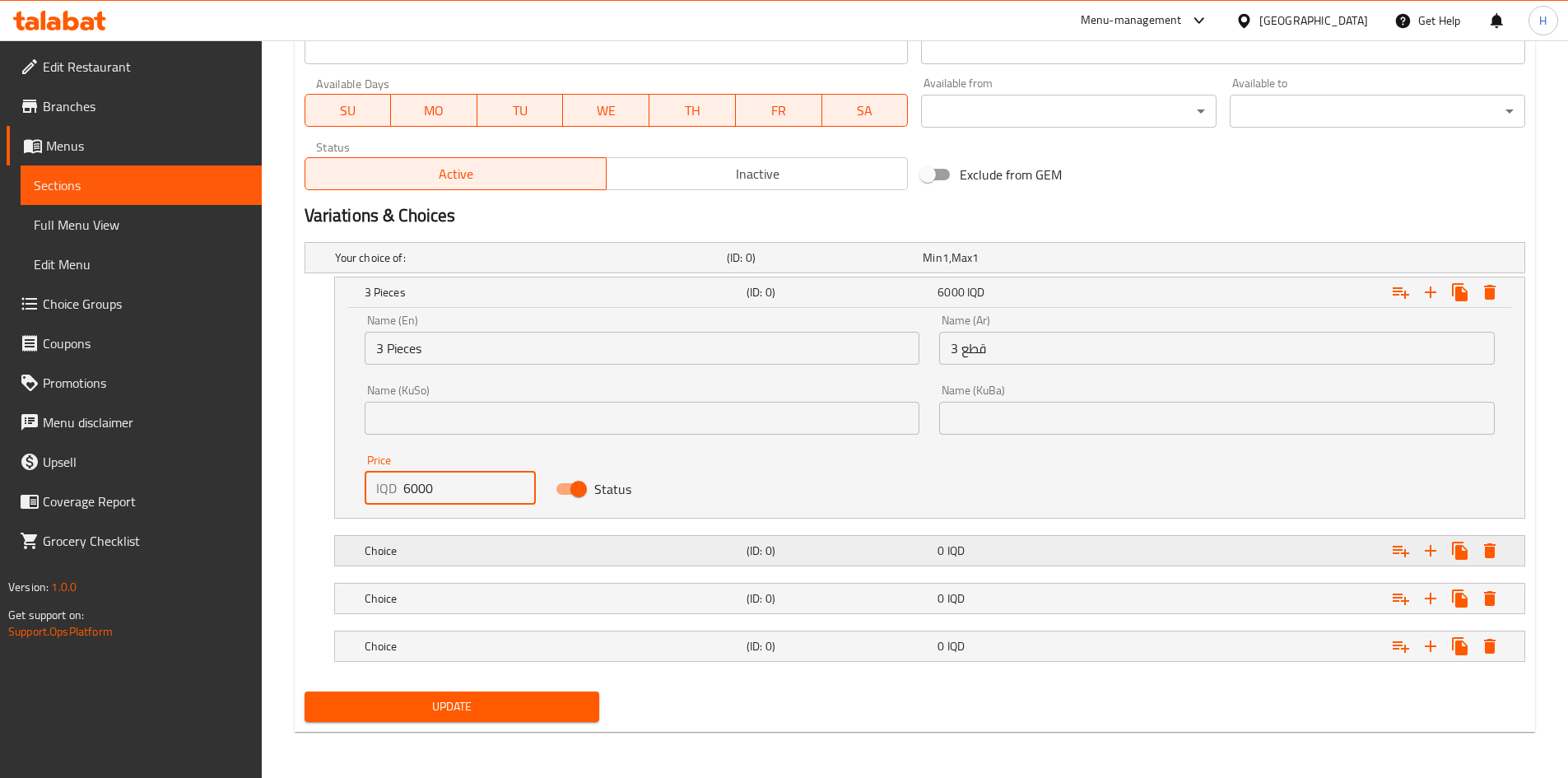
type input "6000"
click at [416, 547] on h5 "Choice" at bounding box center [553, 550] width 376 height 16
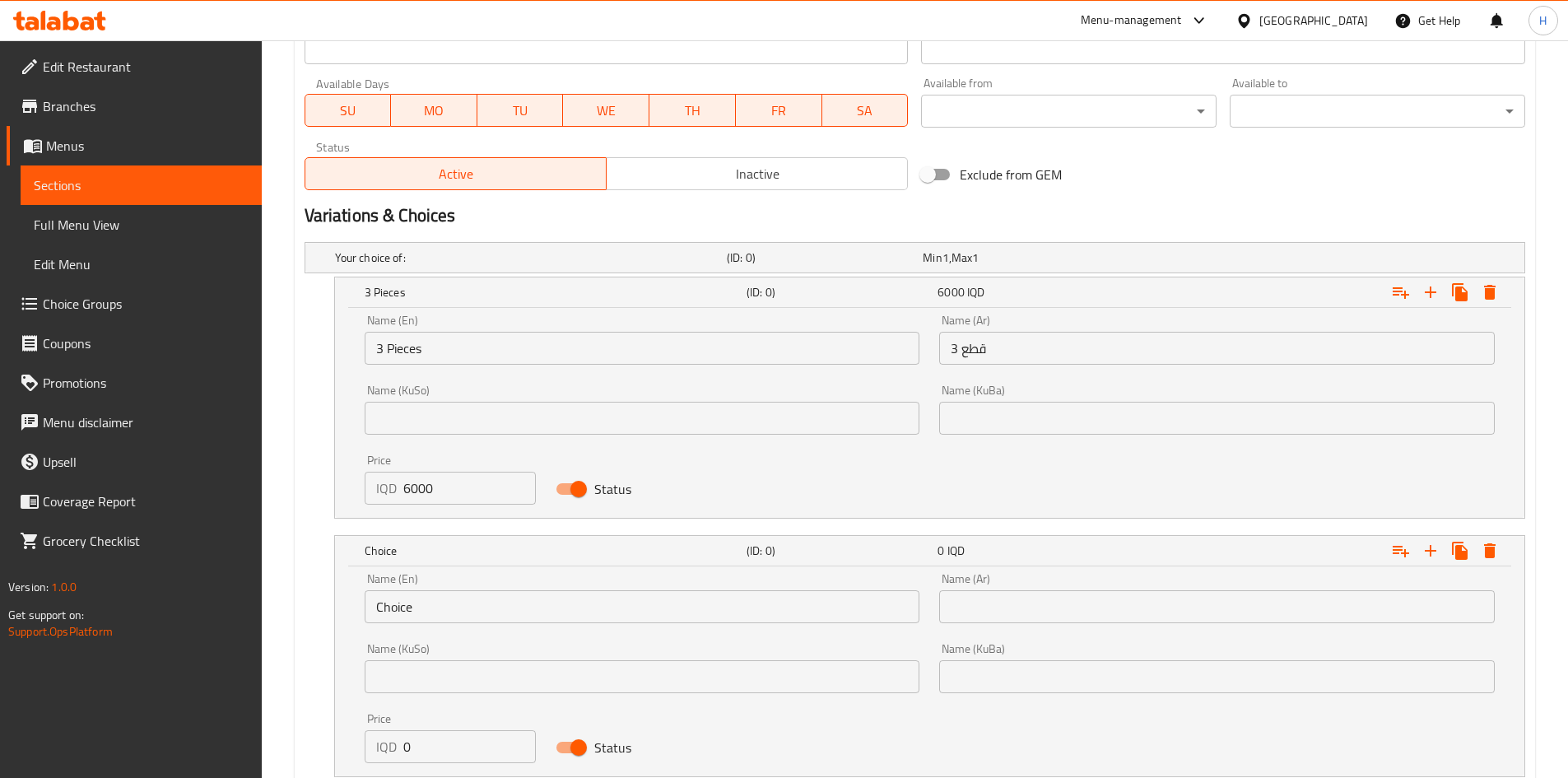
click at [436, 607] on input "Choice" at bounding box center [643, 607] width 556 height 33
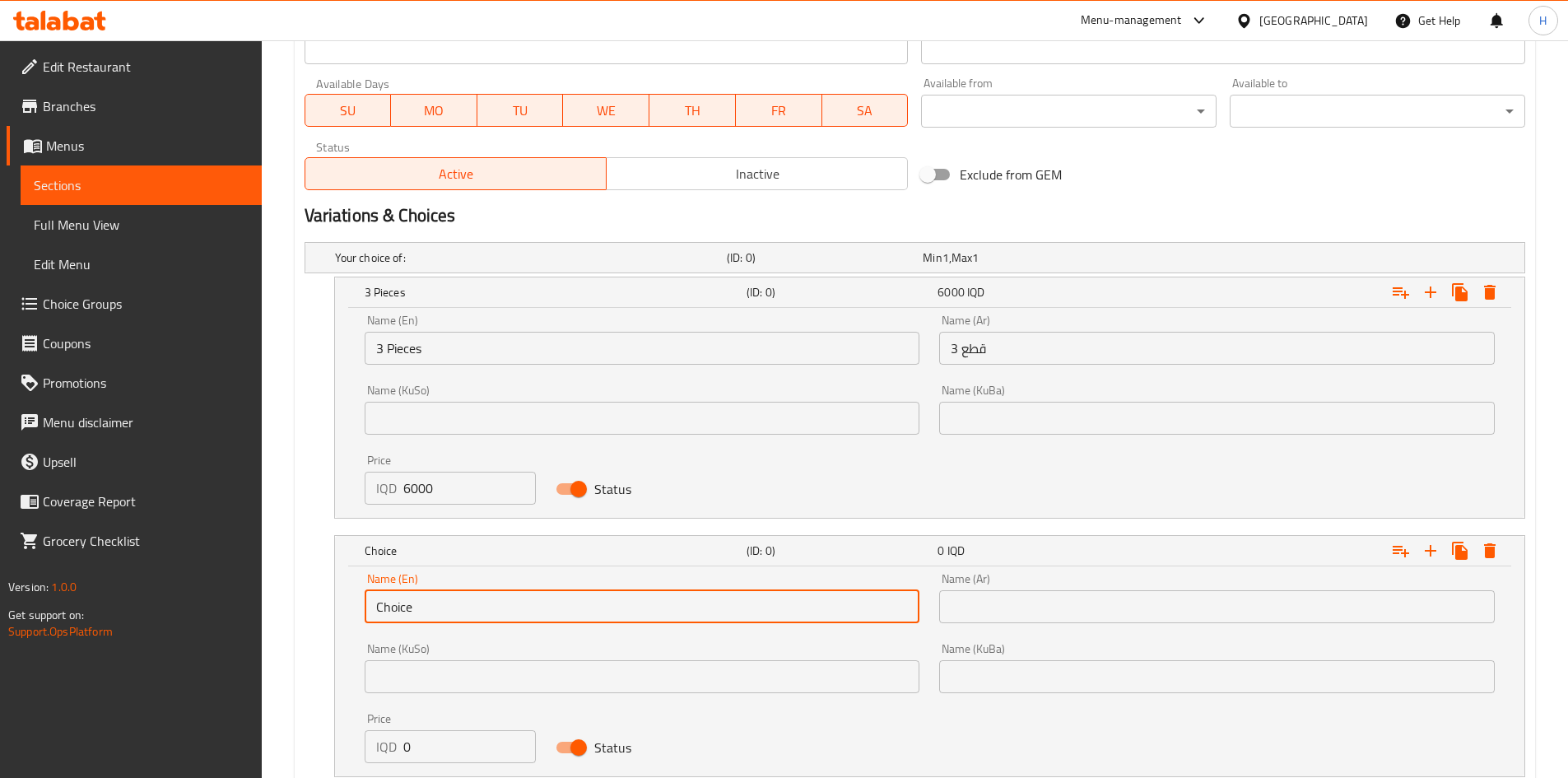
click at [436, 607] on input "Choice" at bounding box center [643, 607] width 556 height 33
click at [436, 607] on input "text" at bounding box center [643, 607] width 556 height 33
type input "5 Pieces"
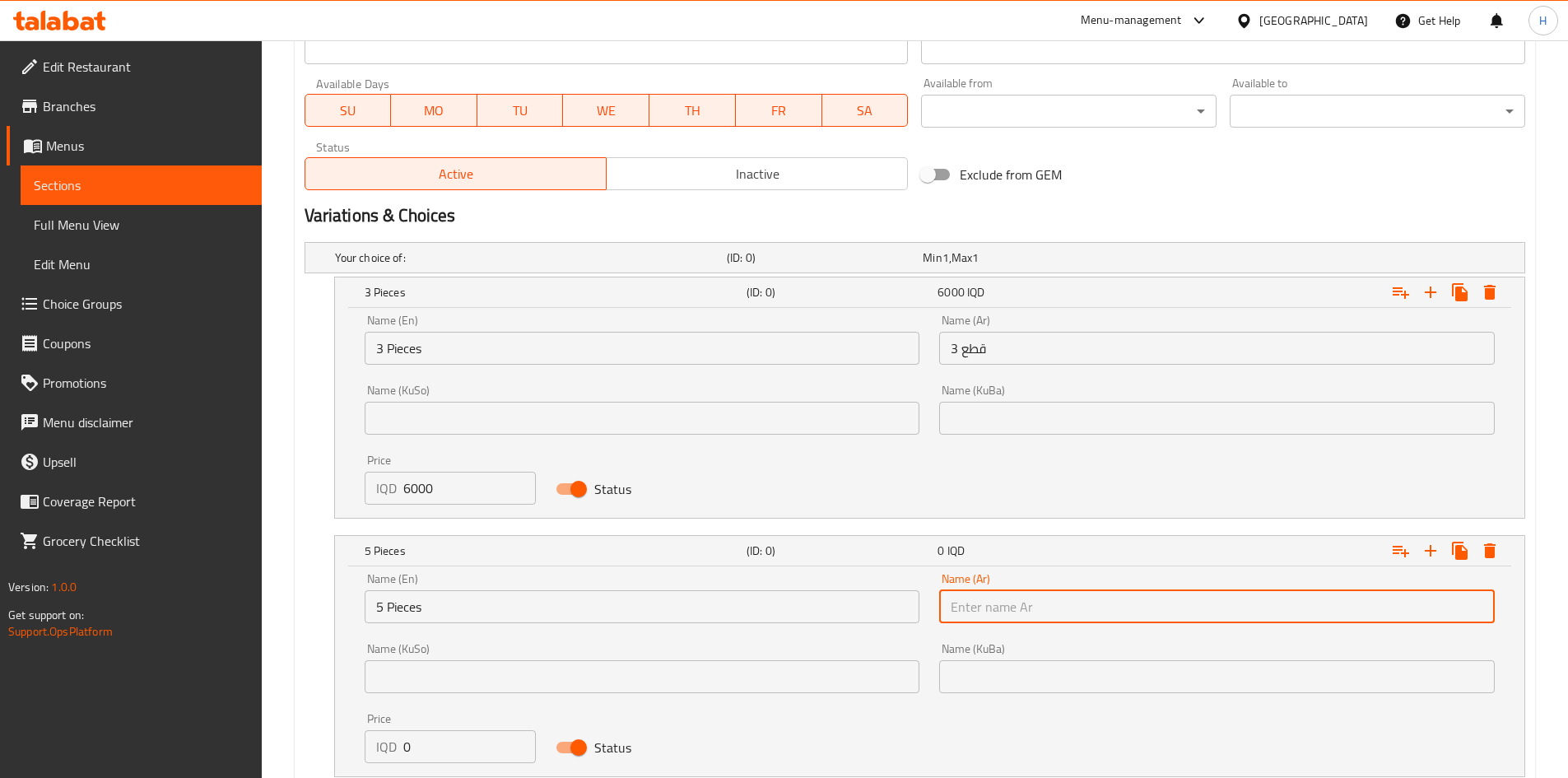
click at [1000, 595] on input "text" at bounding box center [1217, 607] width 556 height 33
type input "5 قطع"
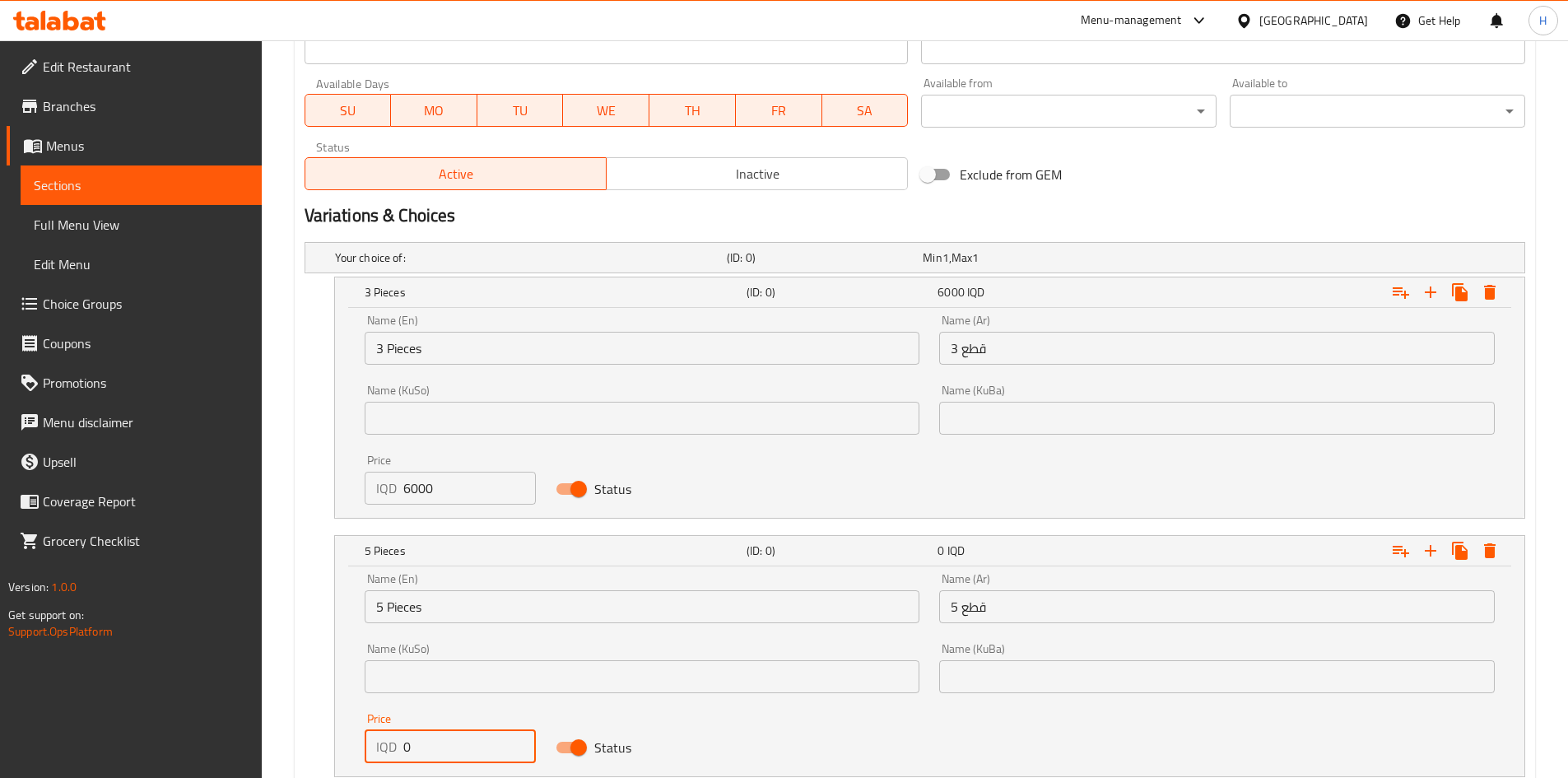
click at [475, 744] on input "0" at bounding box center [470, 746] width 134 height 33
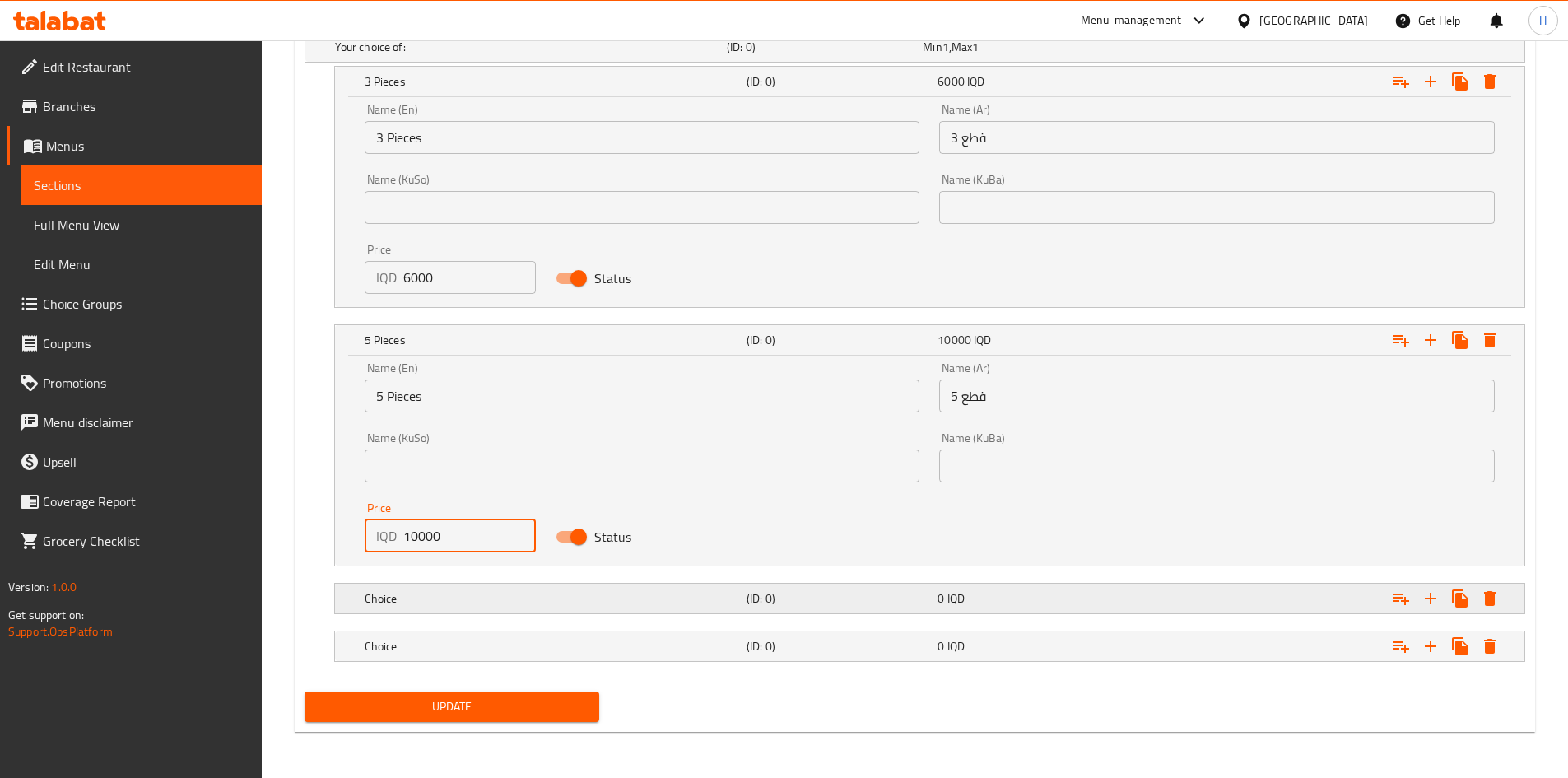
type input "10000"
click at [420, 606] on h5 "Choice" at bounding box center [553, 598] width 376 height 16
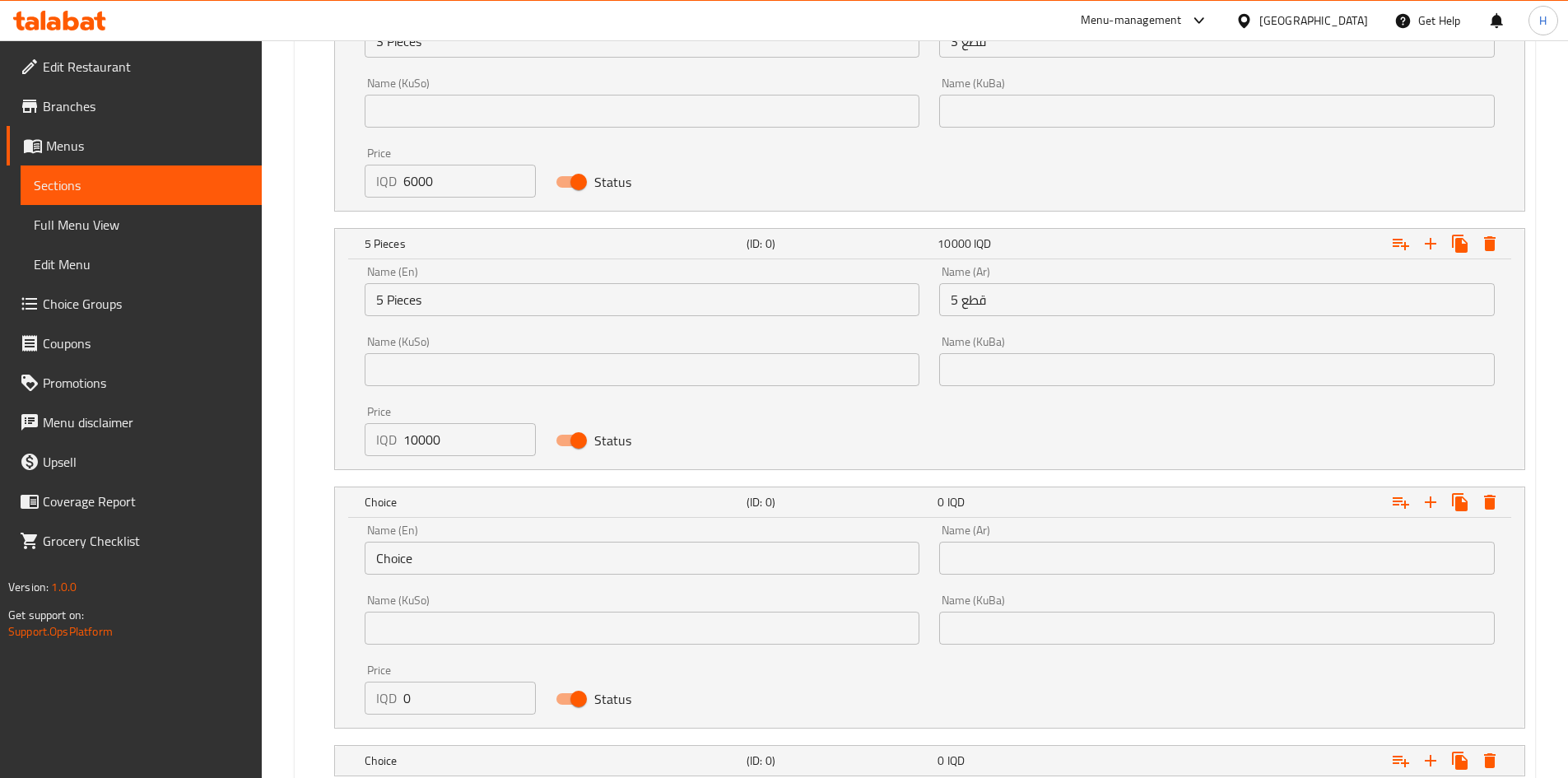
scroll to position [1322, 0]
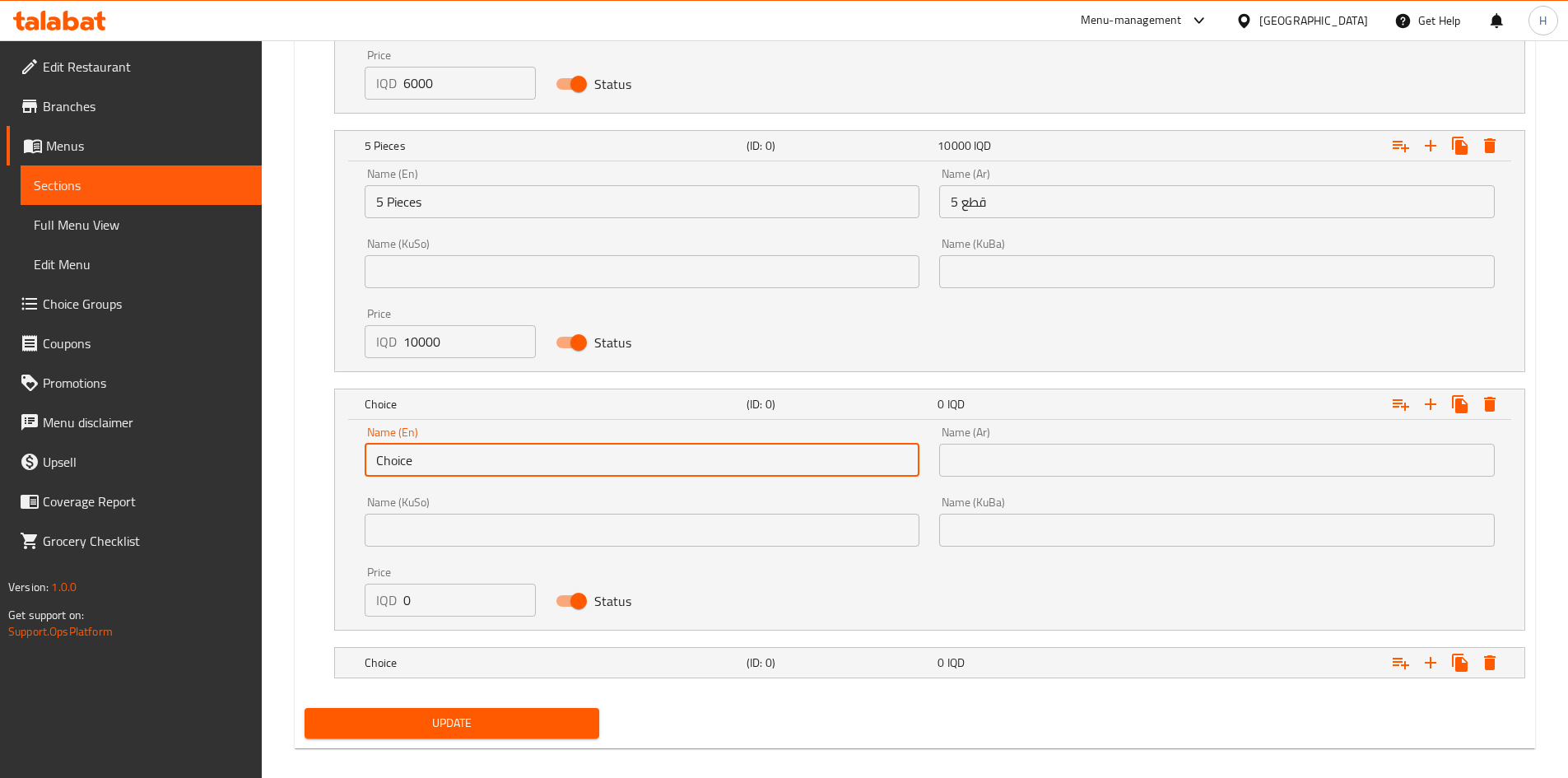
click at [416, 463] on input "Choice" at bounding box center [643, 460] width 556 height 33
click at [416, 463] on input "text" at bounding box center [643, 460] width 556 height 33
click at [399, 460] on input "8 Nafar" at bounding box center [643, 460] width 556 height 33
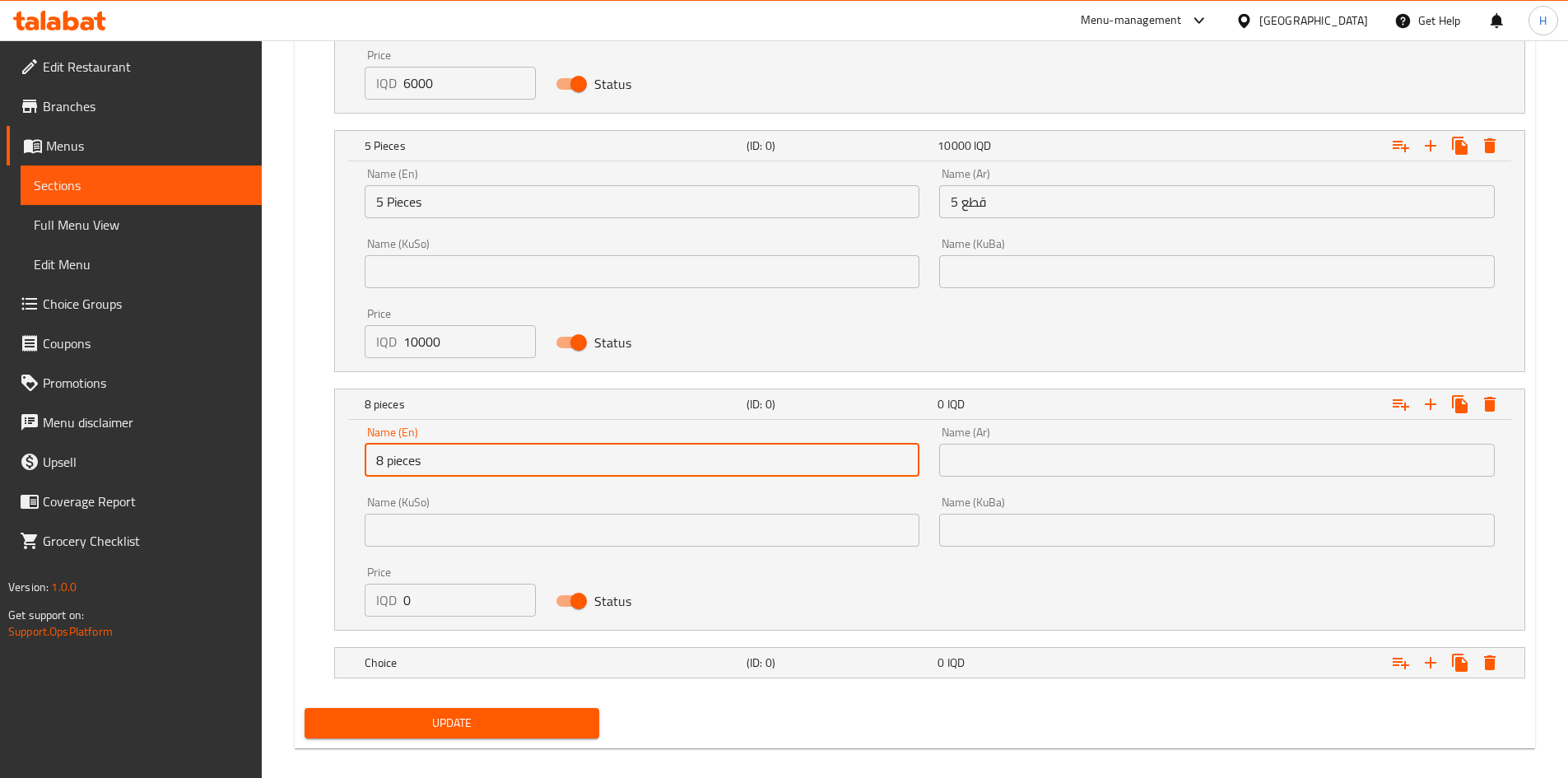
type input "8 pieces"
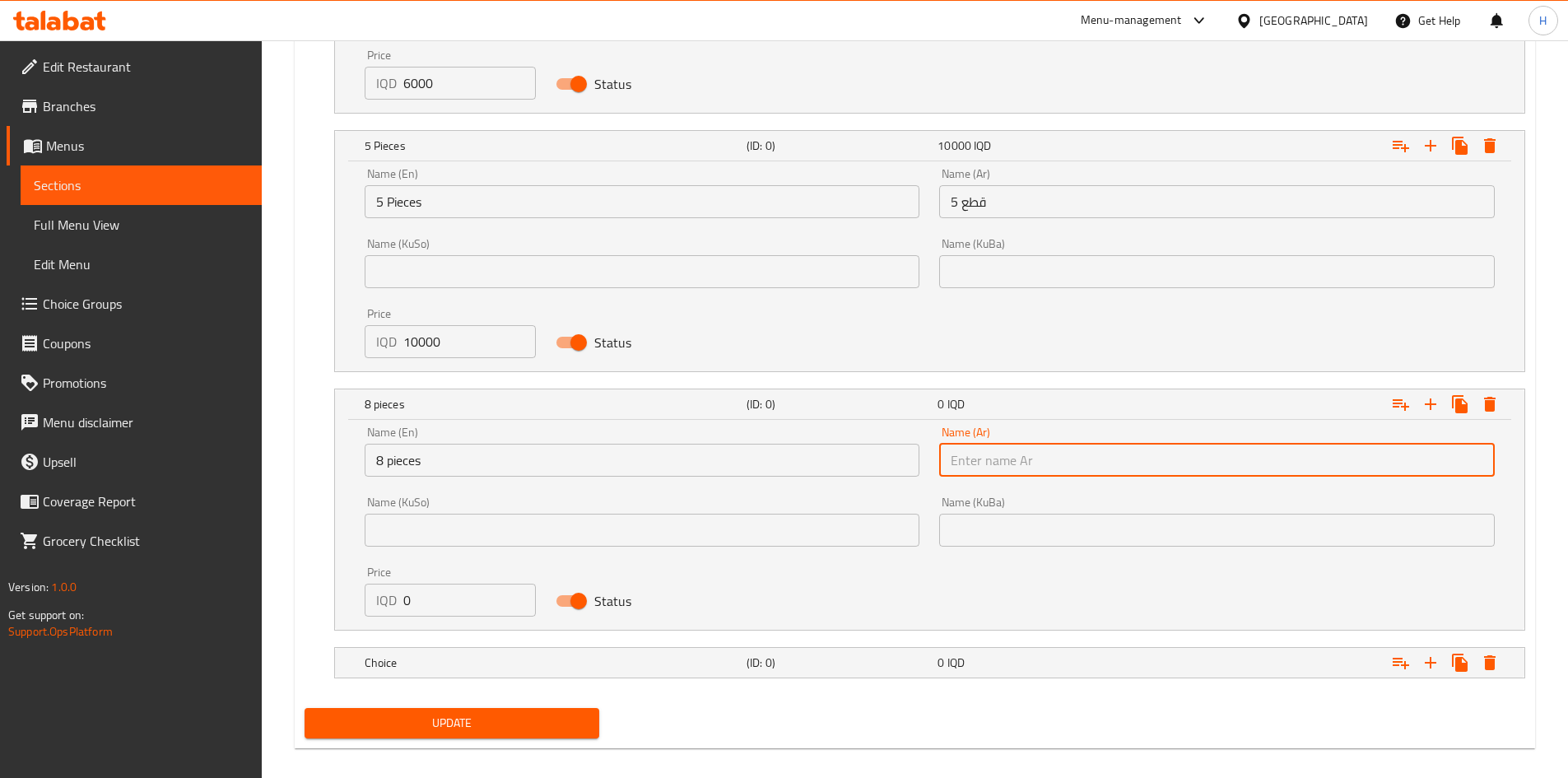
click at [968, 443] on input "text" at bounding box center [1217, 460] width 556 height 33
click at [980, 448] on input "text" at bounding box center [1217, 460] width 556 height 33
type input "8 قطع"
click at [409, 597] on input "0" at bounding box center [470, 600] width 134 height 33
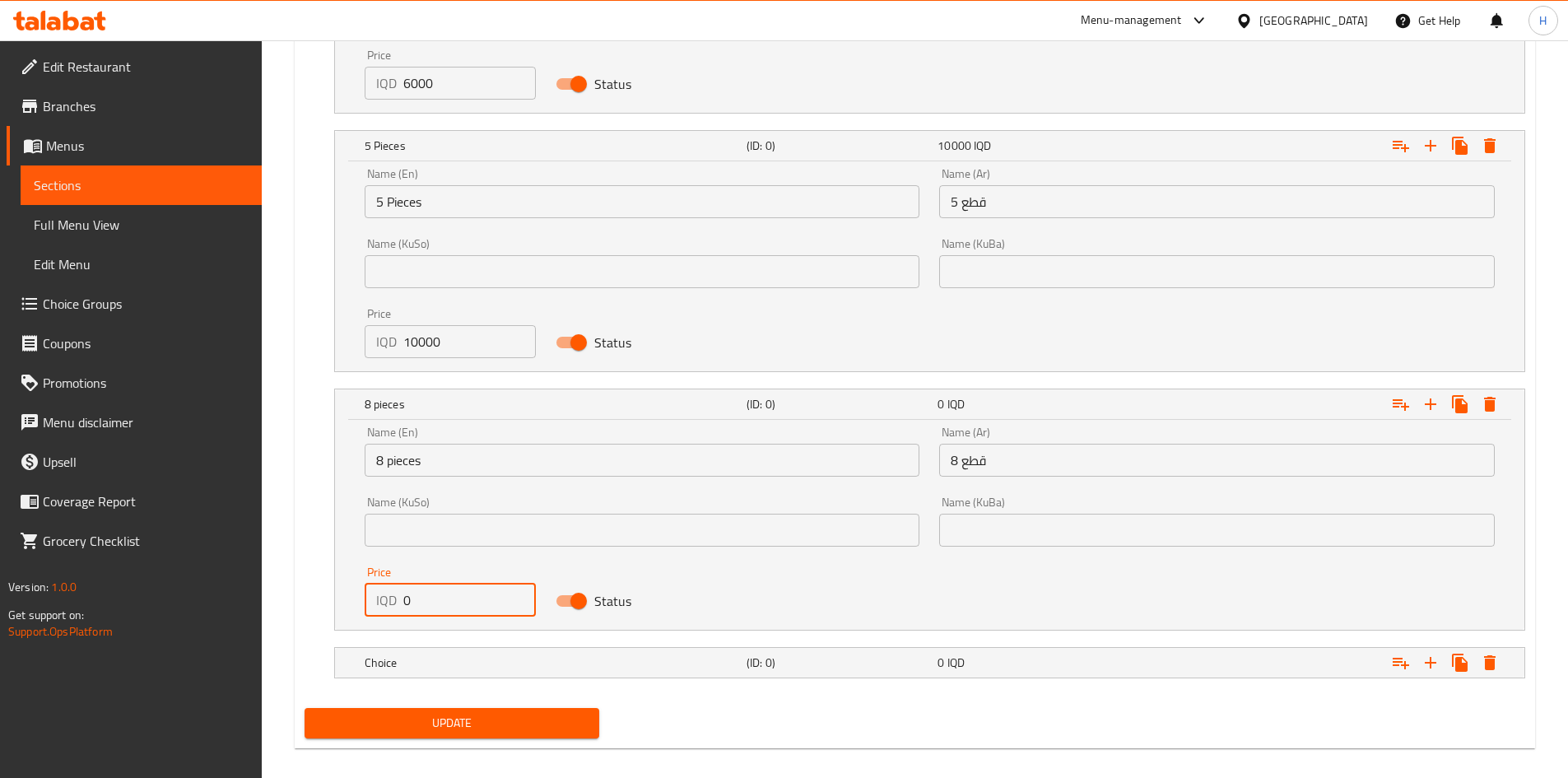
click at [409, 597] on input "0" at bounding box center [470, 600] width 134 height 33
type input "14000"
click at [438, 649] on div "Choice (ID: 0) 0 IQD" at bounding box center [934, 662] width 1146 height 36
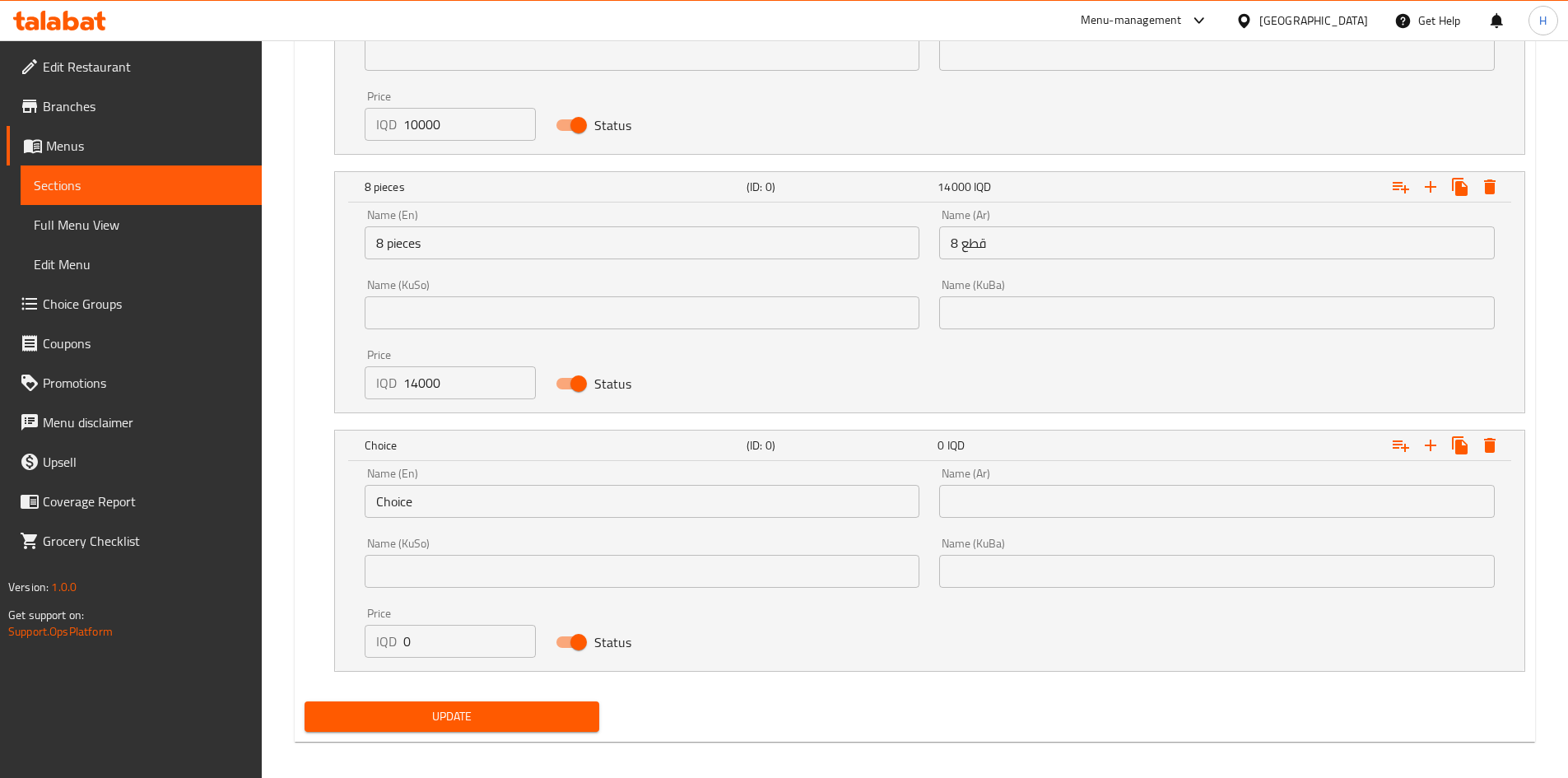
scroll to position [1546, 0]
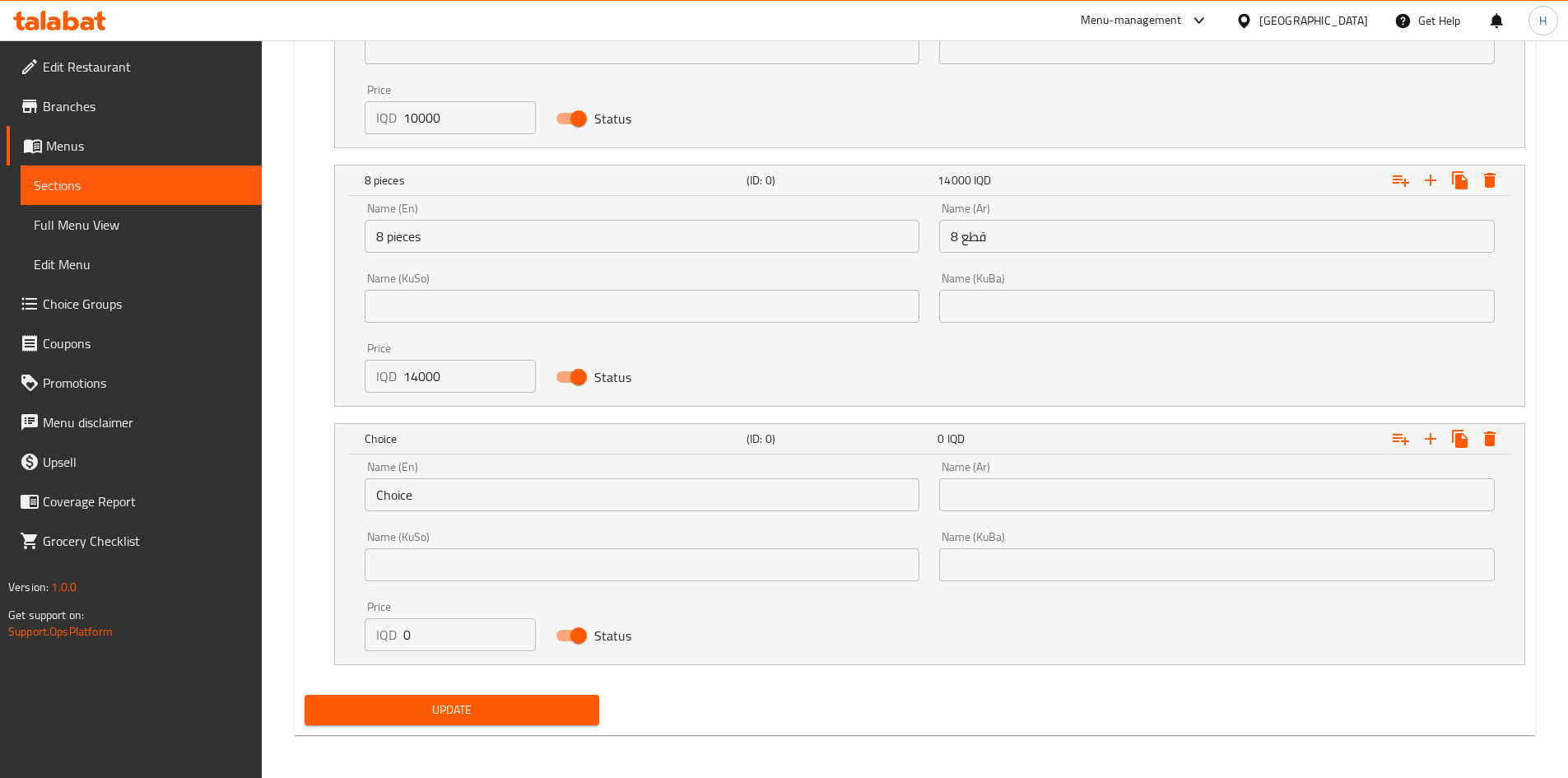
click at [442, 507] on input "Choice" at bounding box center [643, 494] width 556 height 33
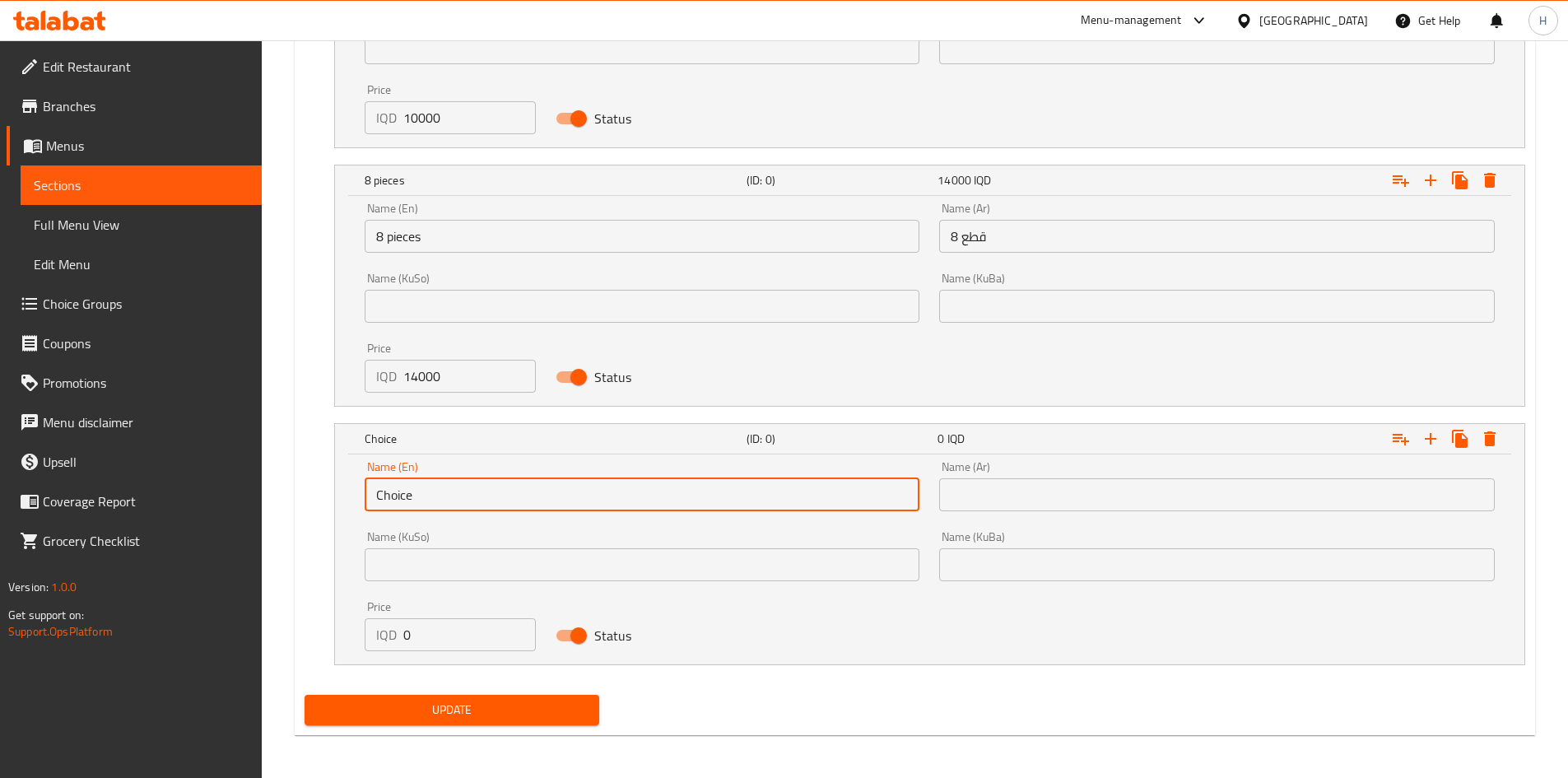
click at [442, 507] on input "Choice" at bounding box center [643, 494] width 556 height 33
click at [442, 507] on input "text" at bounding box center [643, 494] width 556 height 33
type input "12 pieces"
click at [1031, 491] on input "text" at bounding box center [1217, 494] width 556 height 33
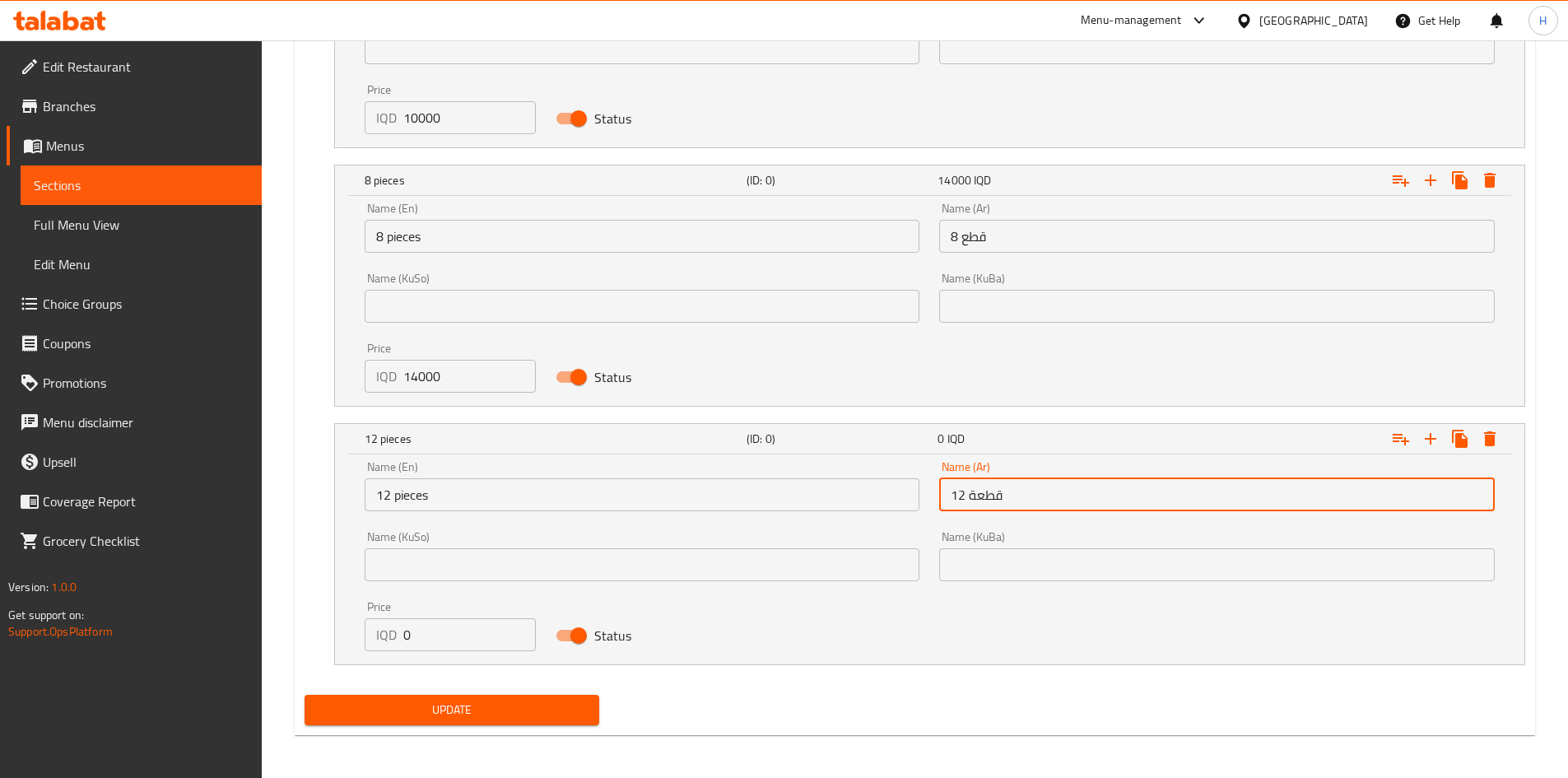
type input "12 قطعة"
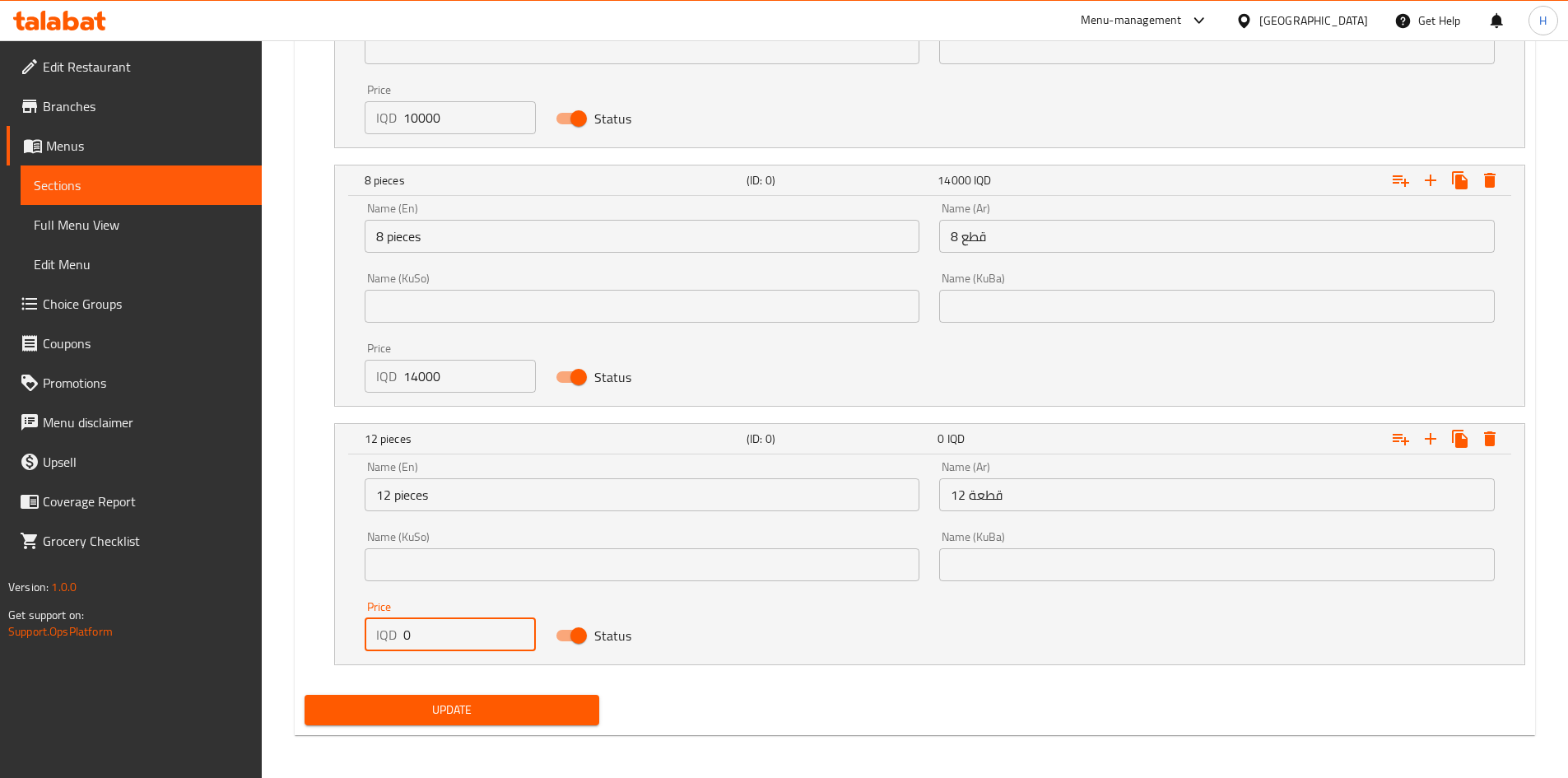
click at [448, 637] on input "0" at bounding box center [470, 635] width 134 height 33
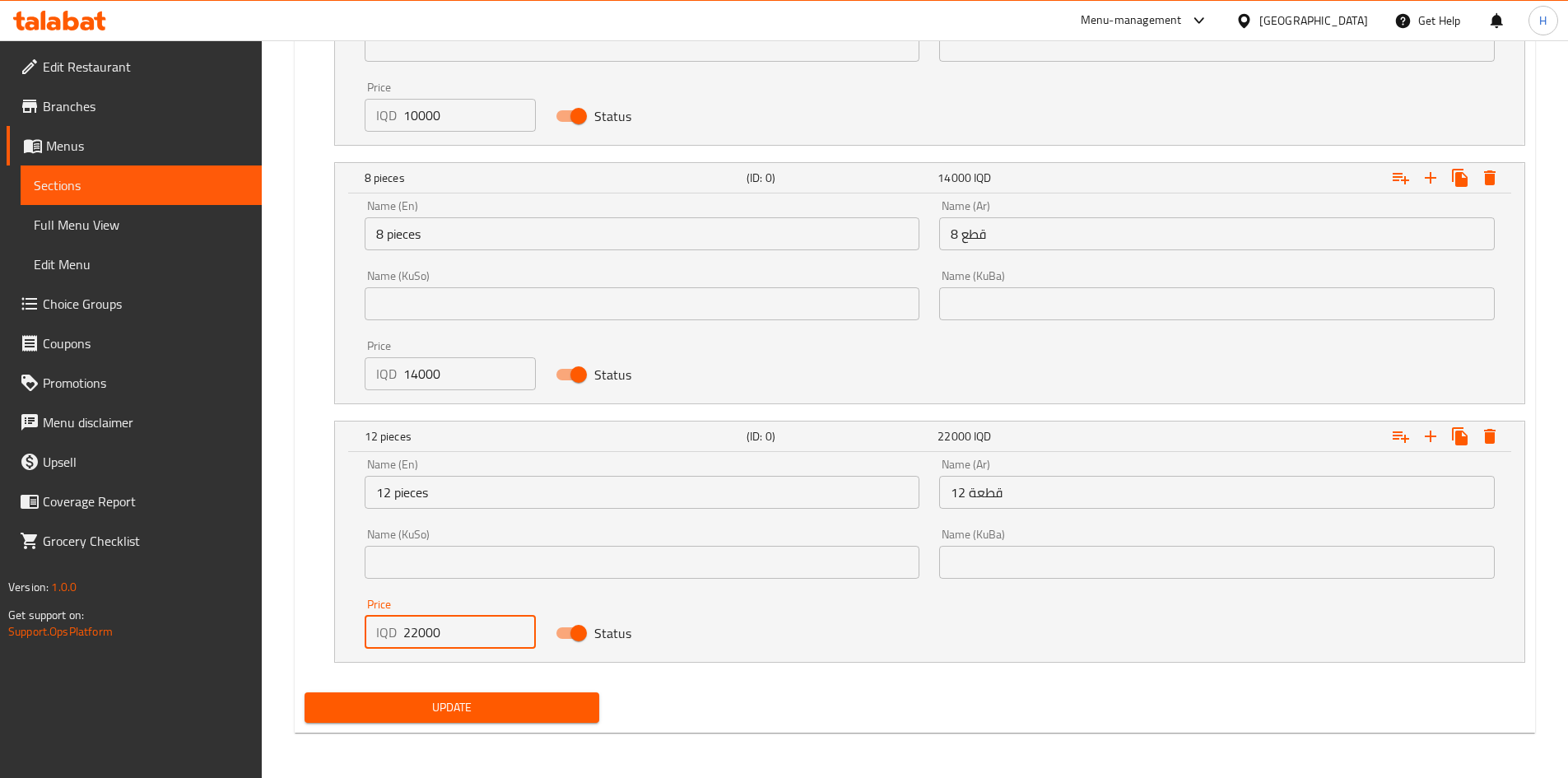
scroll to position [1549, 0]
type input "22000"
click at [470, 721] on button "Update" at bounding box center [452, 705] width 295 height 30
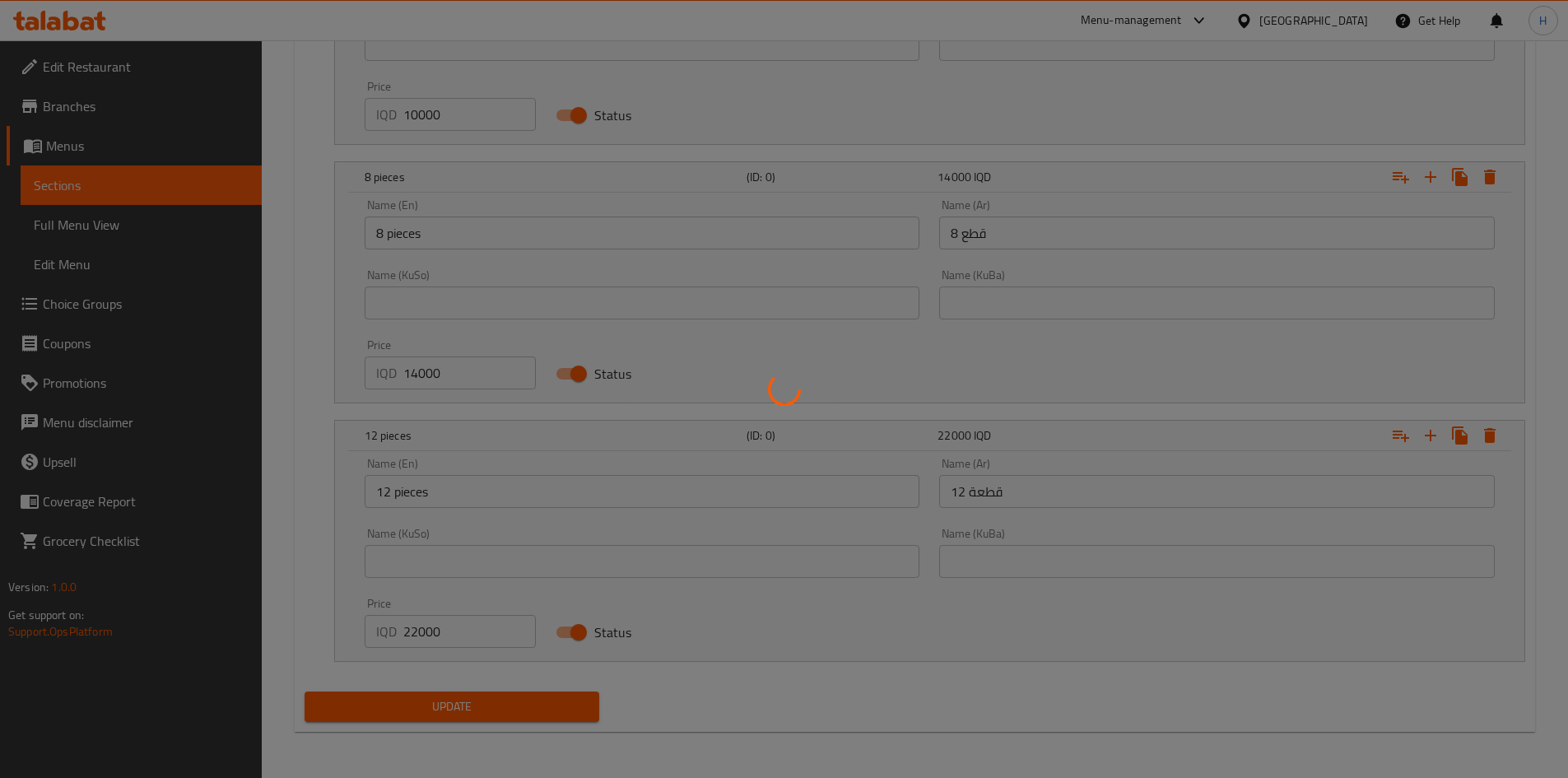
click at [485, 695] on div at bounding box center [784, 389] width 1568 height 778
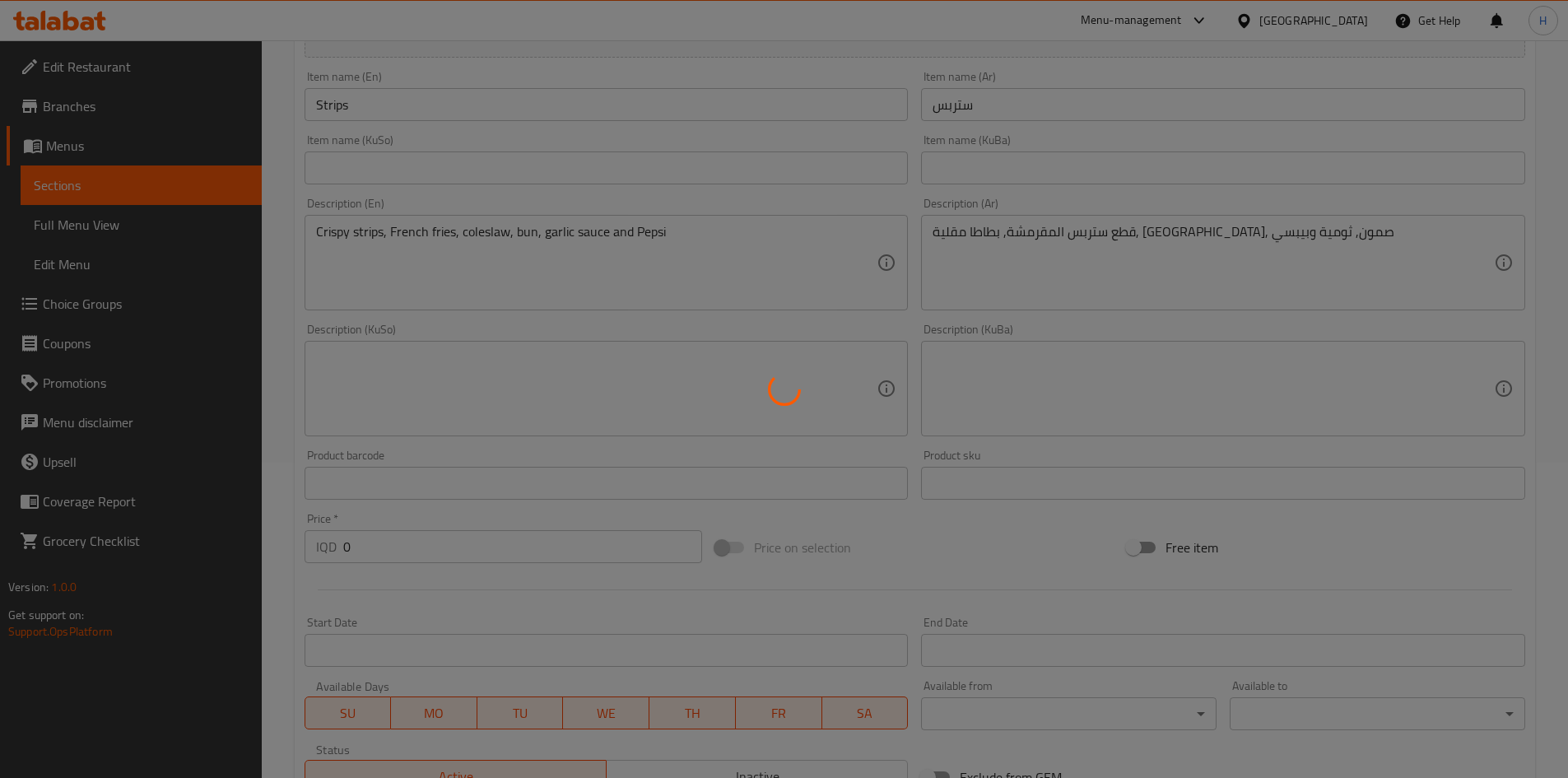
scroll to position [0, 0]
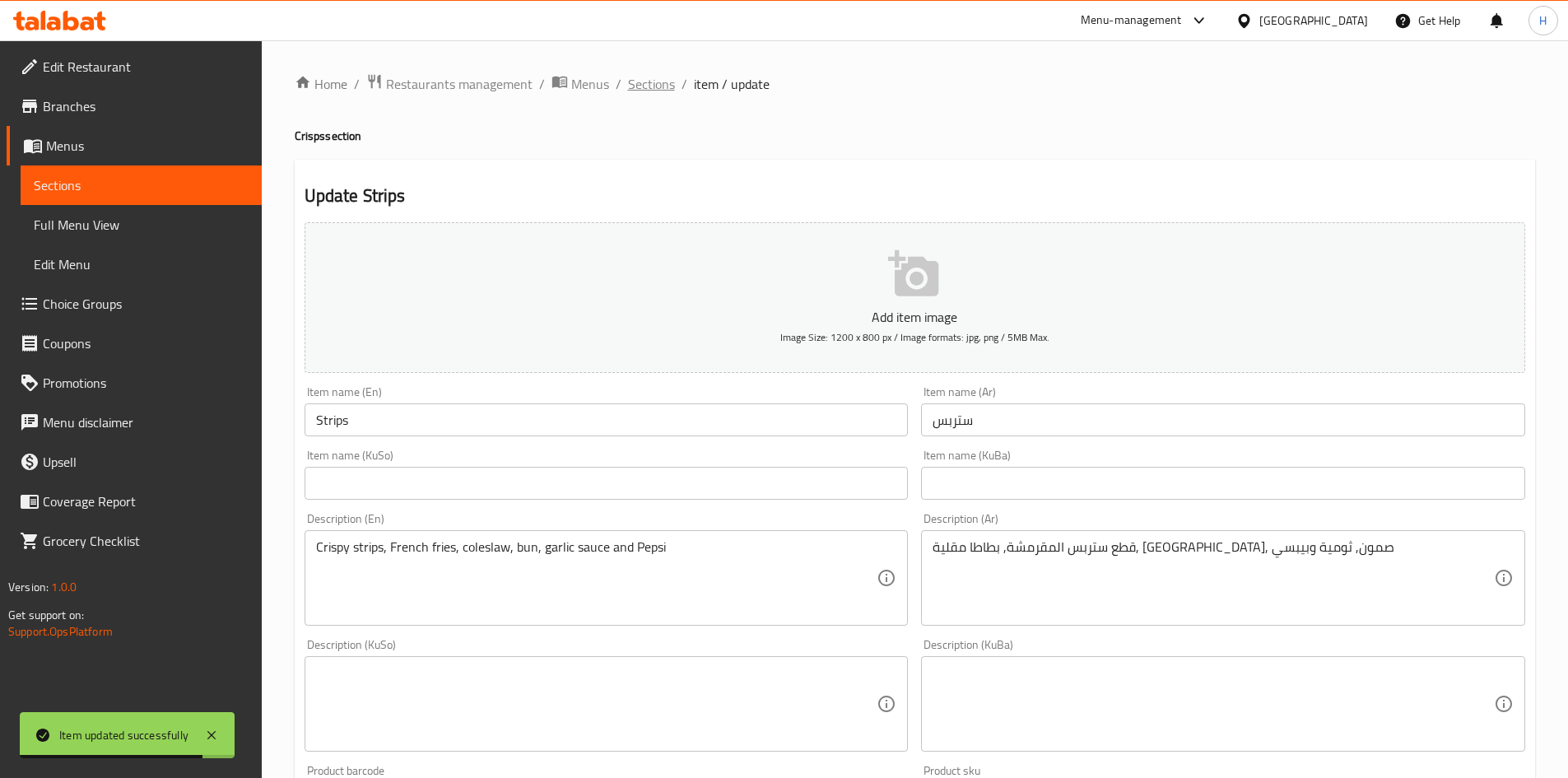
click at [653, 83] on span "Sections" at bounding box center [651, 84] width 46 height 19
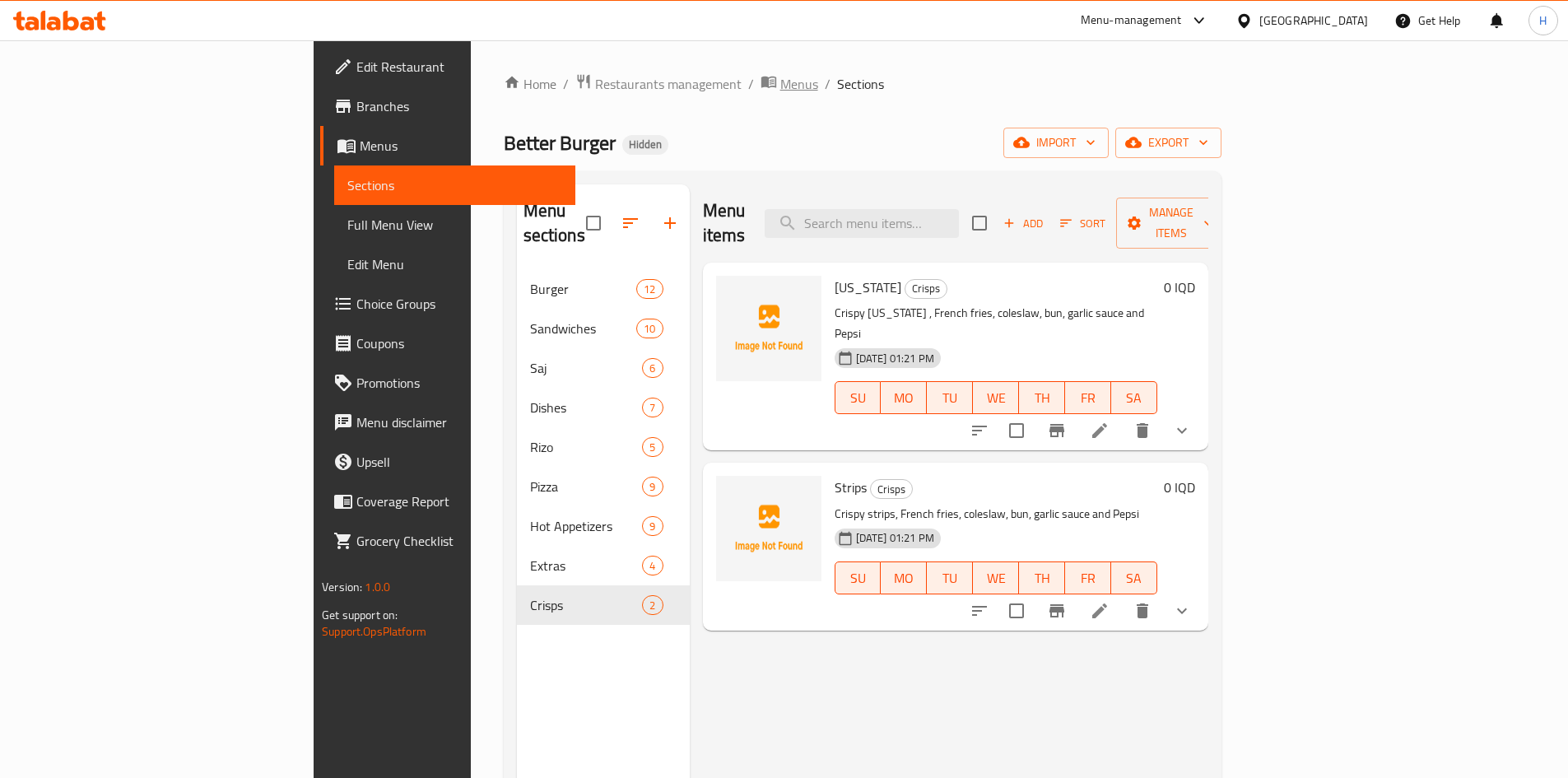
click at [780, 84] on span "Menus" at bounding box center [799, 84] width 38 height 19
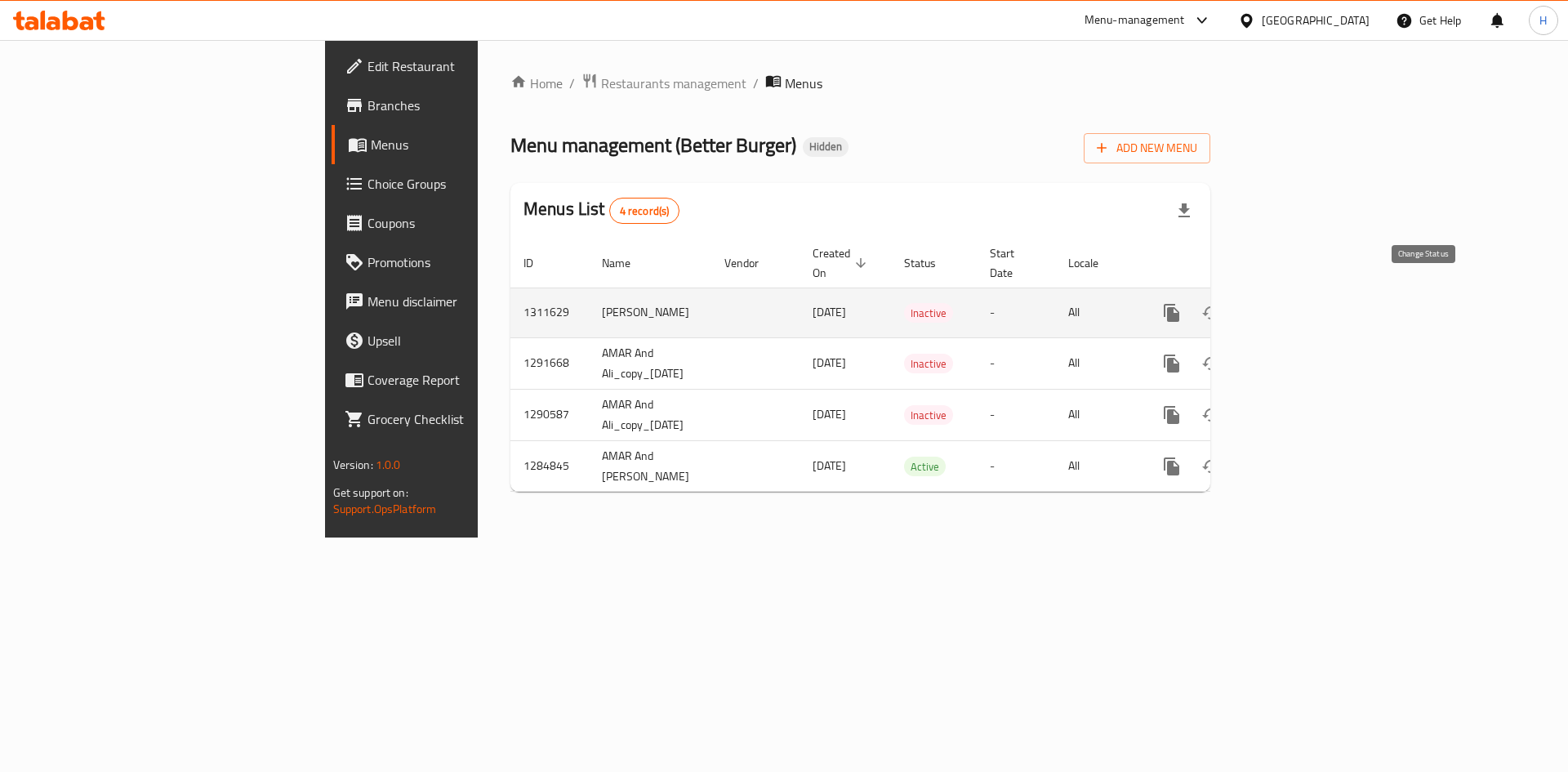
click at [1230, 303] on button "enhanced table" at bounding box center [1211, 312] width 39 height 39
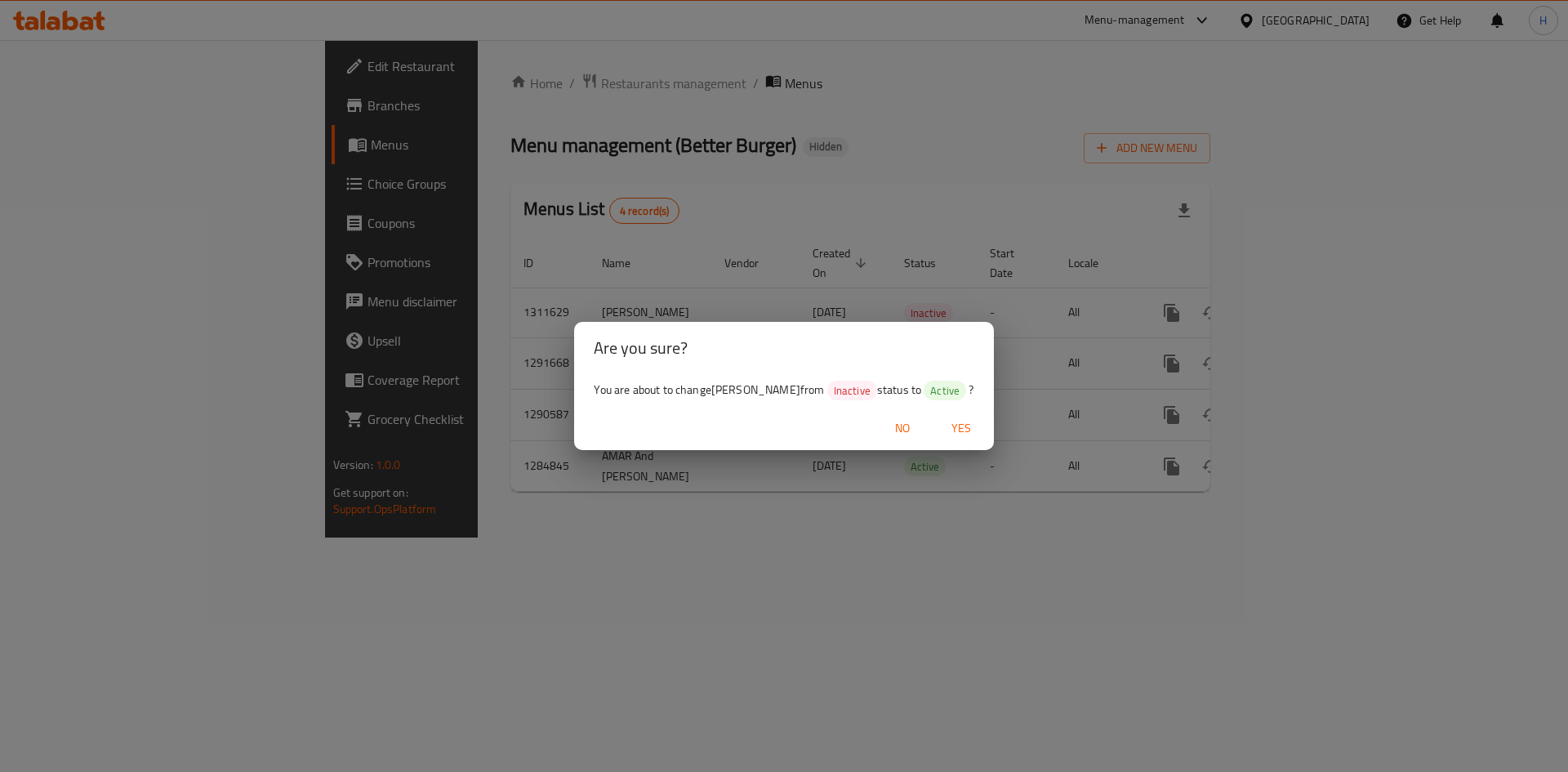
click at [956, 426] on span "Yes" at bounding box center [960, 427] width 39 height 20
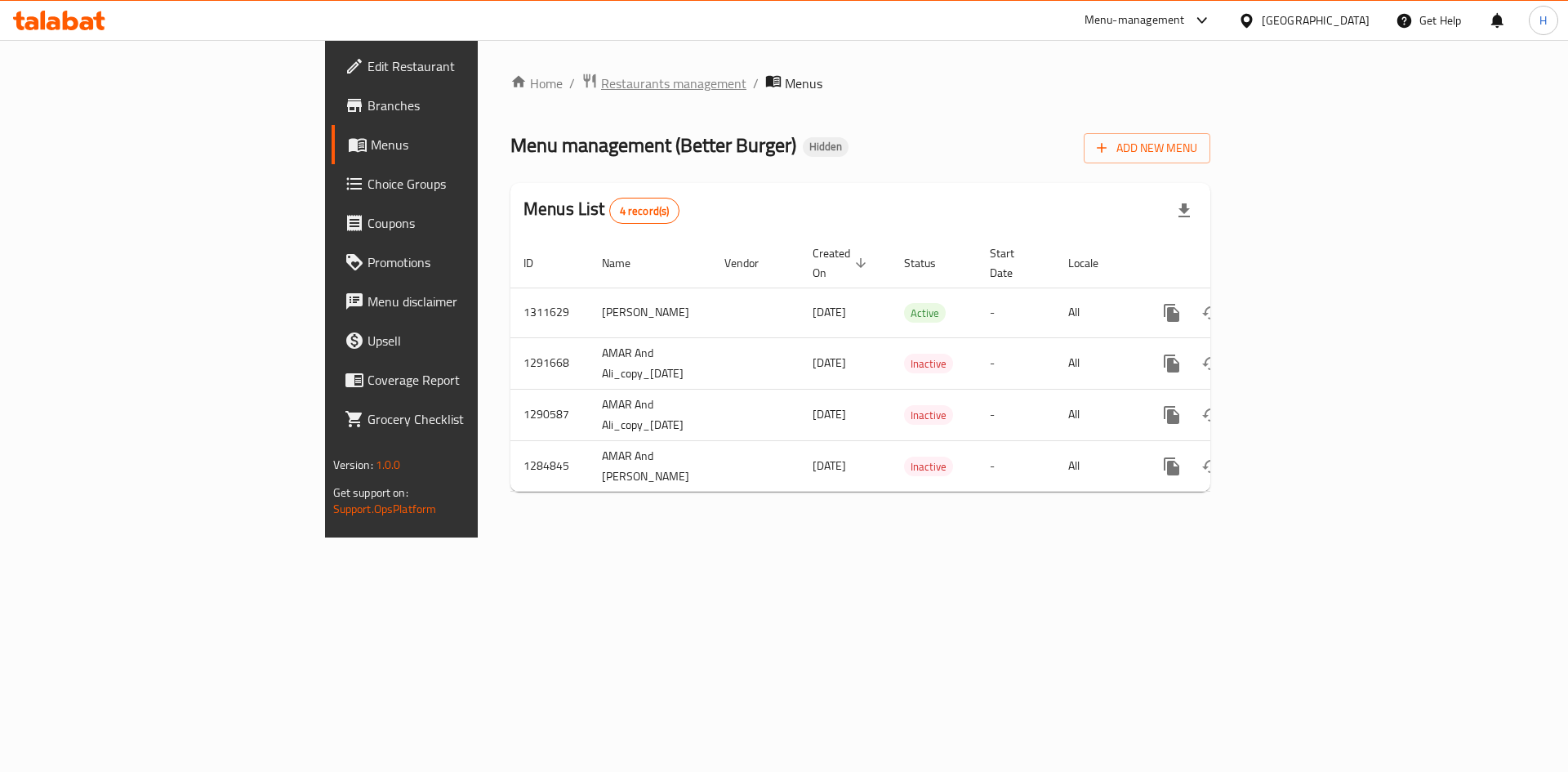
click at [601, 74] on span "Restaurants management" at bounding box center [673, 84] width 145 height 19
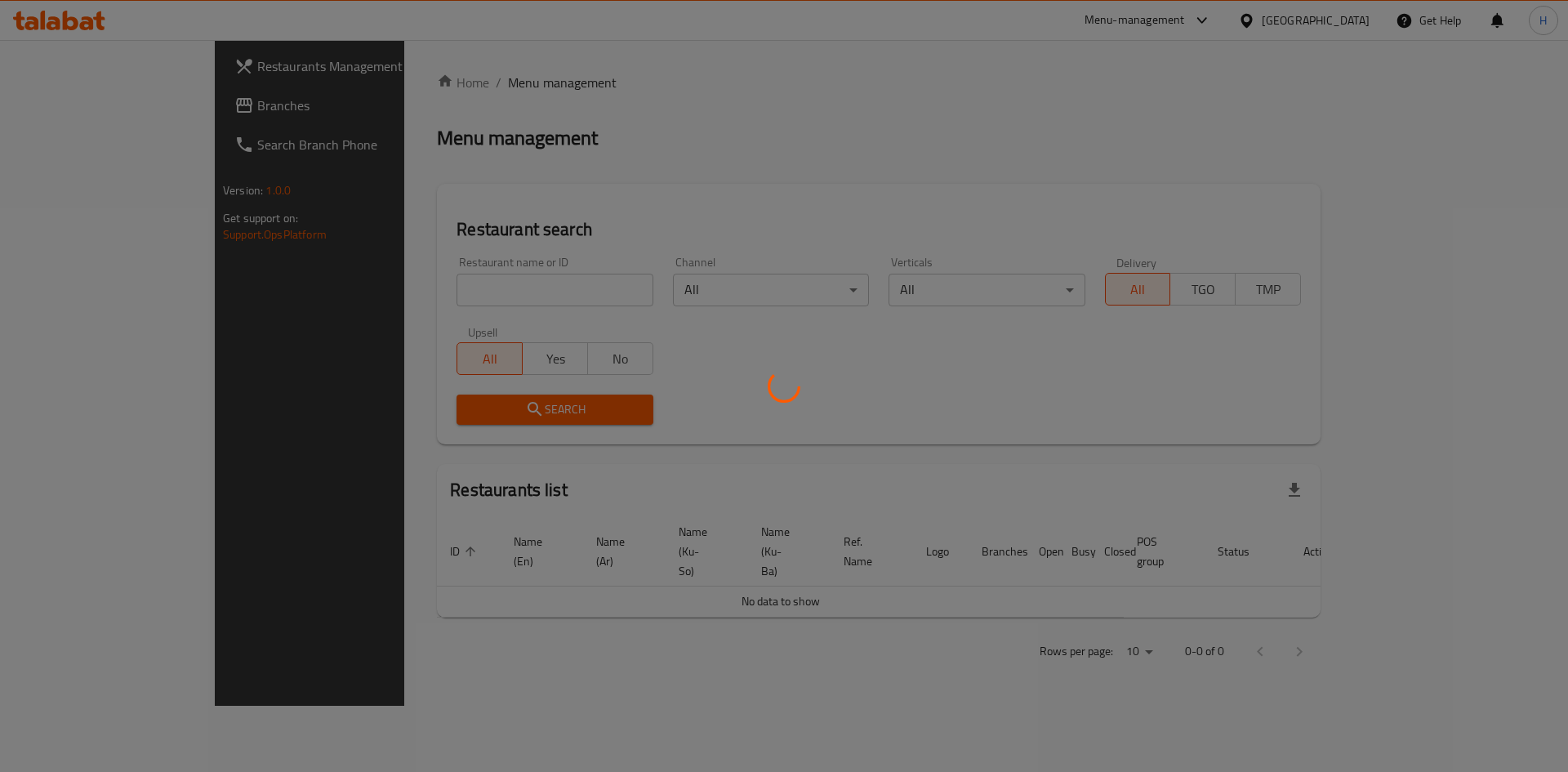
click at [435, 302] on div at bounding box center [784, 386] width 1568 height 772
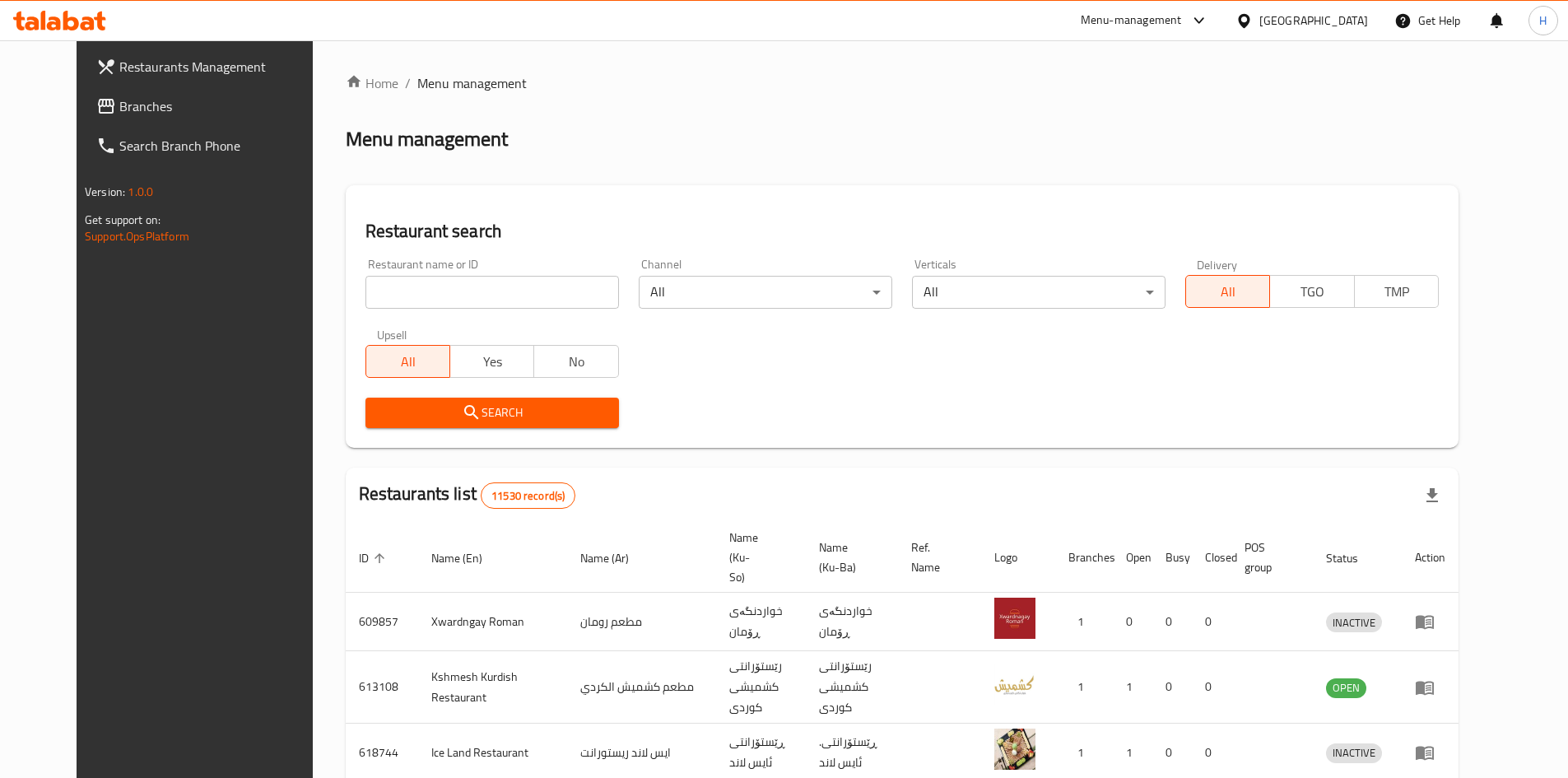
click at [455, 296] on input "search" at bounding box center [493, 292] width 254 height 33
paste input "662087"
type input "662087"
click button "Search" at bounding box center [493, 412] width 254 height 30
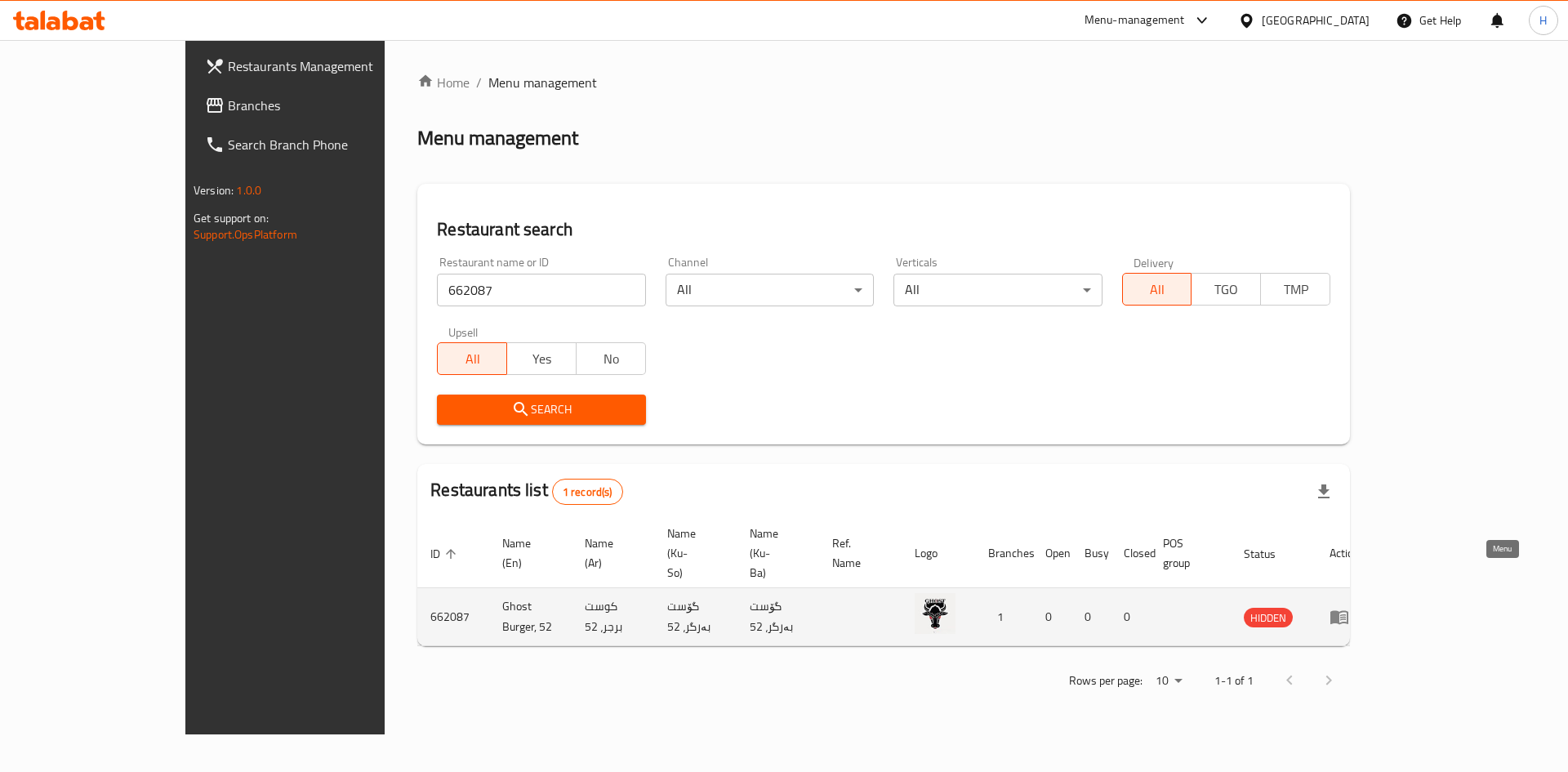
click at [1349, 607] on icon "enhanced table" at bounding box center [1339, 616] width 19 height 19
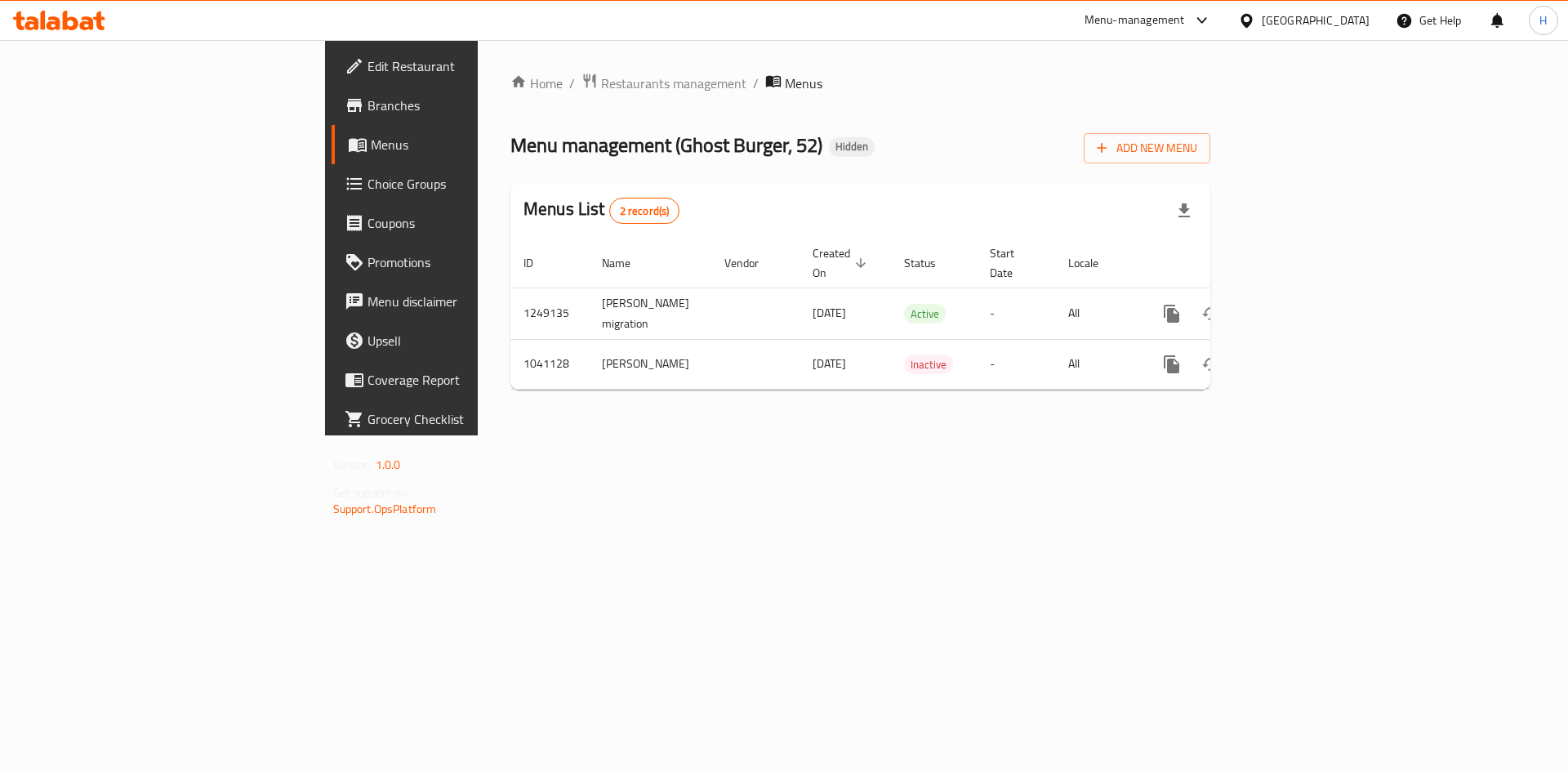
drag, startPoint x: 440, startPoint y: 81, endPoint x: 435, endPoint y: 117, distance: 36.3
click at [601, 82] on span "Restaurants management" at bounding box center [673, 84] width 145 height 19
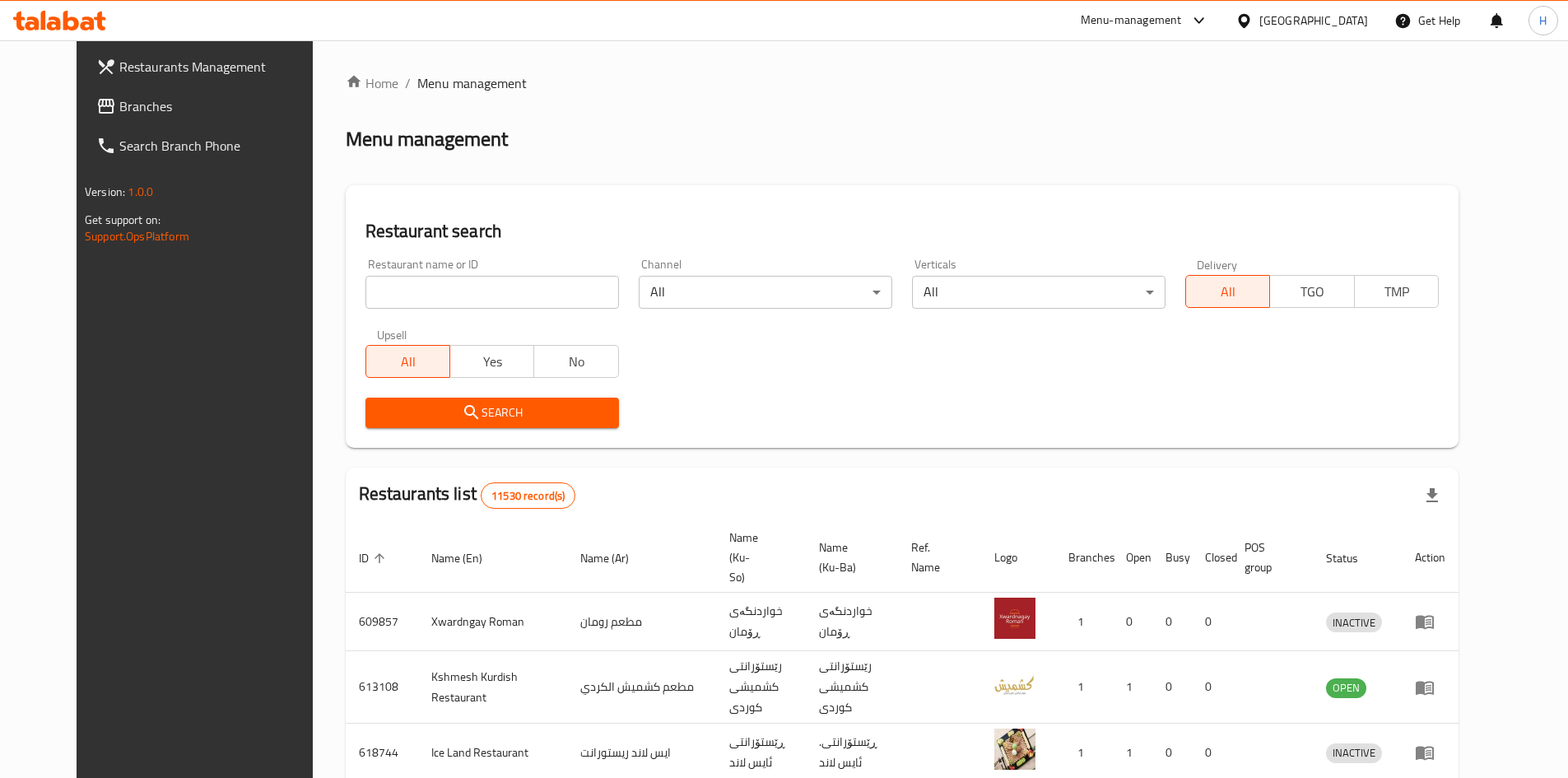
click at [418, 305] on input "search" at bounding box center [493, 292] width 254 height 33
paste input "673442"
type input "673442"
click button "Search" at bounding box center [493, 412] width 254 height 30
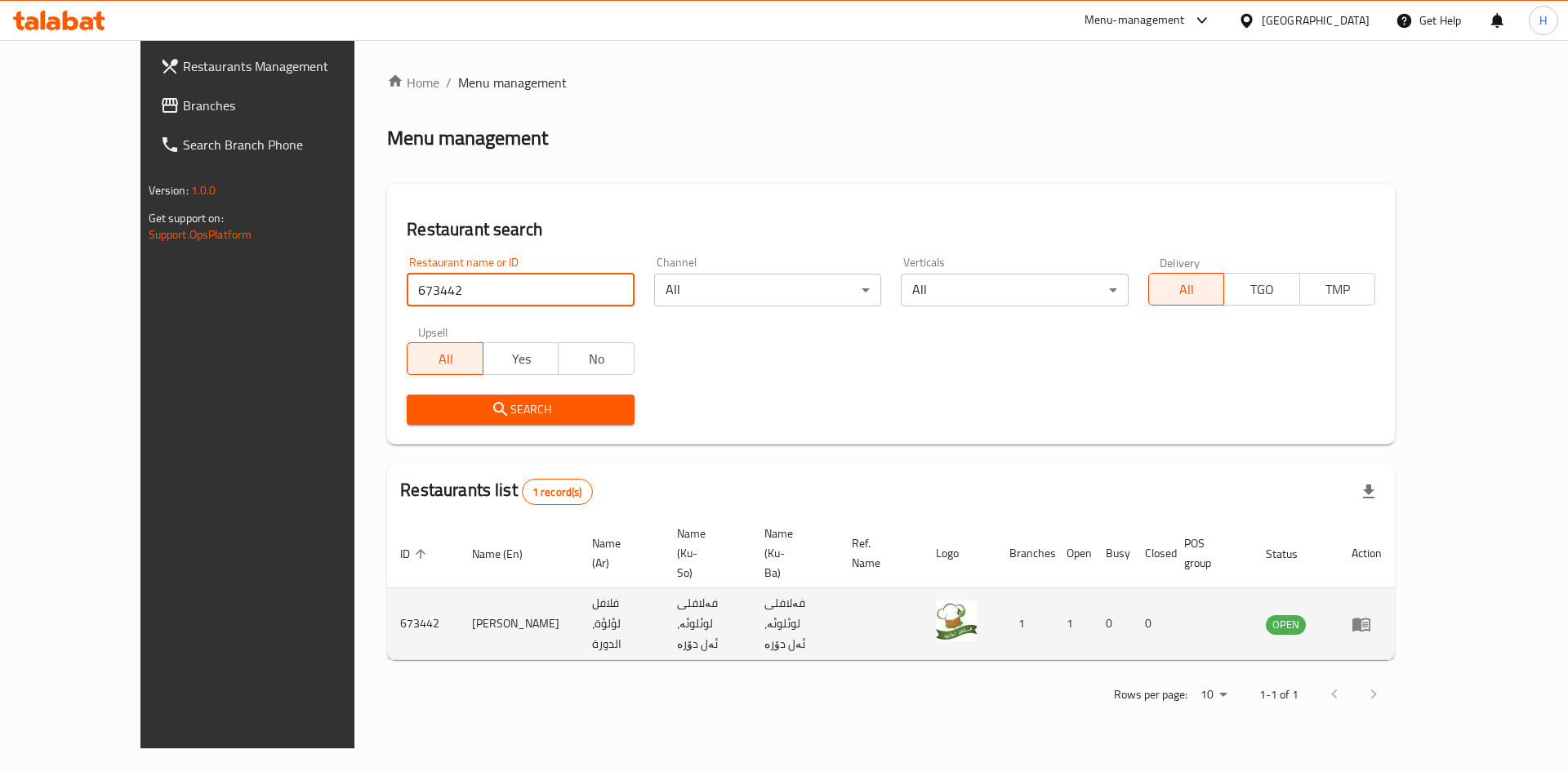
click at [1370, 617] on icon "enhanced table" at bounding box center [1361, 624] width 18 height 13
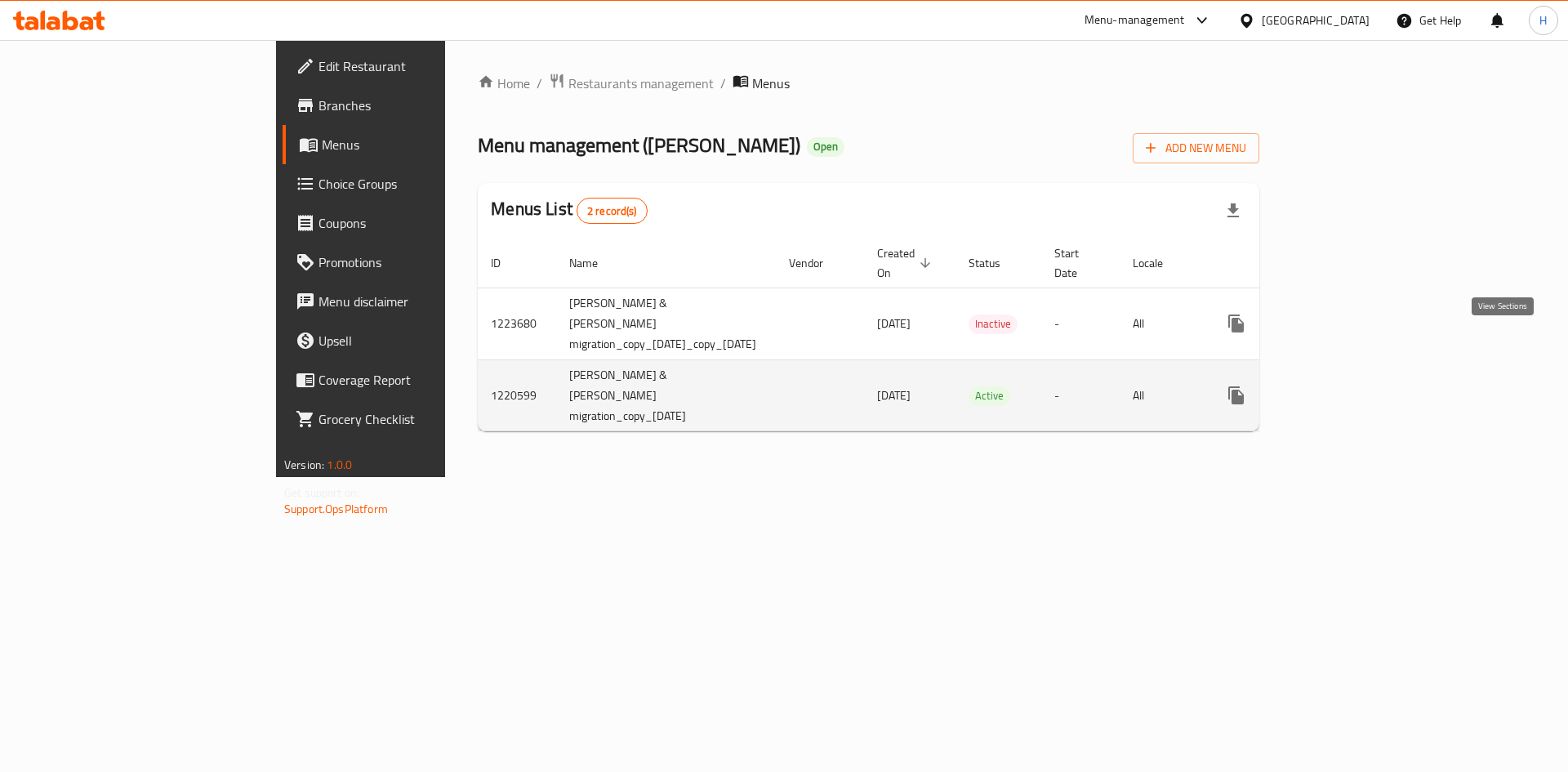
click at [1363, 385] on icon "enhanced table" at bounding box center [1354, 395] width 19 height 19
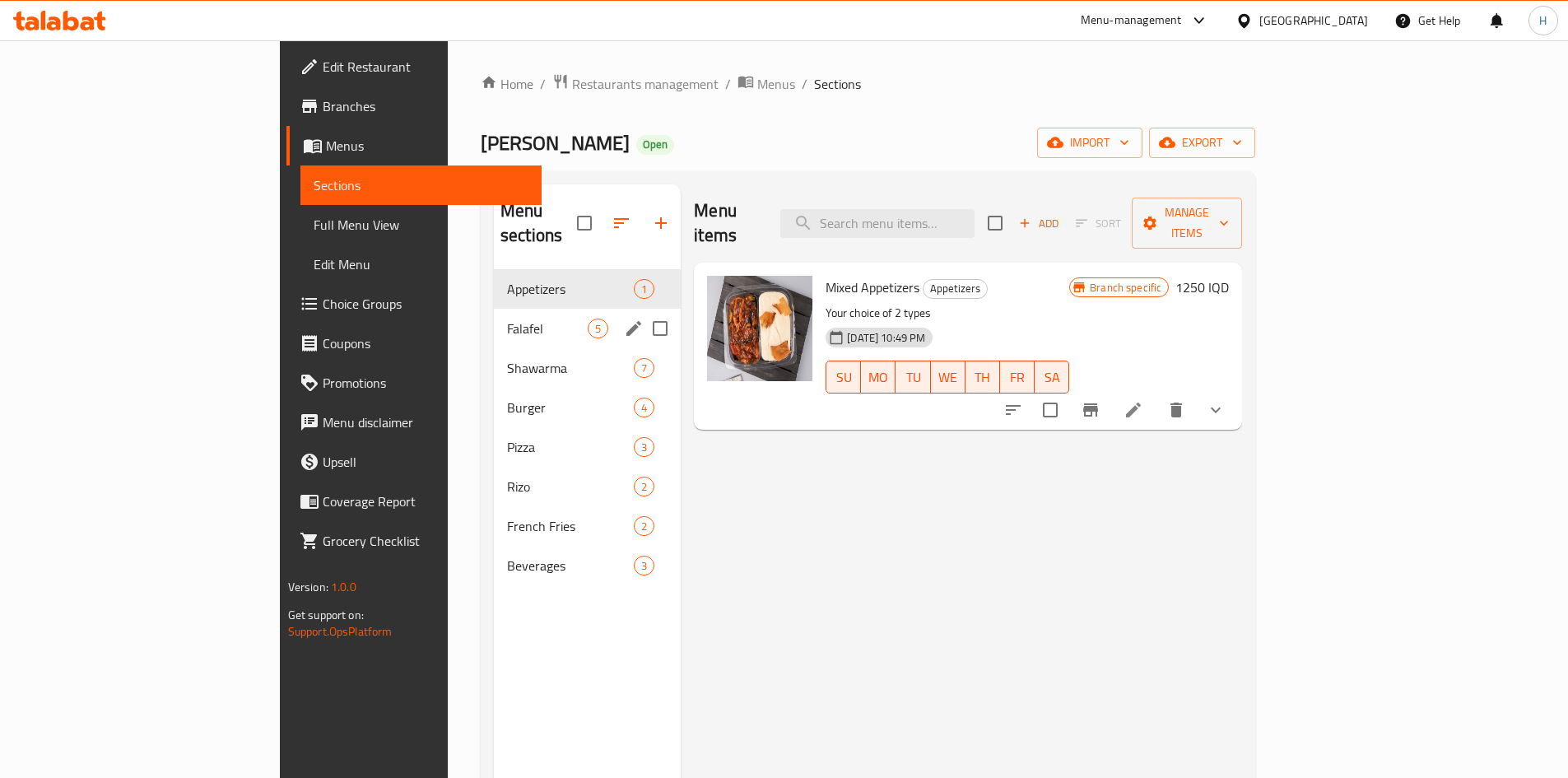
click at [494, 315] on div "Falafel 5" at bounding box center [587, 328] width 187 height 40
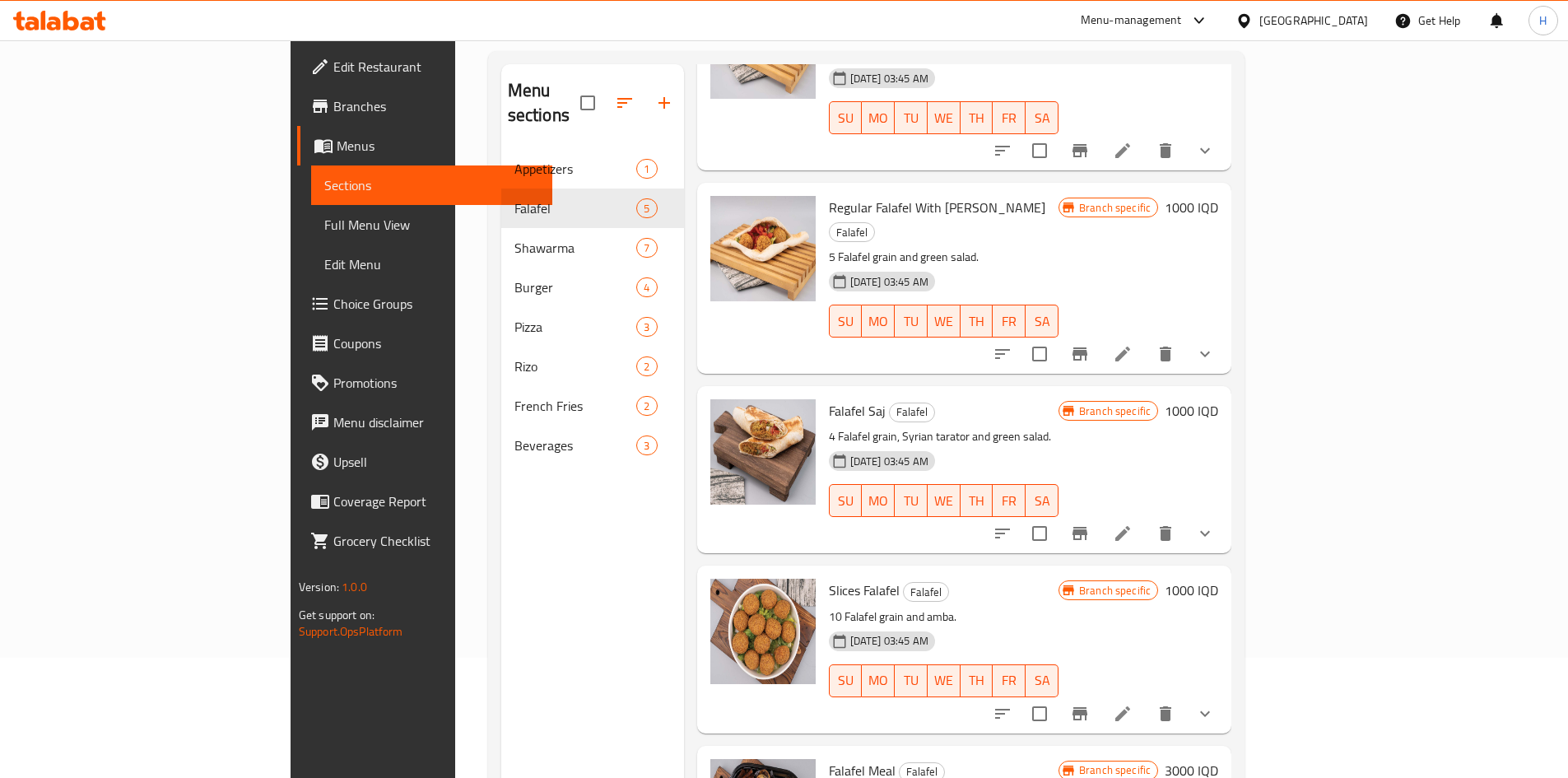
scroll to position [230, 0]
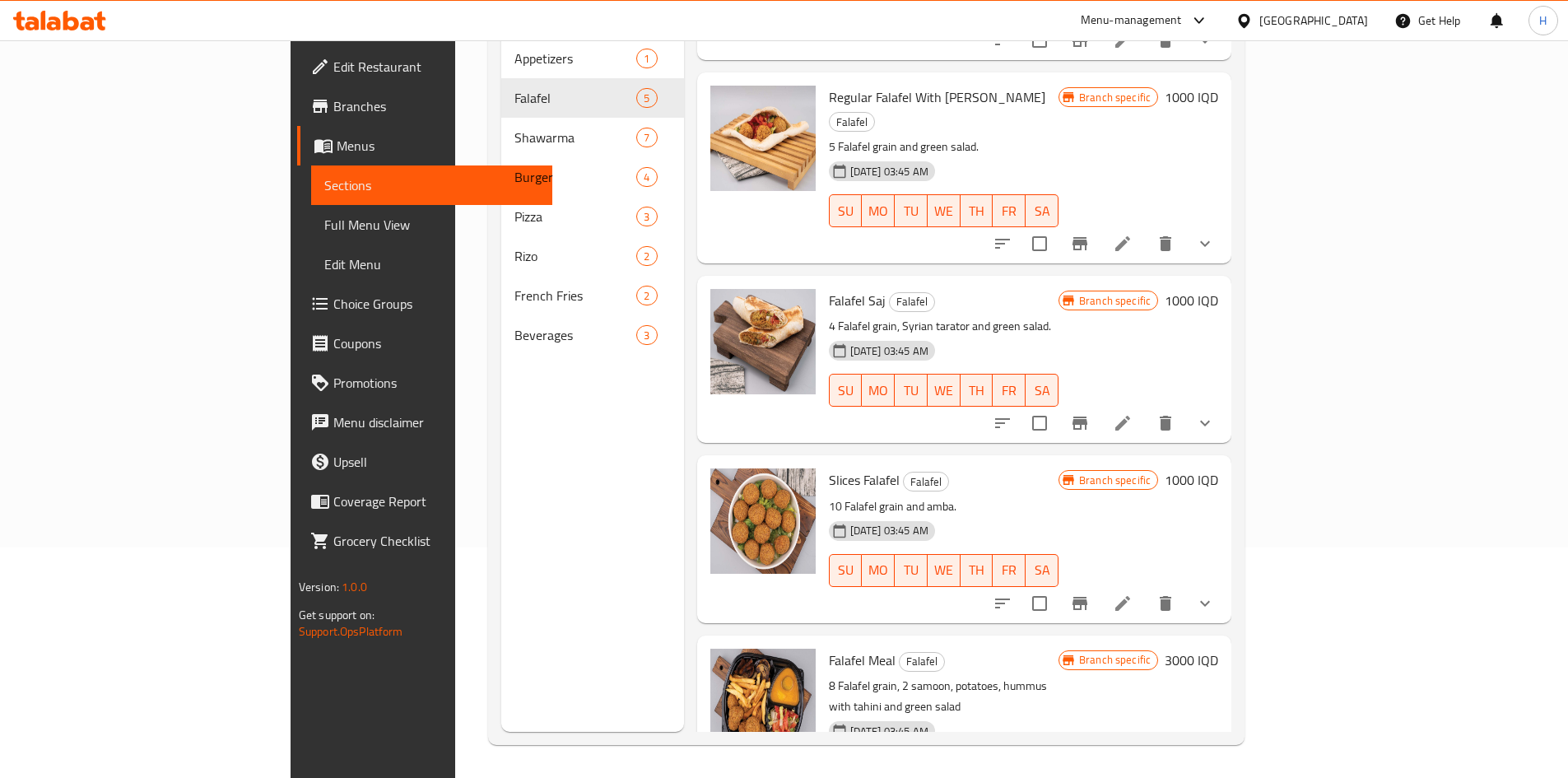
click at [899, 462] on div "Slices Falafel Falafel 10 Falafel grain and amba. [DATE] 03:45 AM SU MO TU WE T…" at bounding box center [943, 538] width 243 height 154
click at [972, 496] on p "10 Falafel grain and amba." at bounding box center [943, 506] width 229 height 20
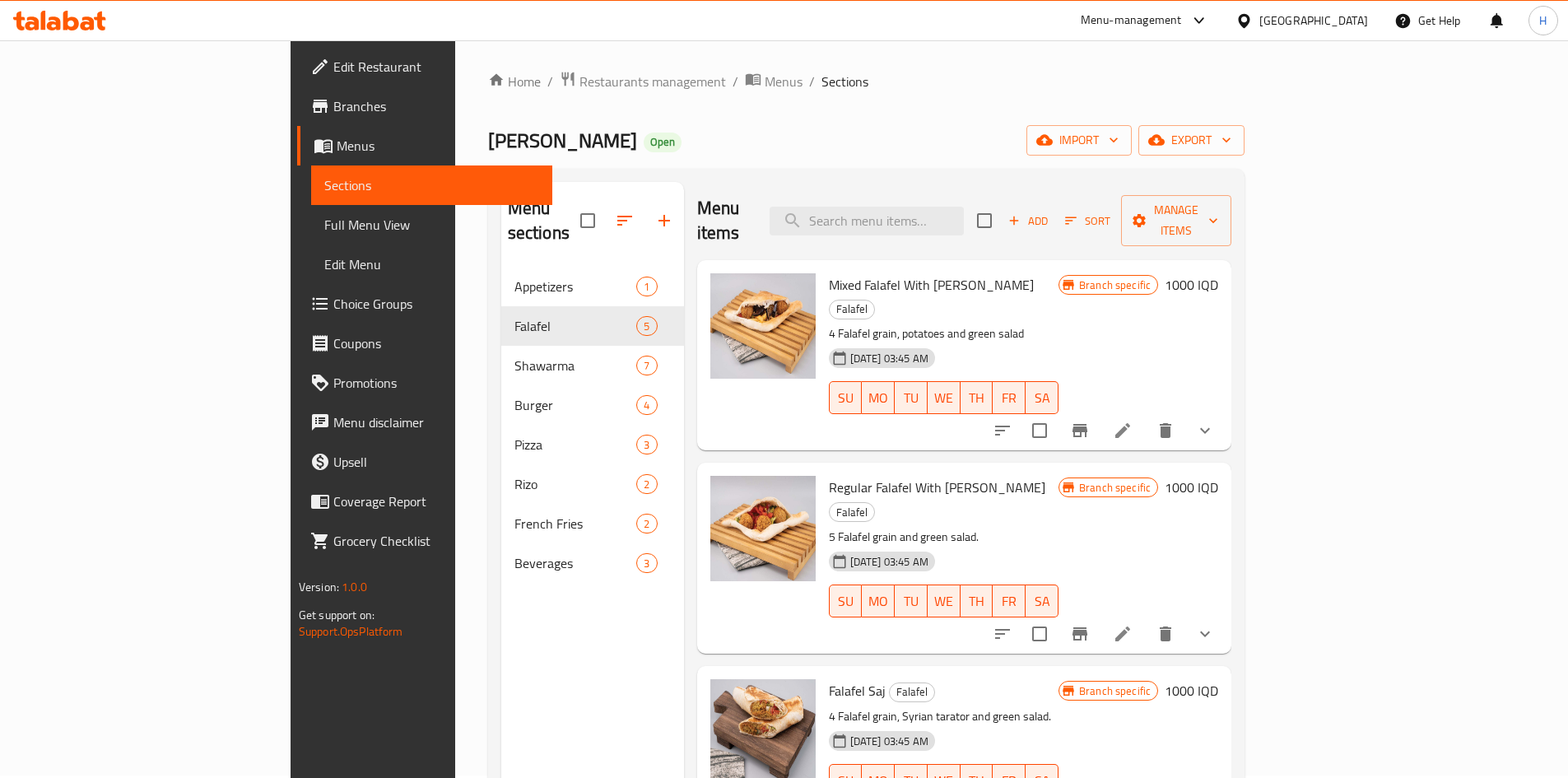
scroll to position [0, 0]
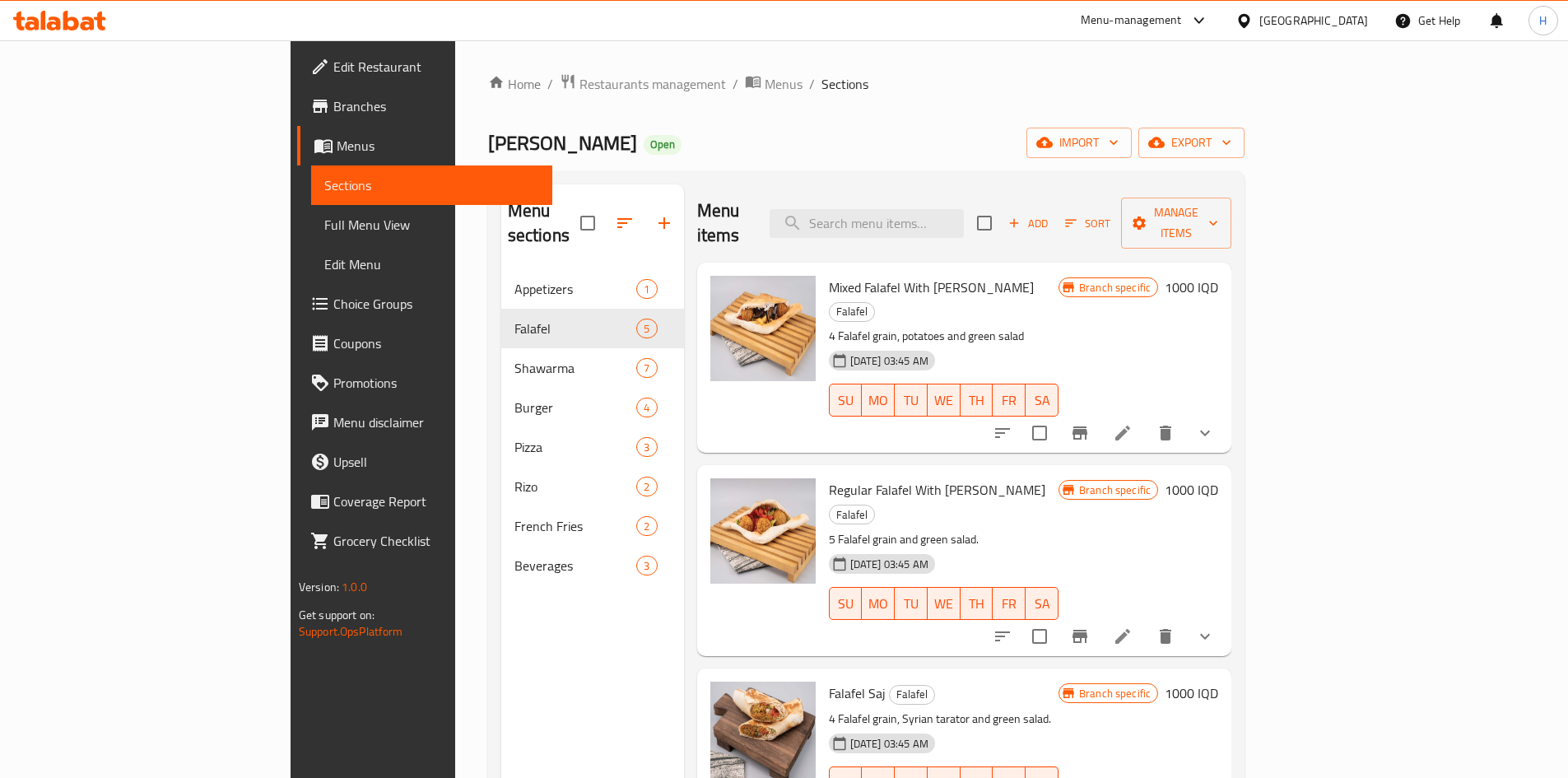
click at [949, 529] on p "5 Falafel grain and green salad." at bounding box center [943, 539] width 229 height 20
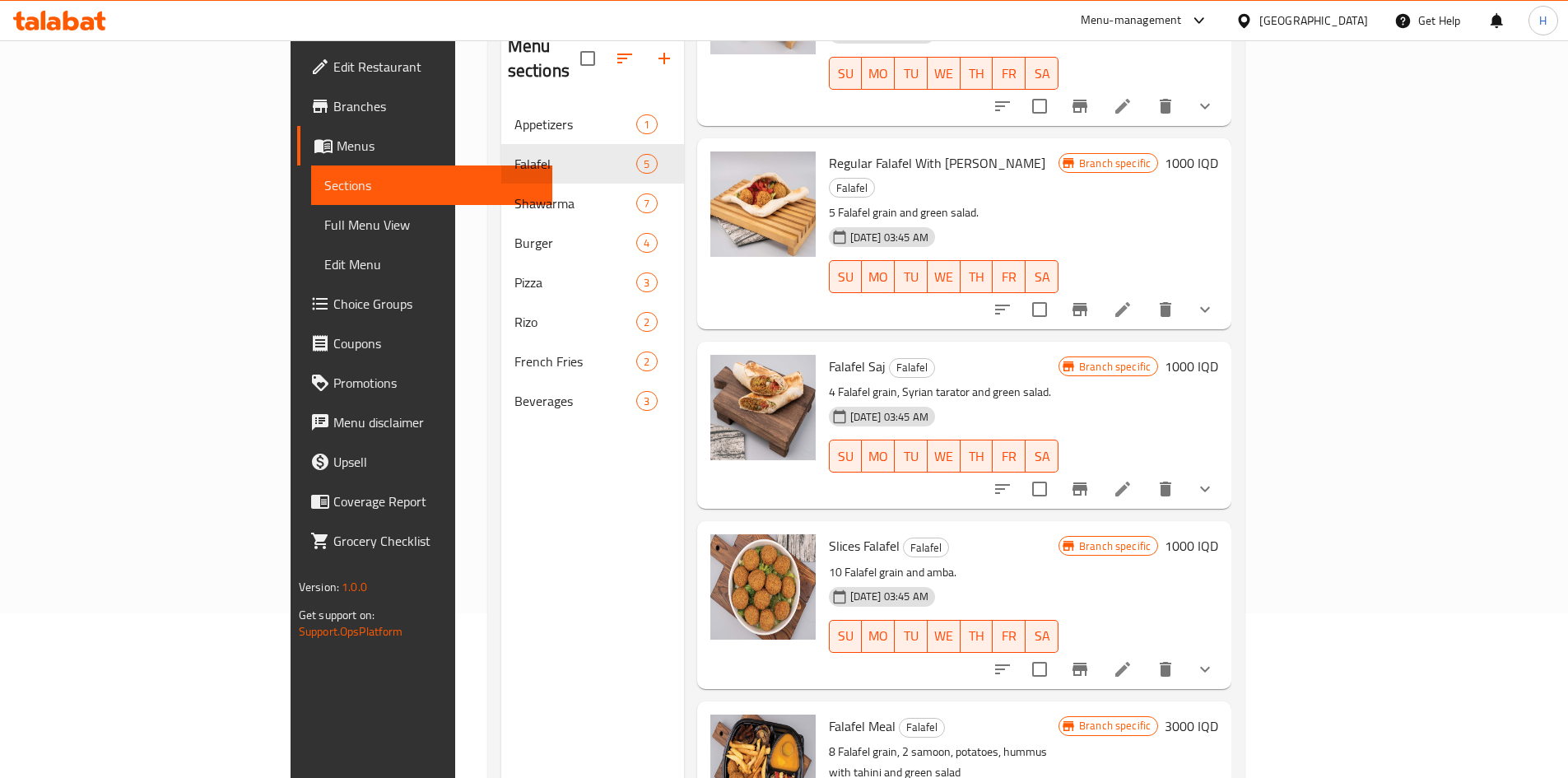
scroll to position [230, 0]
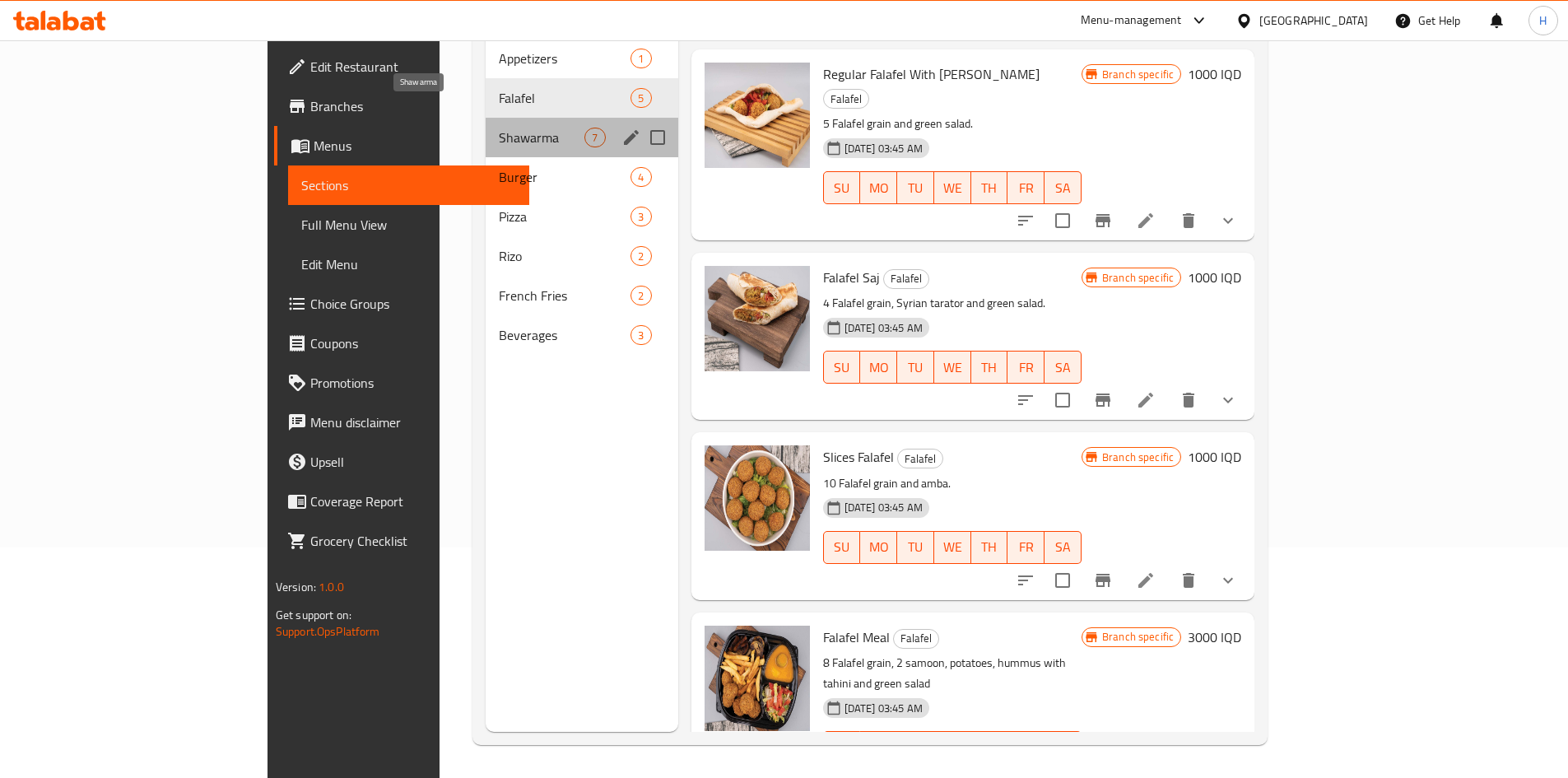
click at [498, 128] on span "Shawarma" at bounding box center [541, 137] width 85 height 19
